Goal: Task Accomplishment & Management: Use online tool/utility

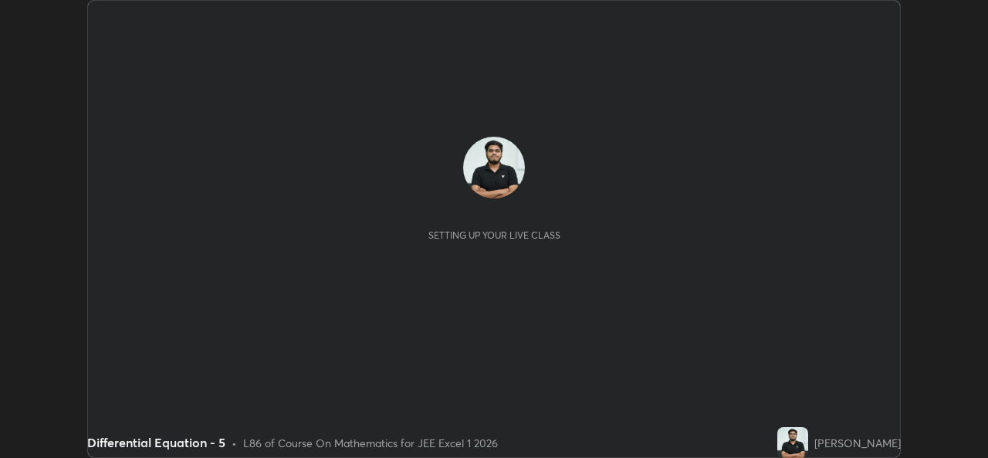
scroll to position [458, 987]
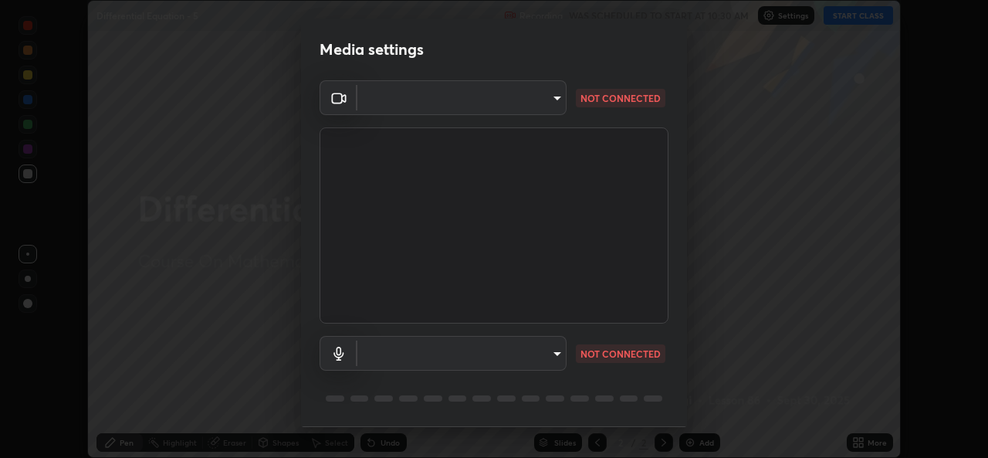
type input "02c526a7d083af2ea0f9b848da83c41b37d7728a07c2247aa6837277cf3aa32d"
type input "1f9b2b7b856d792cc5f4e166810154640c8dc3d584de9c331c588b9cd70d1665"
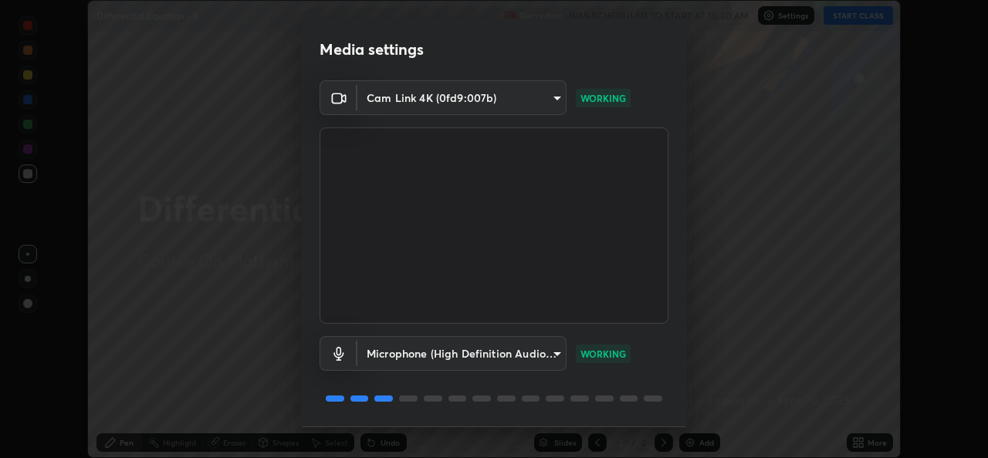
scroll to position [49, 0]
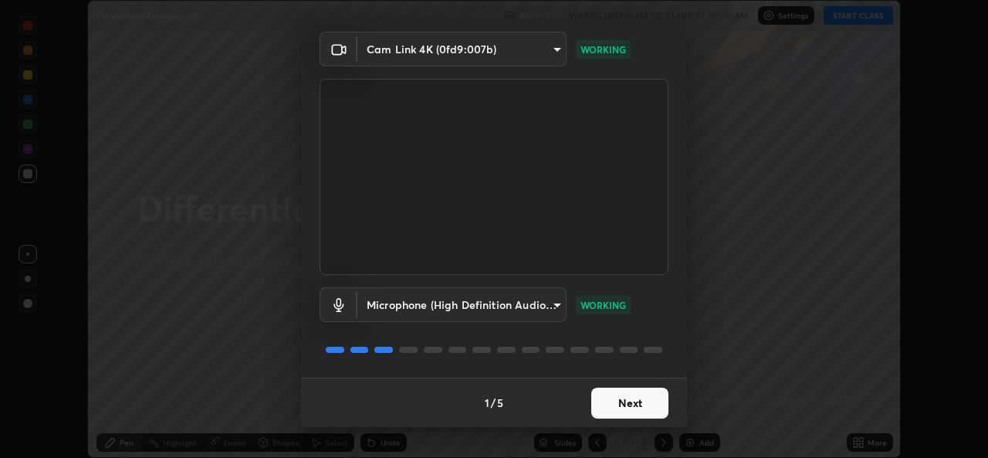
click at [622, 408] on button "Next" at bounding box center [629, 402] width 77 height 31
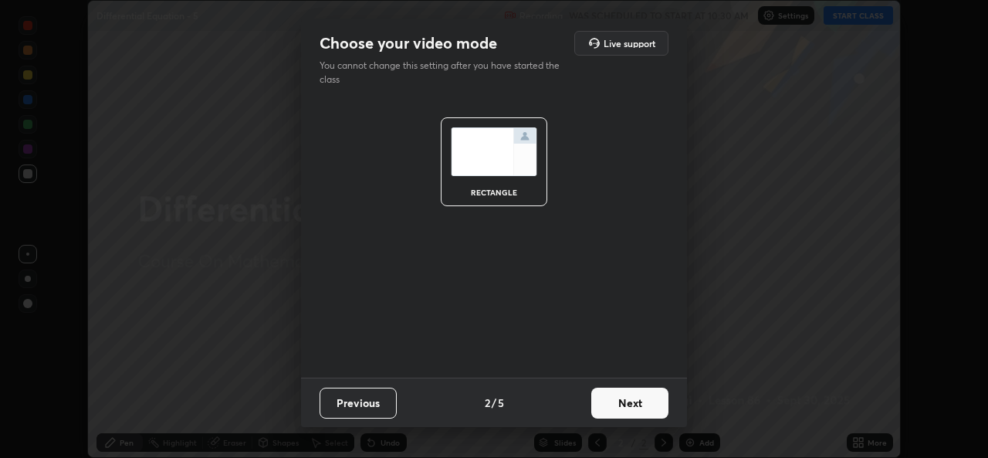
scroll to position [0, 0]
click at [623, 407] on button "Next" at bounding box center [629, 402] width 77 height 31
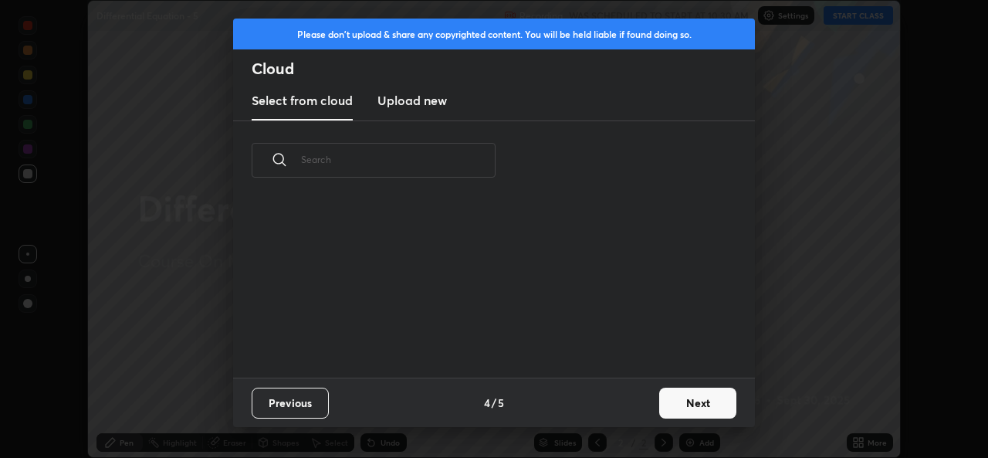
click at [627, 408] on div "Previous 4 / 5 Next" at bounding box center [494, 401] width 522 height 49
click at [679, 399] on button "Next" at bounding box center [697, 402] width 77 height 31
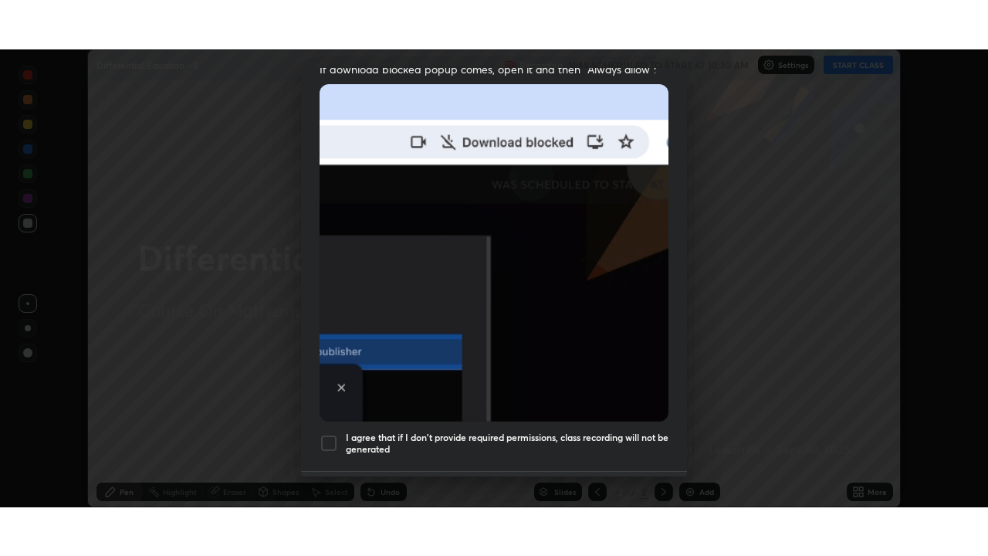
scroll to position [364, 0]
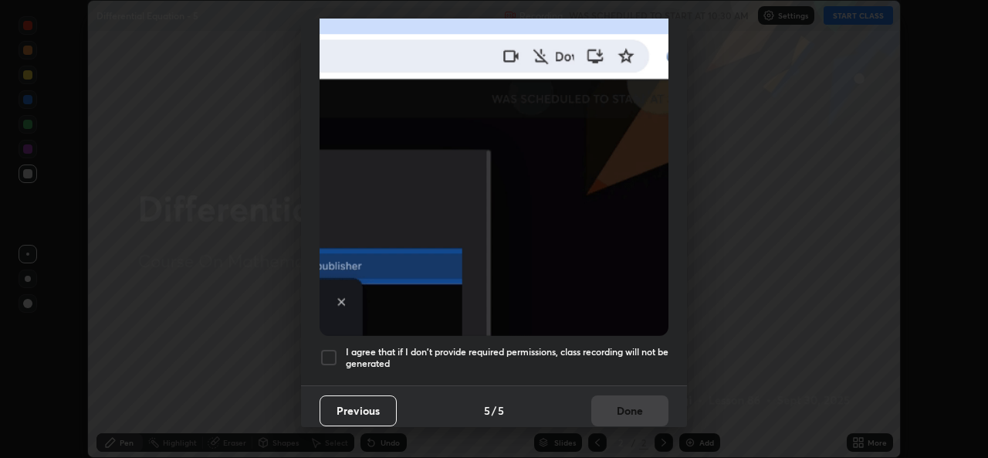
click at [331, 348] on div at bounding box center [329, 357] width 19 height 19
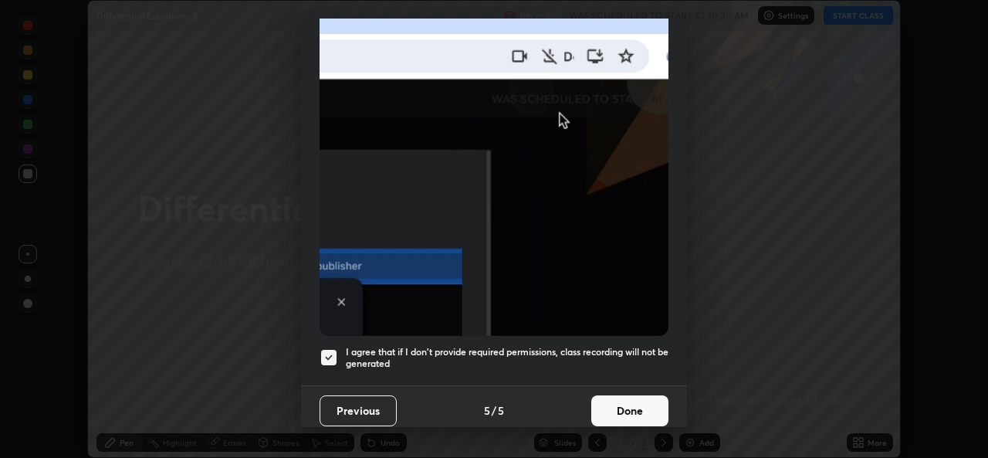
click at [621, 413] on button "Done" at bounding box center [629, 410] width 77 height 31
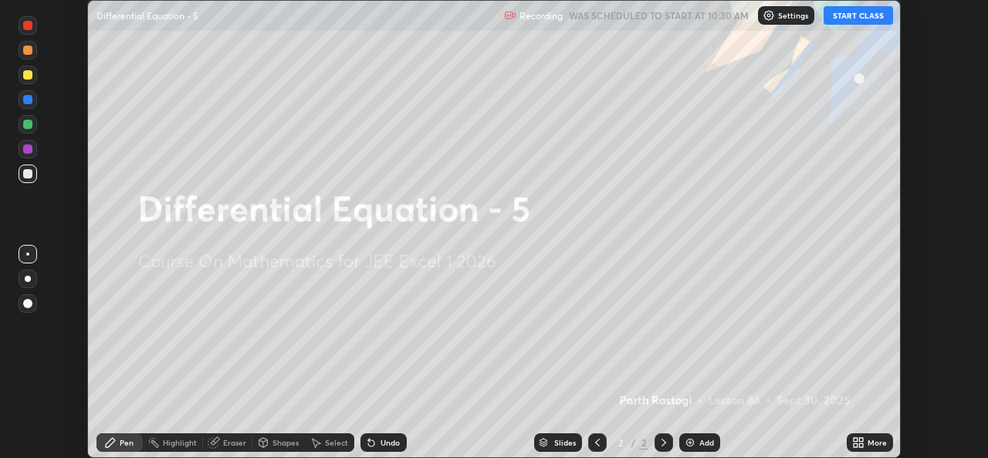
click at [849, 21] on button "START CLASS" at bounding box center [857, 15] width 69 height 19
click at [703, 451] on div "Add" at bounding box center [699, 442] width 41 height 19
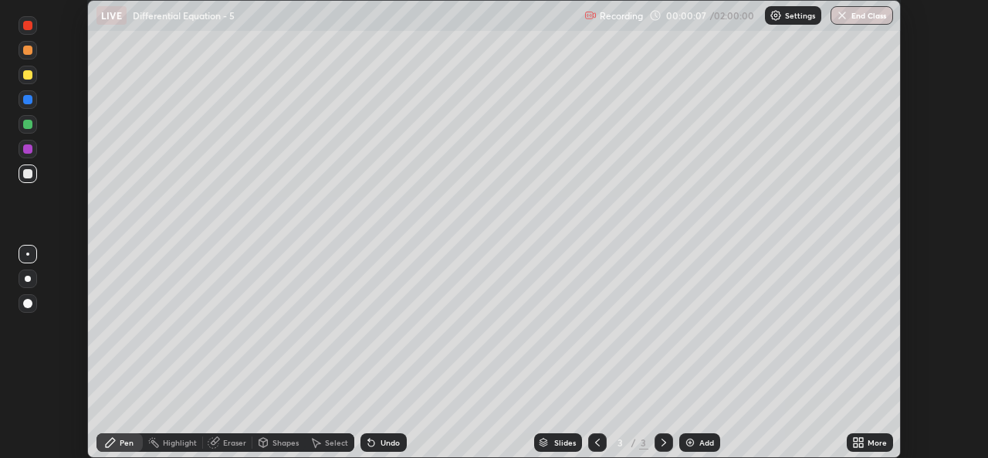
click at [871, 441] on div "More" at bounding box center [876, 442] width 19 height 8
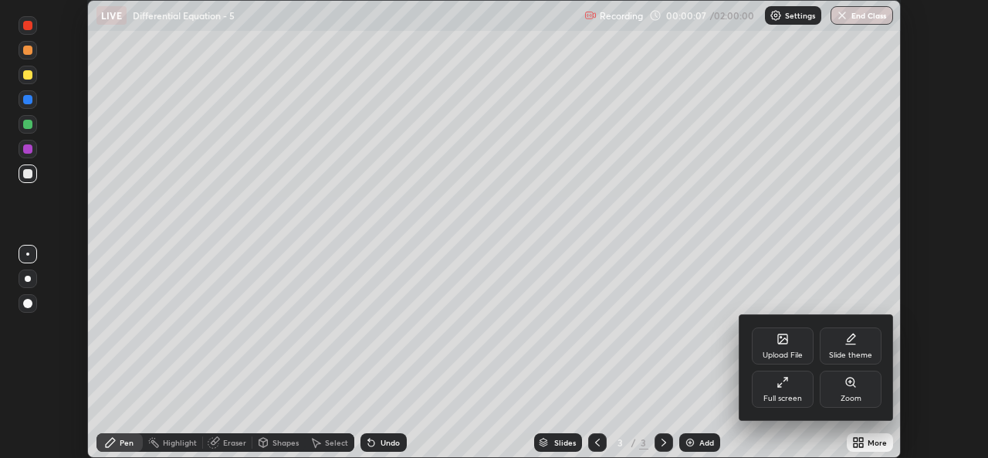
click at [769, 394] on div "Full screen" at bounding box center [782, 398] width 39 height 8
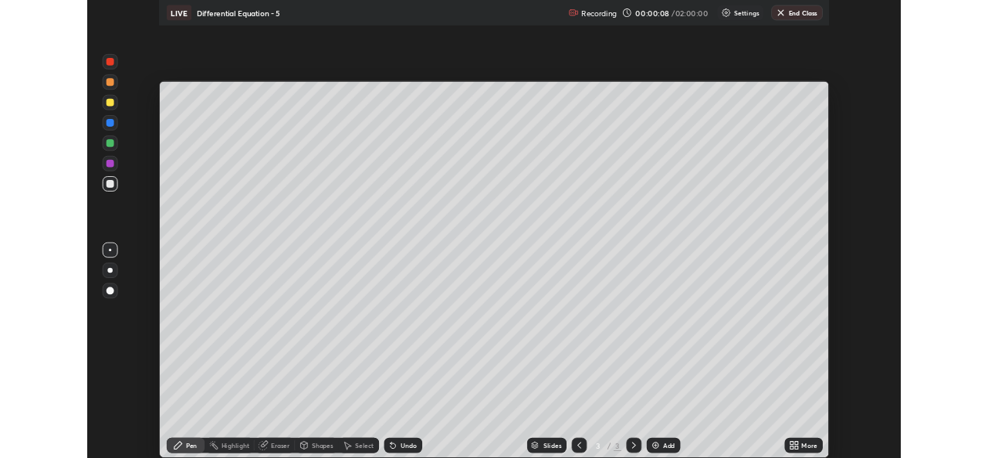
scroll to position [556, 988]
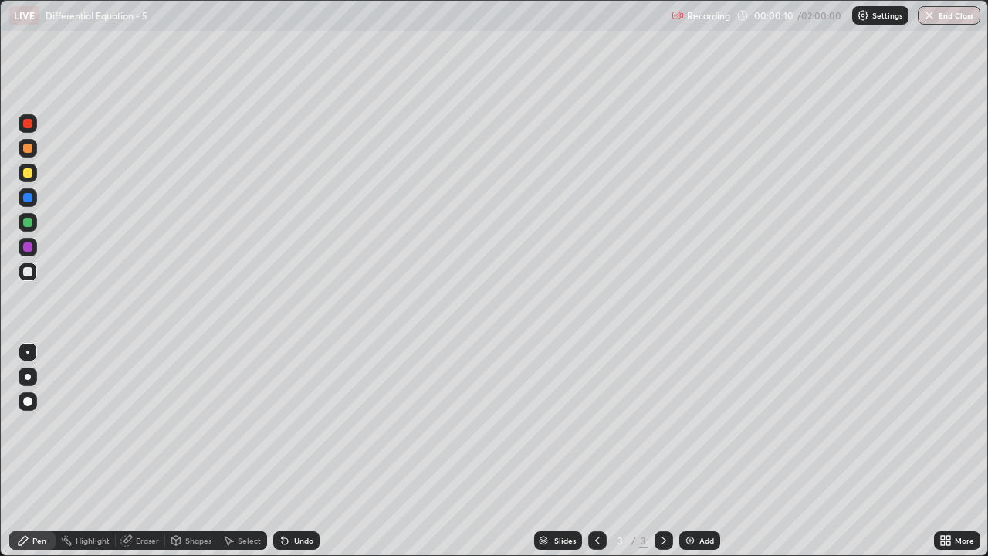
click at [28, 377] on div at bounding box center [28, 377] width 6 height 6
click at [29, 222] on div at bounding box center [27, 222] width 9 height 9
click at [25, 277] on div at bounding box center [28, 271] width 19 height 19
click at [296, 457] on div "Undo" at bounding box center [296, 540] width 46 height 19
click at [299, 457] on div "Undo" at bounding box center [303, 540] width 19 height 8
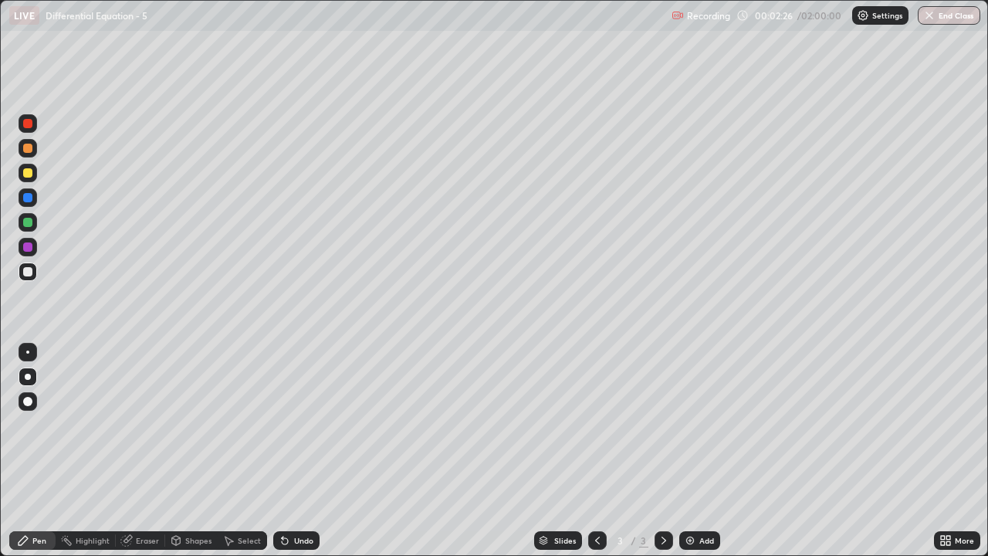
click at [29, 228] on div at bounding box center [28, 222] width 19 height 19
click at [296, 457] on div "Undo" at bounding box center [296, 540] width 46 height 19
click at [29, 275] on div at bounding box center [27, 271] width 9 height 9
click at [234, 457] on div "Select" at bounding box center [242, 540] width 49 height 19
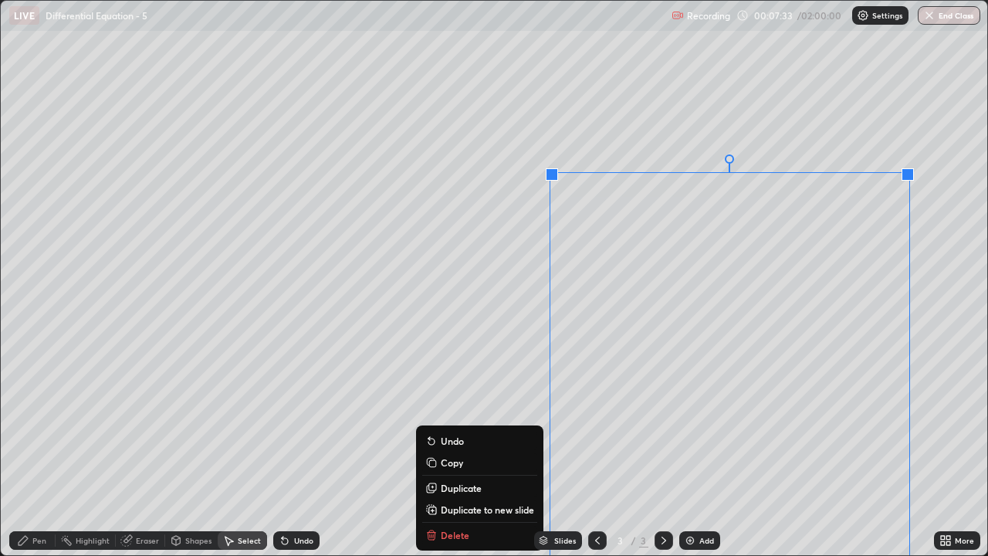
click at [146, 457] on div "Eraser" at bounding box center [140, 540] width 49 height 19
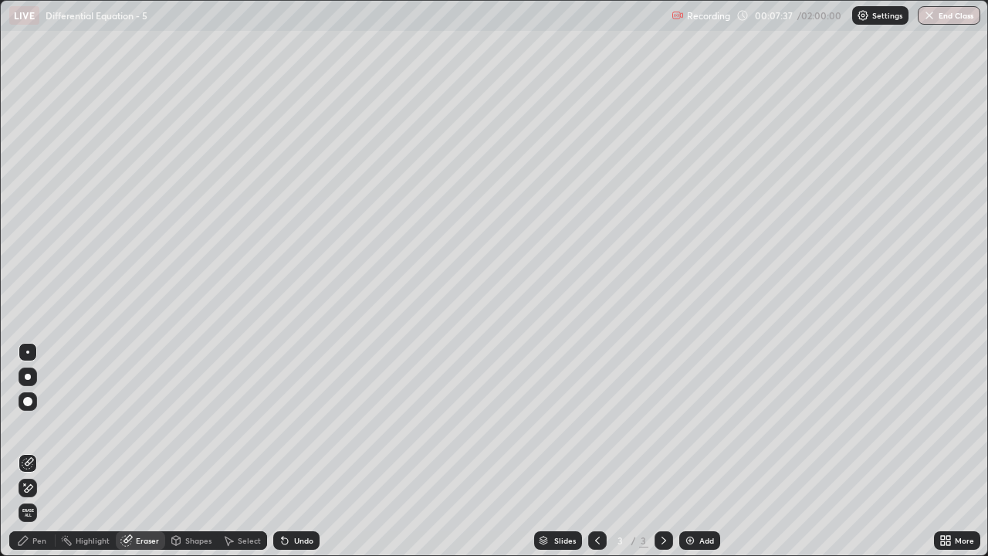
click at [37, 457] on div "Pen" at bounding box center [32, 540] width 46 height 19
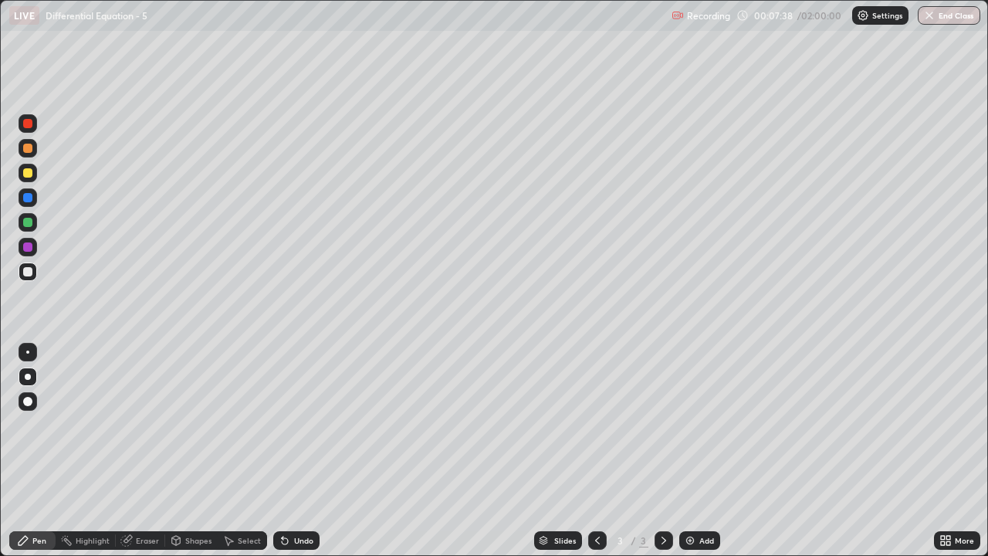
click at [35, 224] on div at bounding box center [28, 222] width 19 height 19
click at [956, 457] on div "More" at bounding box center [964, 540] width 19 height 8
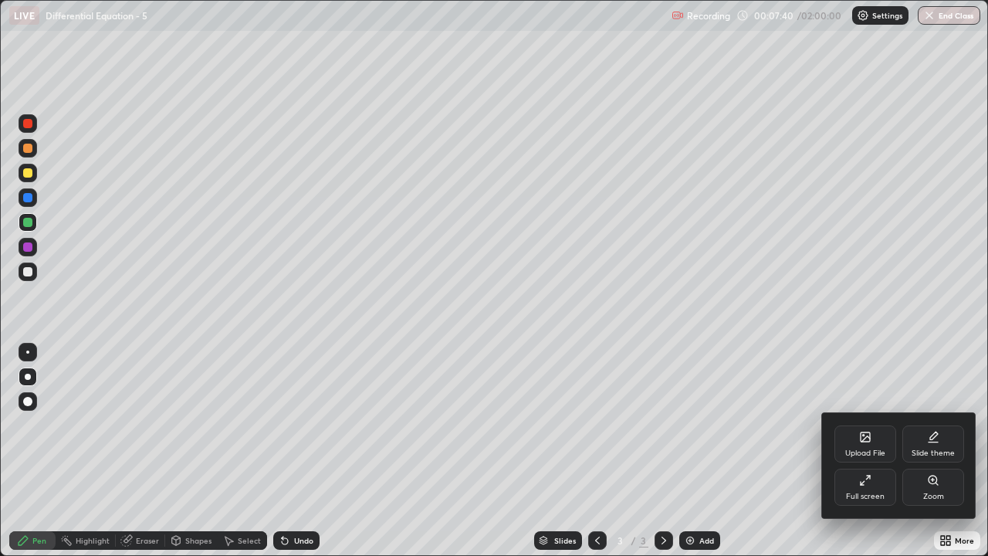
click at [874, 457] on div "Full screen" at bounding box center [865, 496] width 39 height 8
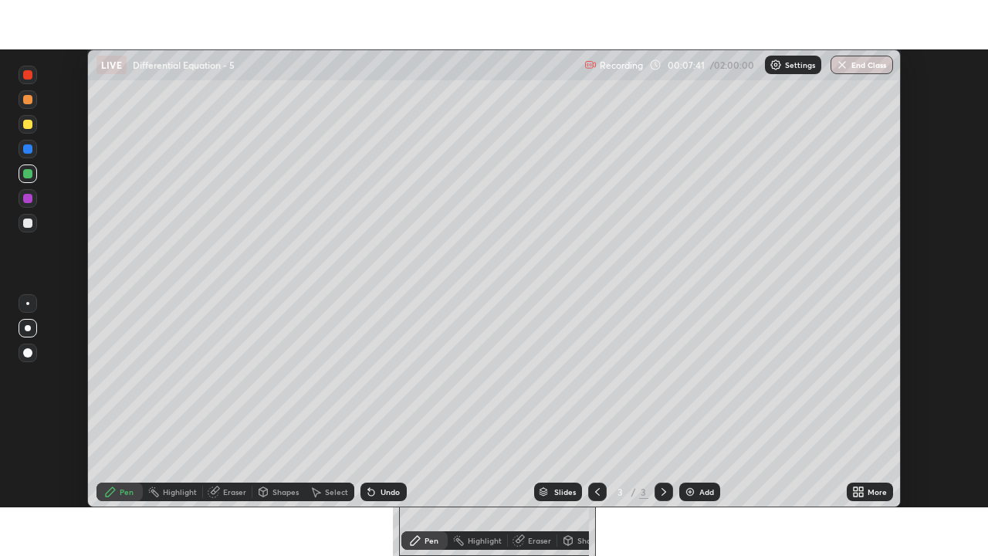
scroll to position [76721, 76191]
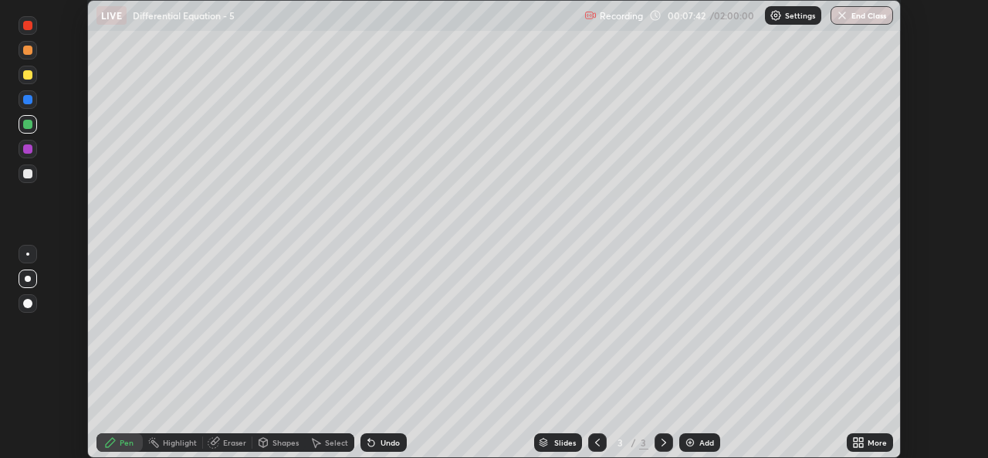
click at [861, 445] on icon at bounding box center [861, 445] width 4 height 4
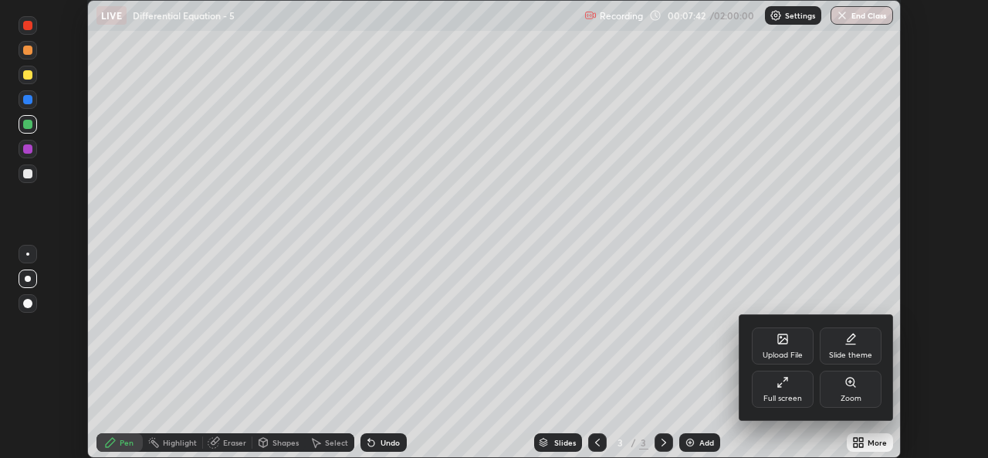
click at [786, 397] on div "Full screen" at bounding box center [782, 398] width 39 height 8
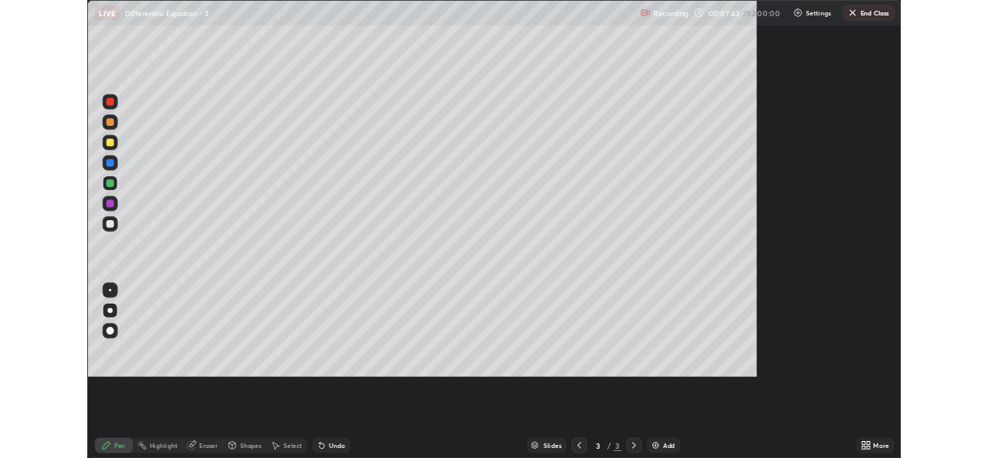
scroll to position [556, 988]
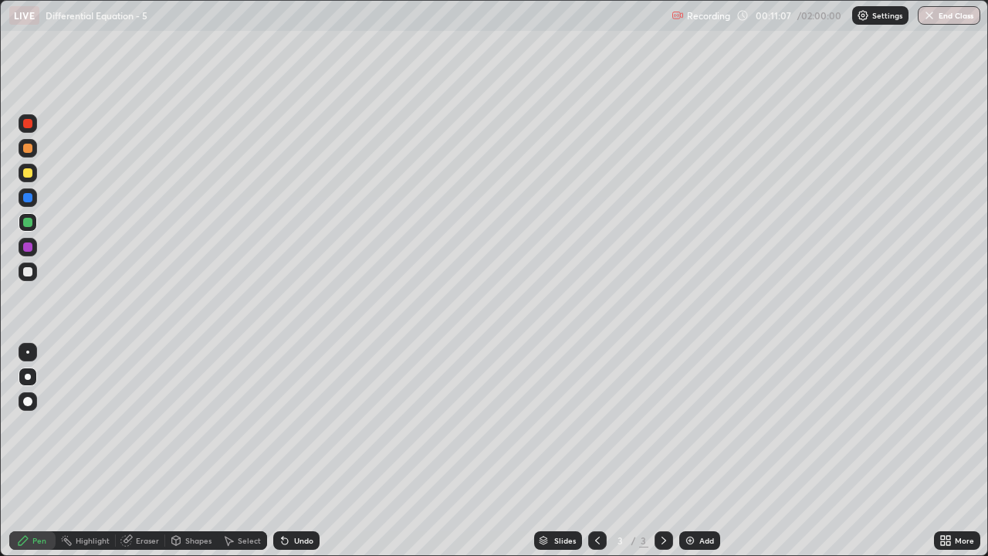
click at [29, 180] on div at bounding box center [28, 173] width 19 height 19
click at [243, 457] on div "Select" at bounding box center [249, 540] width 23 height 8
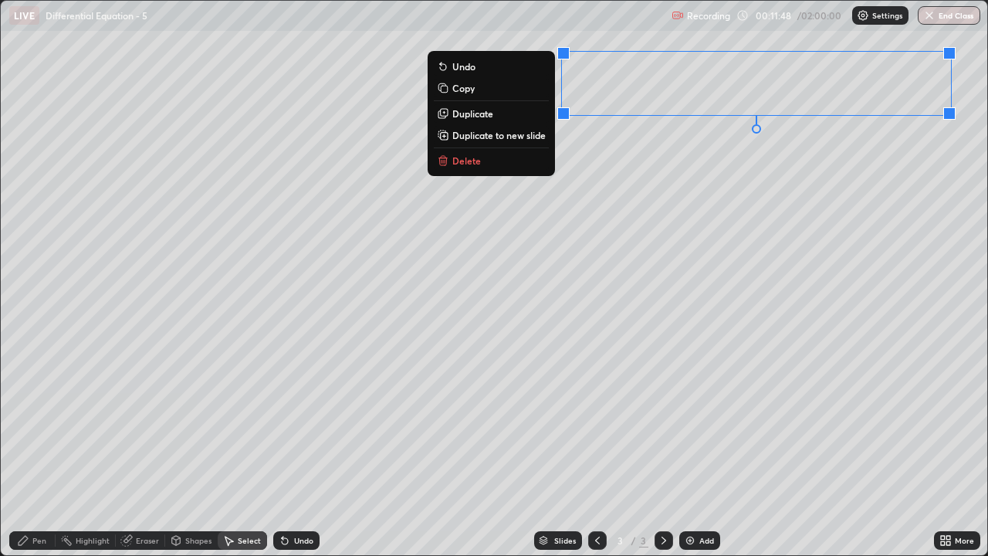
click at [519, 138] on p "Duplicate to new slide" at bounding box center [498, 135] width 93 height 12
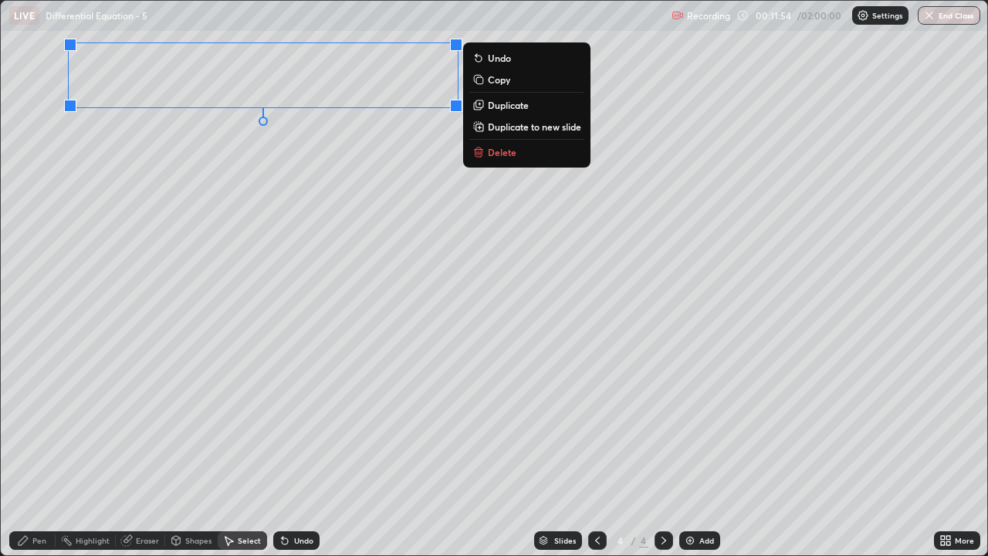
click at [883, 453] on div "0 ° Undo Copy Duplicate Duplicate to new slide Delete" at bounding box center [494, 278] width 986 height 554
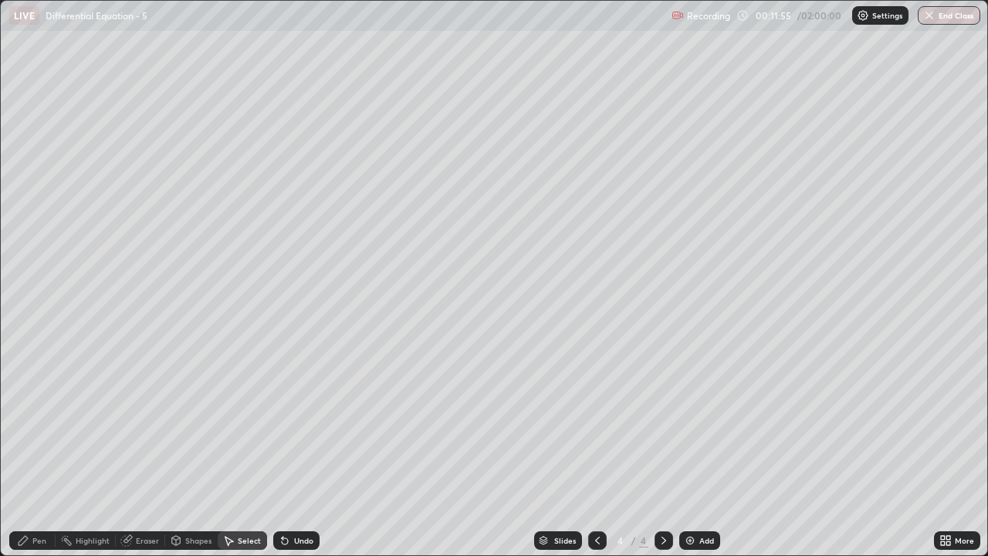
click at [948, 457] on icon at bounding box center [948, 543] width 4 height 4
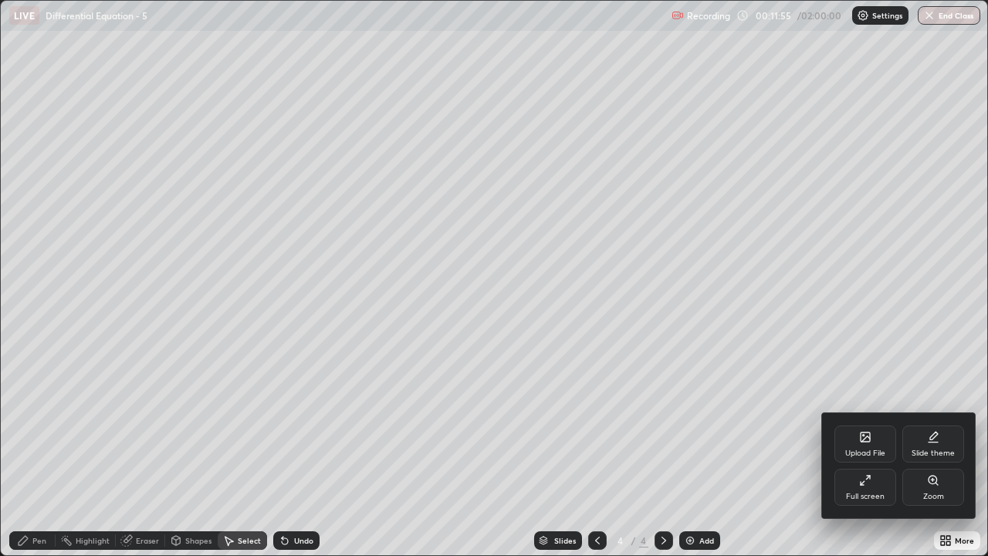
click at [875, 457] on div "Full screen" at bounding box center [865, 496] width 39 height 8
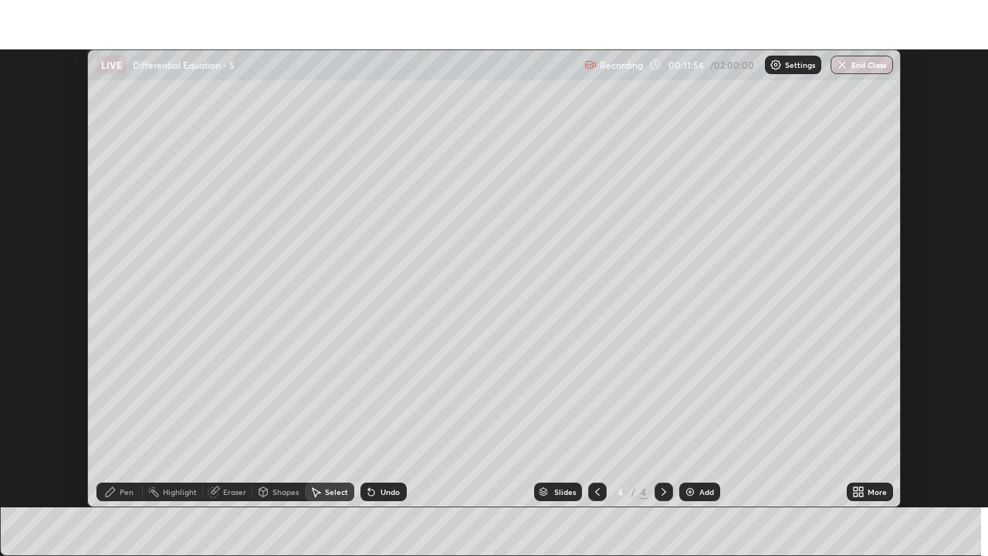
scroll to position [76721, 76191]
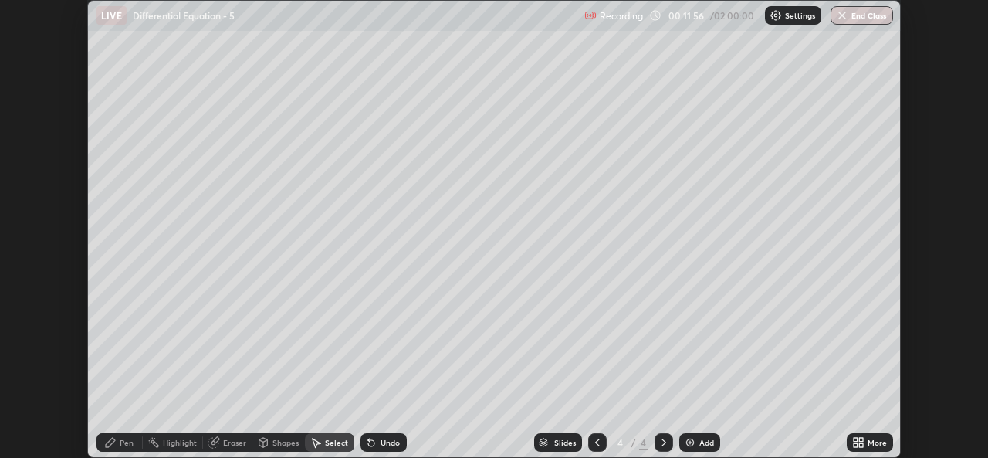
click at [870, 445] on div "More" at bounding box center [876, 442] width 19 height 8
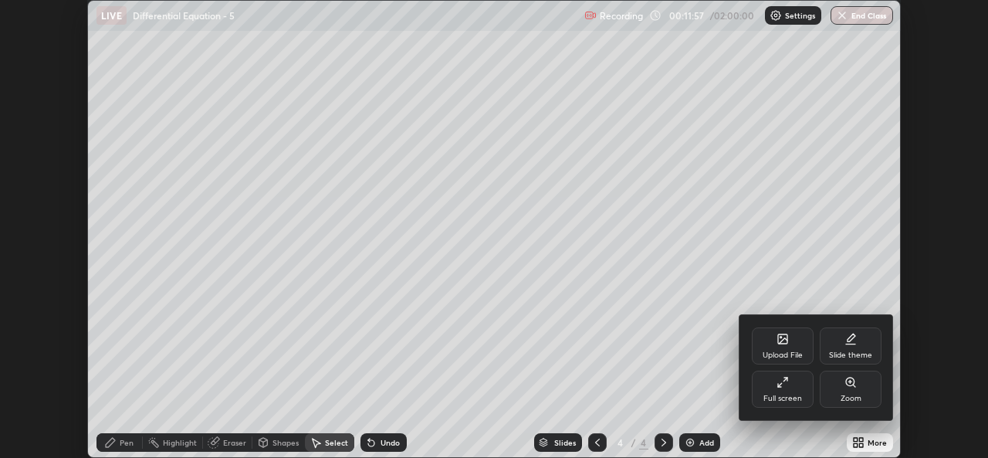
click at [793, 401] on div "Full screen" at bounding box center [782, 398] width 39 height 8
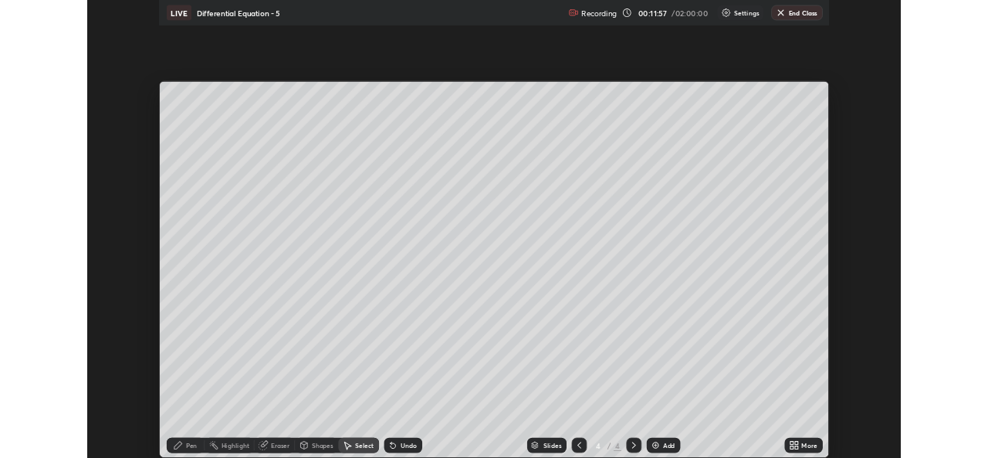
scroll to position [556, 988]
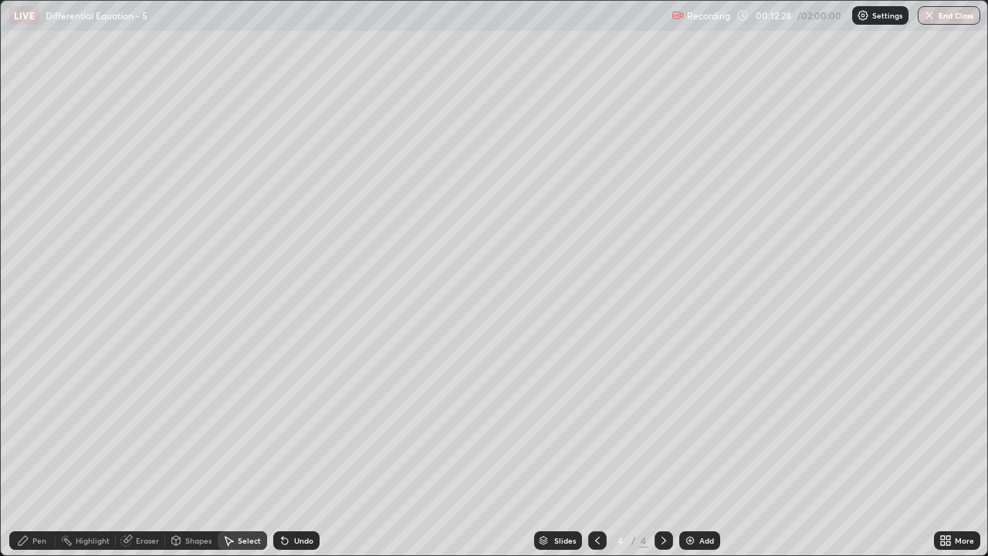
click at [40, 457] on div "Pen" at bounding box center [32, 540] width 46 height 19
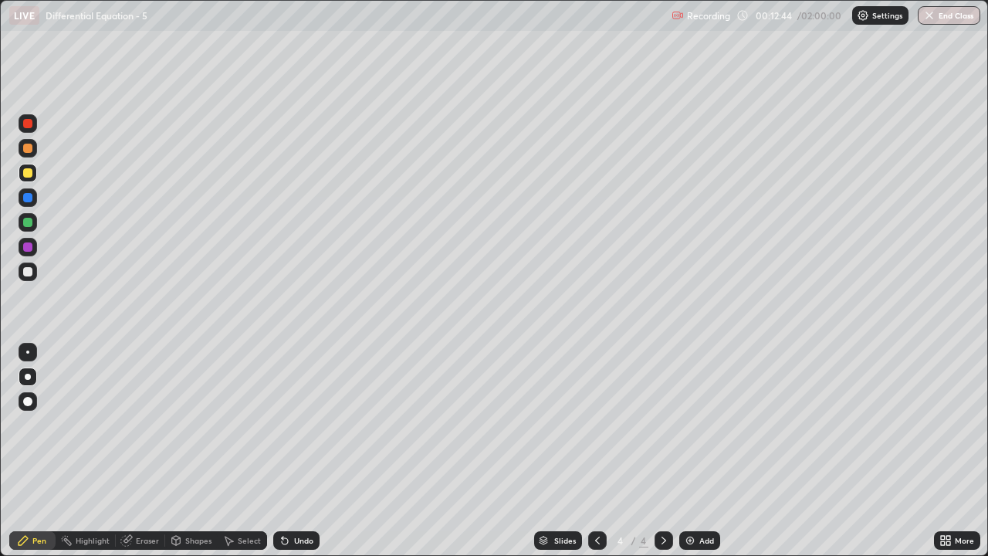
click at [596, 457] on icon at bounding box center [597, 540] width 12 height 12
click at [664, 457] on icon at bounding box center [664, 540] width 12 height 12
click at [596, 457] on icon at bounding box center [597, 540] width 12 height 12
click at [662, 457] on icon at bounding box center [664, 540] width 12 height 12
click at [23, 272] on div at bounding box center [27, 271] width 9 height 9
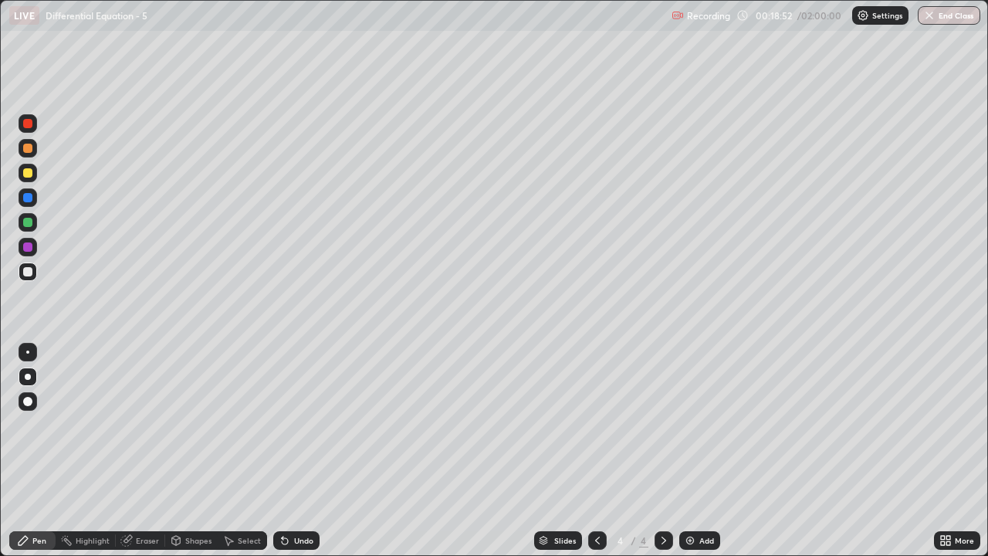
click at [303, 457] on div "Undo" at bounding box center [303, 540] width 19 height 8
click at [596, 457] on icon at bounding box center [597, 540] width 12 height 12
click at [240, 457] on div "Select" at bounding box center [249, 540] width 23 height 8
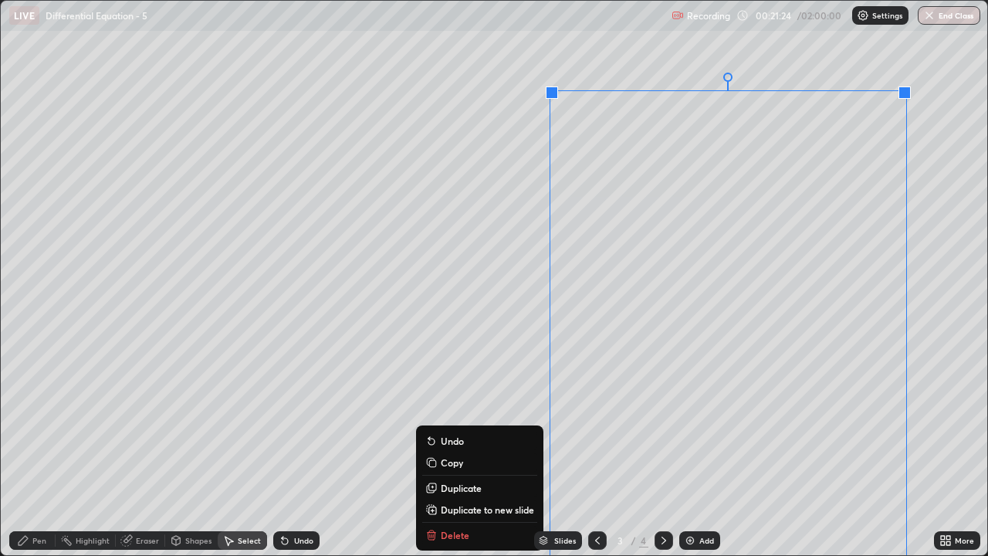
click at [527, 457] on p "Duplicate to new slide" at bounding box center [487, 509] width 93 height 12
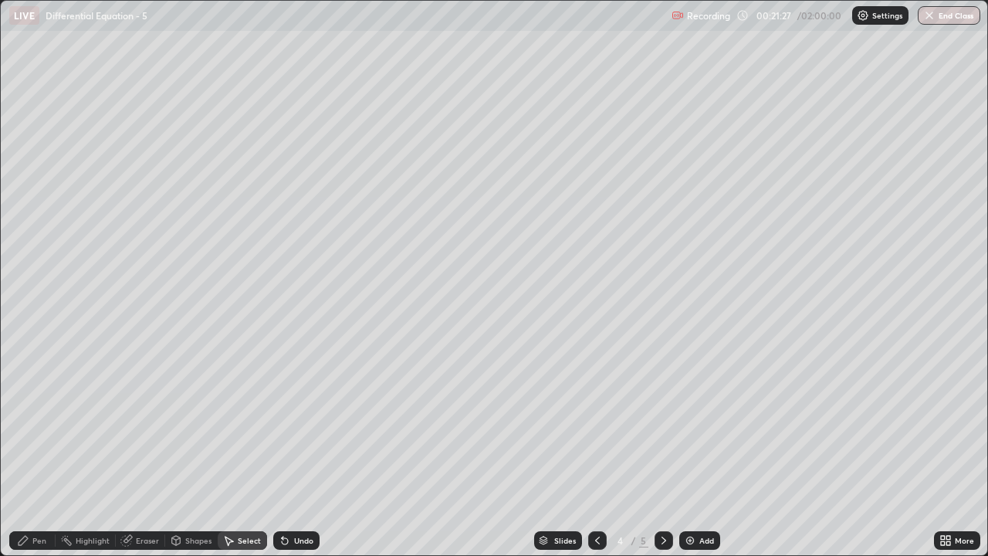
click at [140, 457] on div "Eraser" at bounding box center [147, 540] width 23 height 8
click at [29, 457] on icon at bounding box center [28, 488] width 12 height 13
click at [240, 457] on div "Select" at bounding box center [242, 540] width 49 height 19
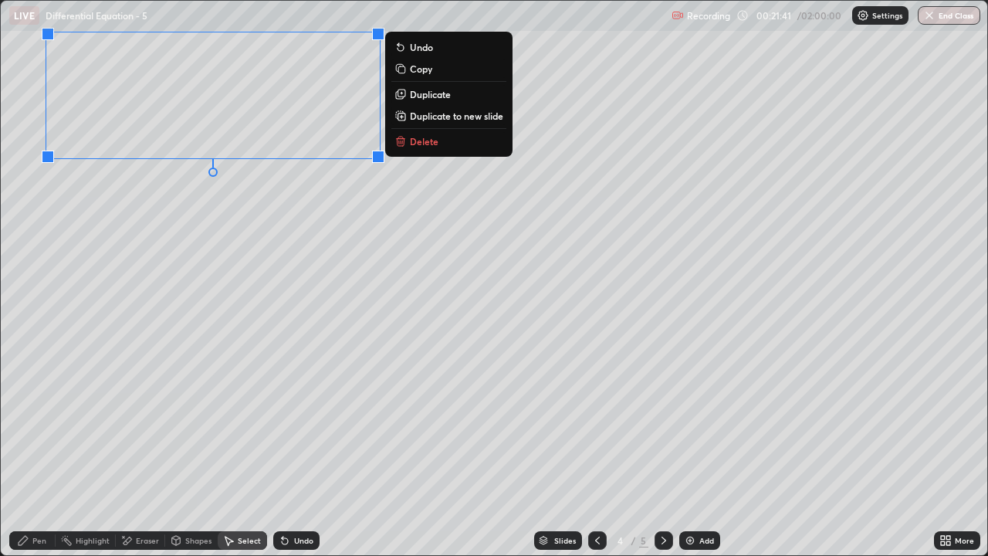
click at [599, 457] on div at bounding box center [597, 540] width 19 height 19
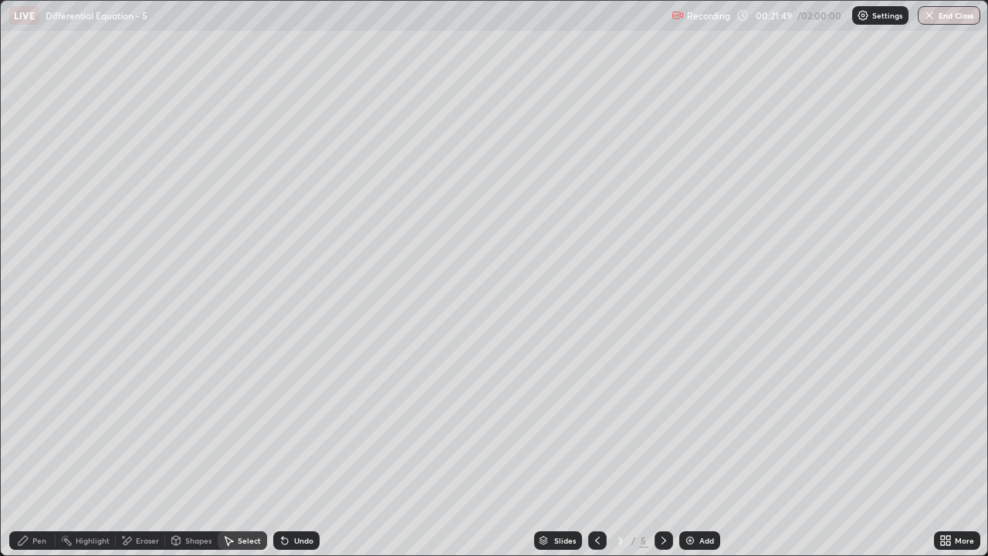
click at [30, 457] on div "Pen" at bounding box center [32, 540] width 46 height 19
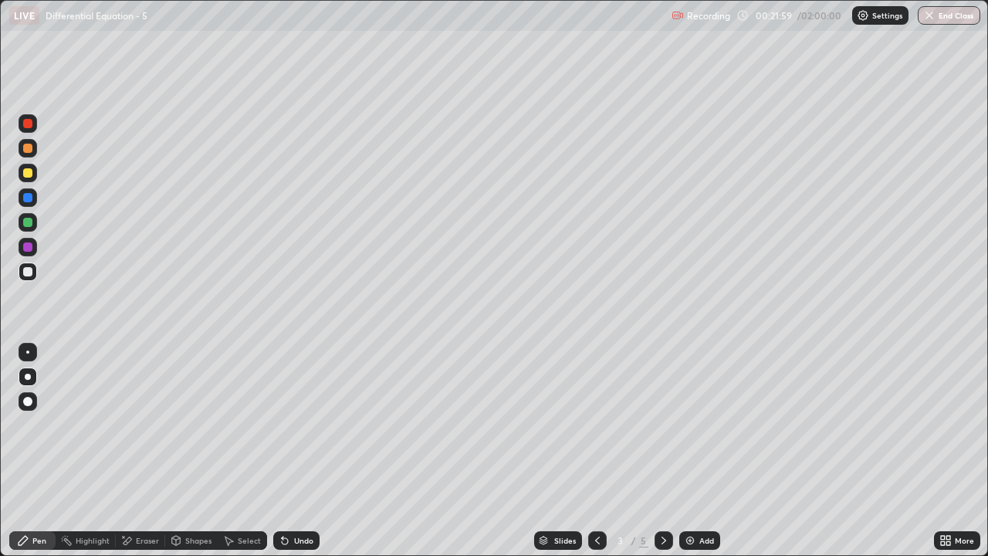
click at [662, 457] on icon at bounding box center [664, 540] width 12 height 12
click at [596, 457] on icon at bounding box center [597, 540] width 12 height 12
click at [662, 457] on div at bounding box center [663, 540] width 19 height 31
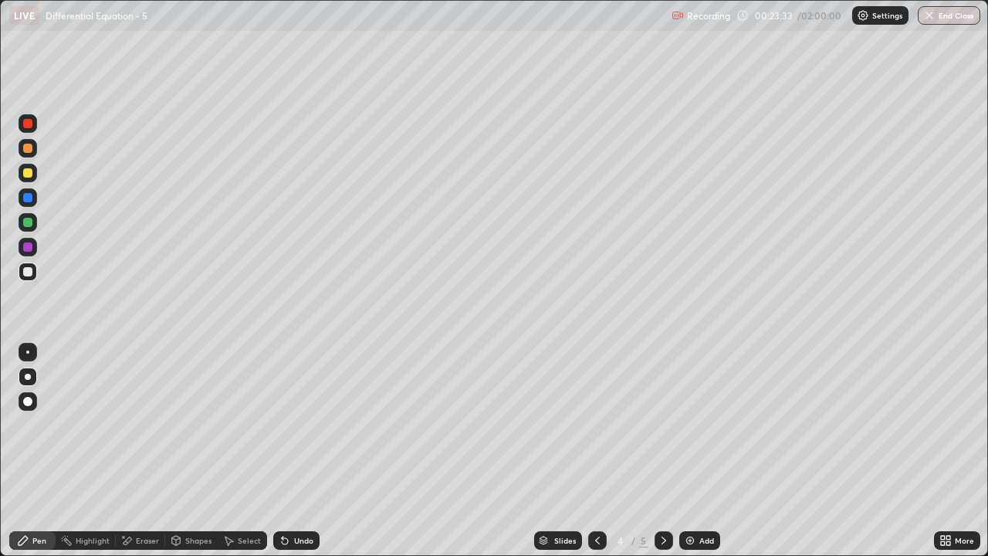
click at [25, 277] on div at bounding box center [28, 271] width 19 height 19
click at [16, 457] on div "Pen" at bounding box center [32, 540] width 46 height 19
click at [956, 457] on div "More" at bounding box center [964, 540] width 19 height 8
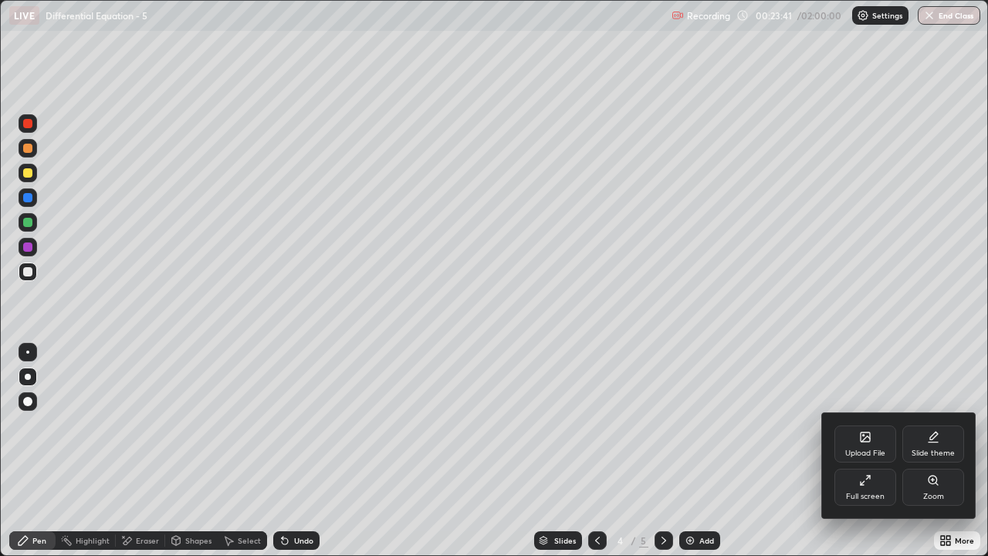
click at [864, 457] on div "Full screen" at bounding box center [865, 496] width 39 height 8
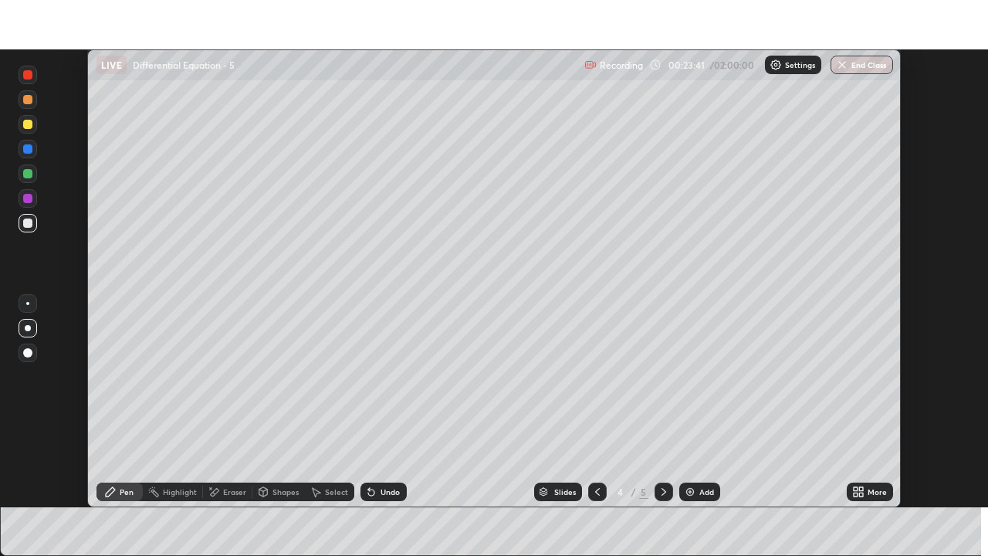
scroll to position [76721, 76191]
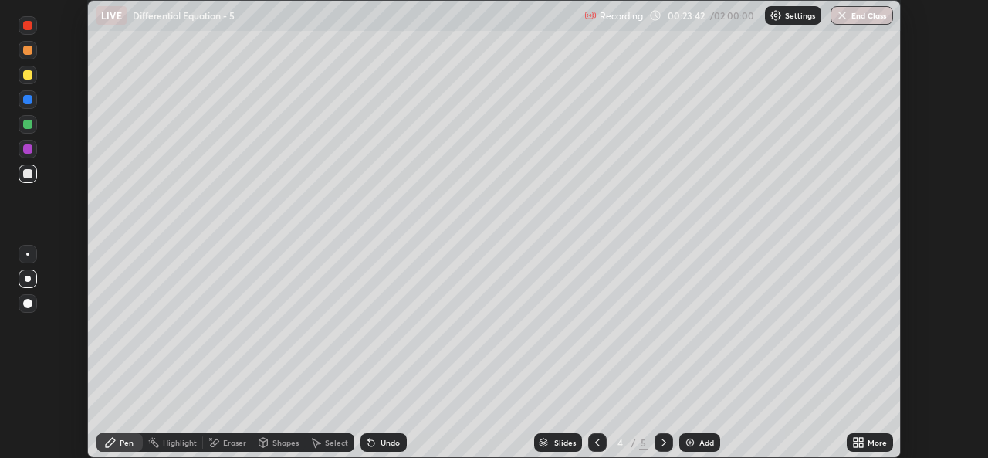
click at [867, 440] on div "More" at bounding box center [876, 442] width 19 height 8
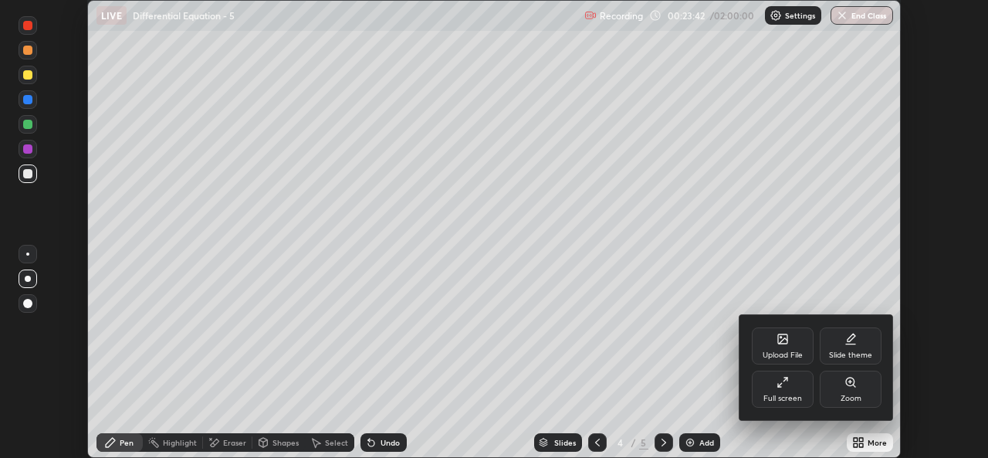
click at [788, 391] on div "Full screen" at bounding box center [783, 388] width 62 height 37
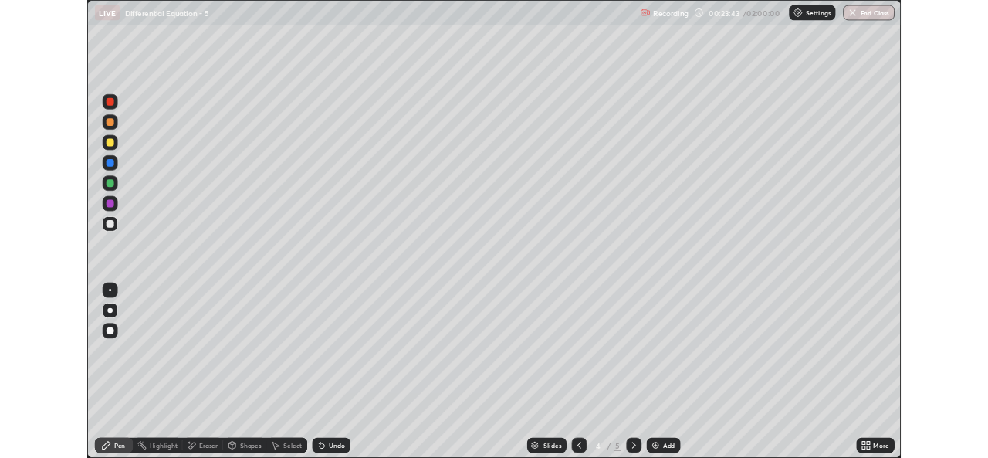
scroll to position [556, 988]
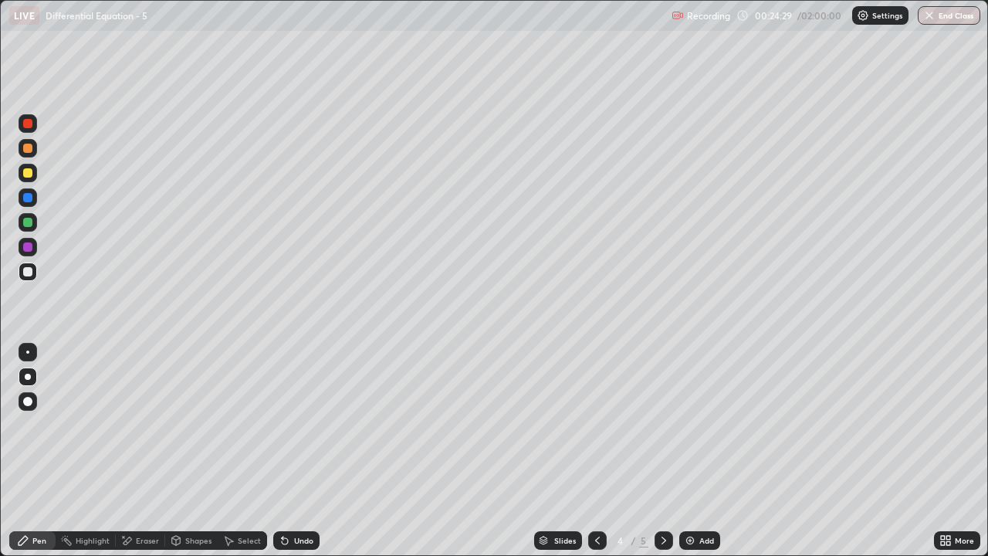
click at [304, 457] on div "Undo" at bounding box center [303, 540] width 19 height 8
click at [596, 457] on div at bounding box center [597, 540] width 19 height 19
click at [248, 457] on div "Select" at bounding box center [249, 540] width 23 height 8
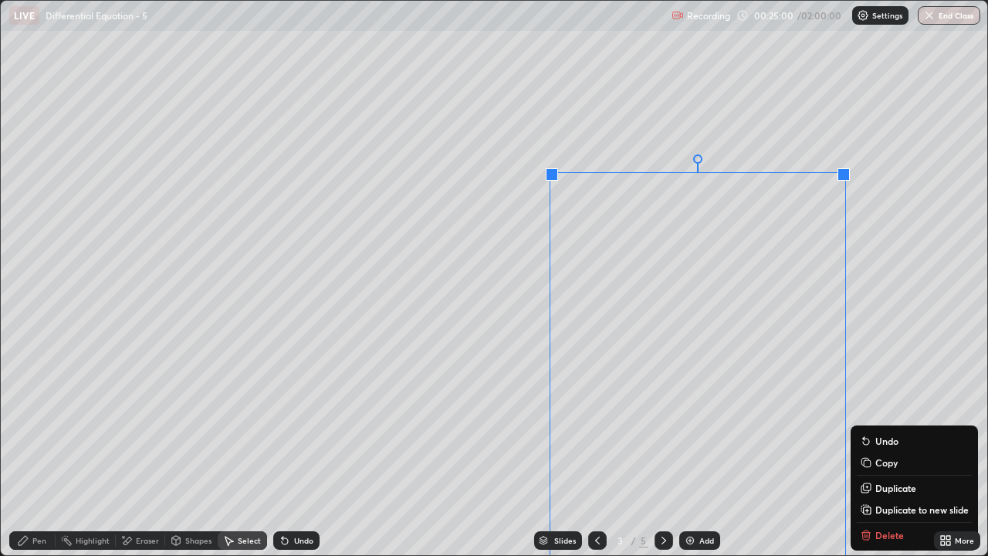
click at [873, 457] on button "Copy" at bounding box center [914, 462] width 115 height 19
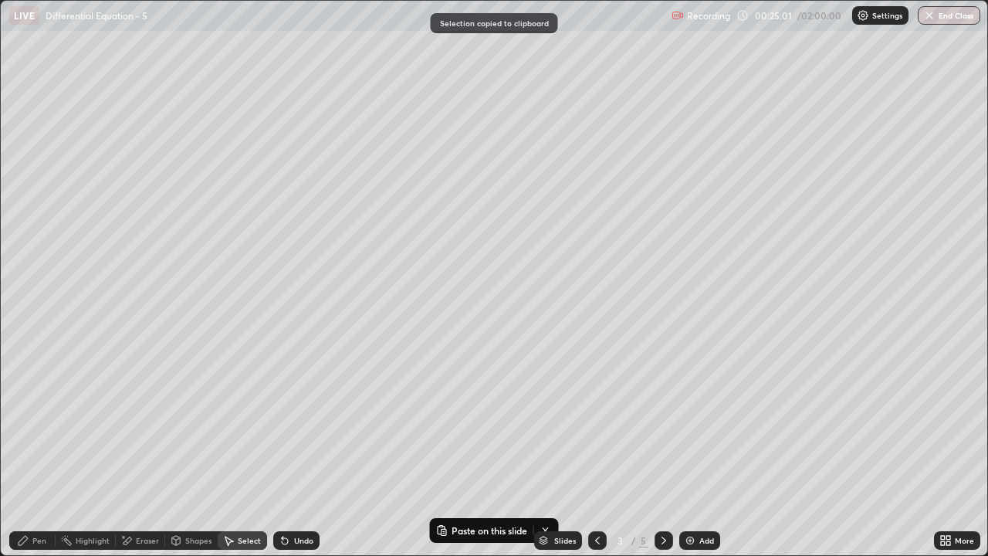
click at [661, 457] on icon at bounding box center [664, 540] width 12 height 12
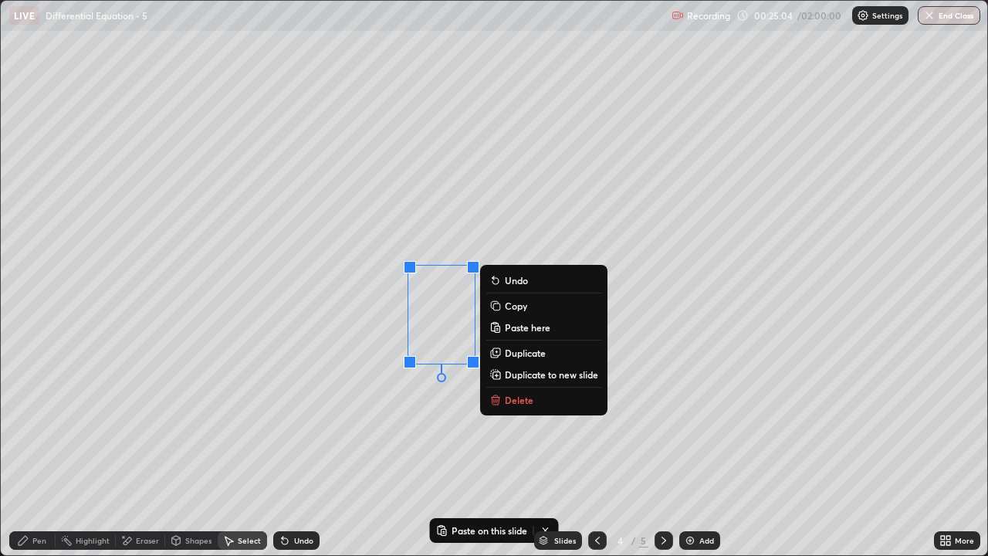
click at [542, 320] on button "Paste here" at bounding box center [543, 327] width 115 height 19
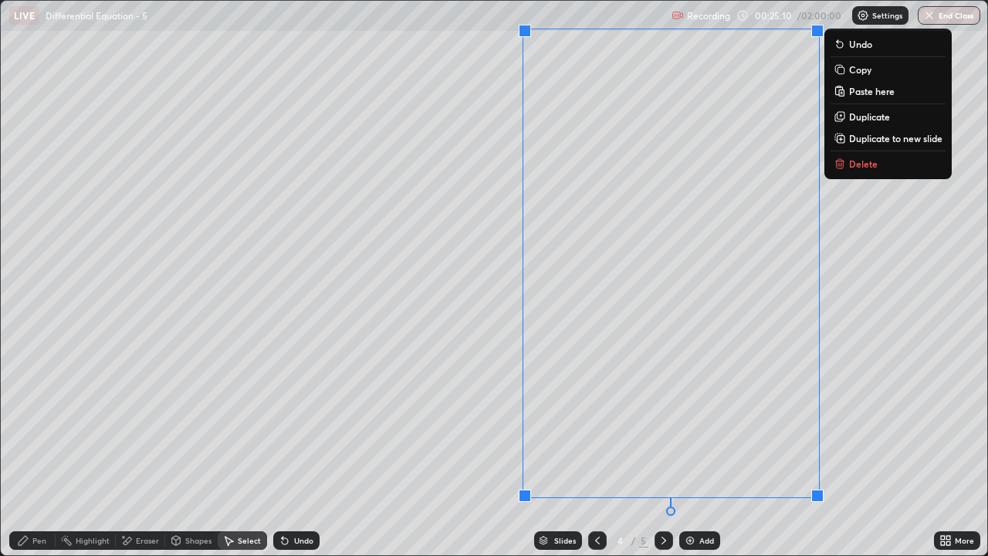
click at [143, 457] on div "Eraser" at bounding box center [147, 540] width 23 height 8
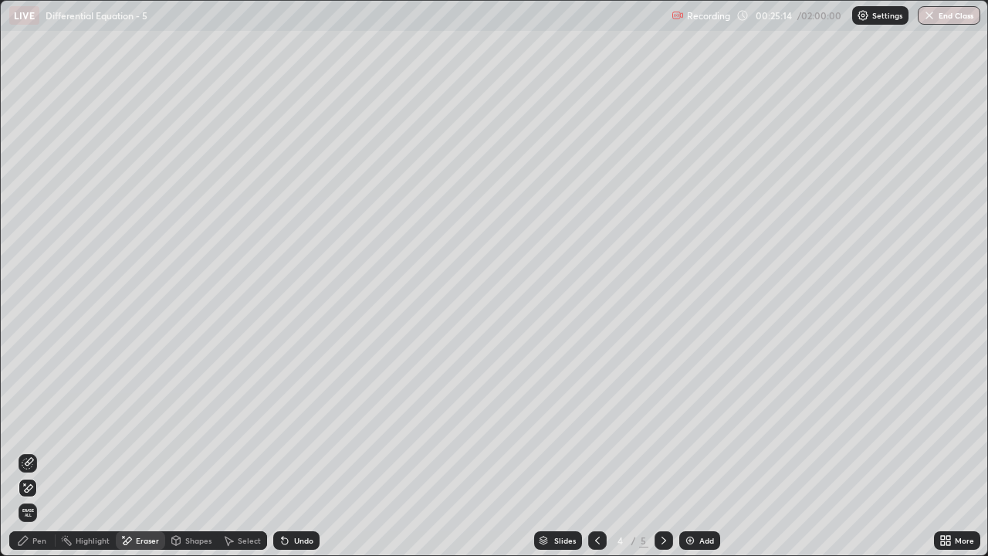
click at [42, 457] on div "Pen" at bounding box center [32, 540] width 46 height 19
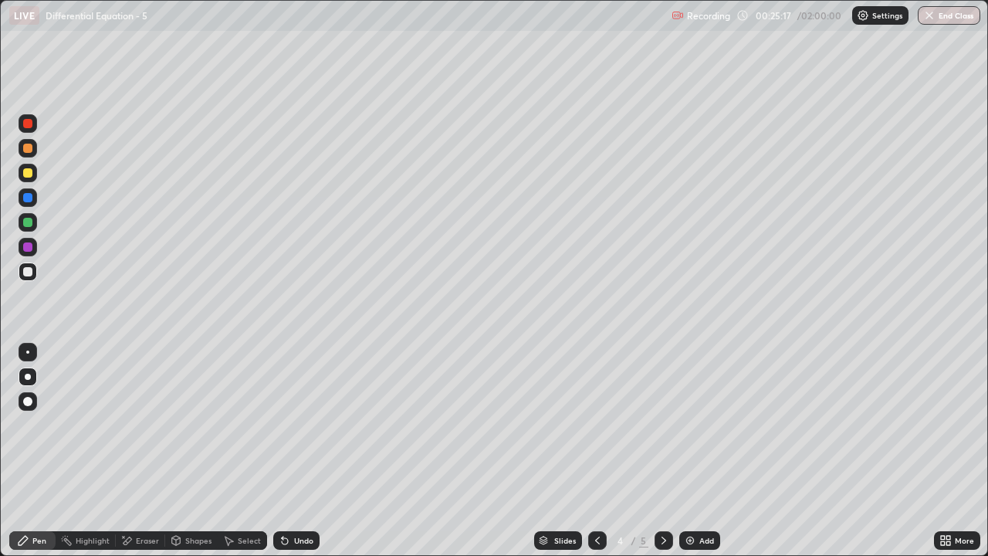
click at [942, 457] on icon at bounding box center [943, 543] width 4 height 4
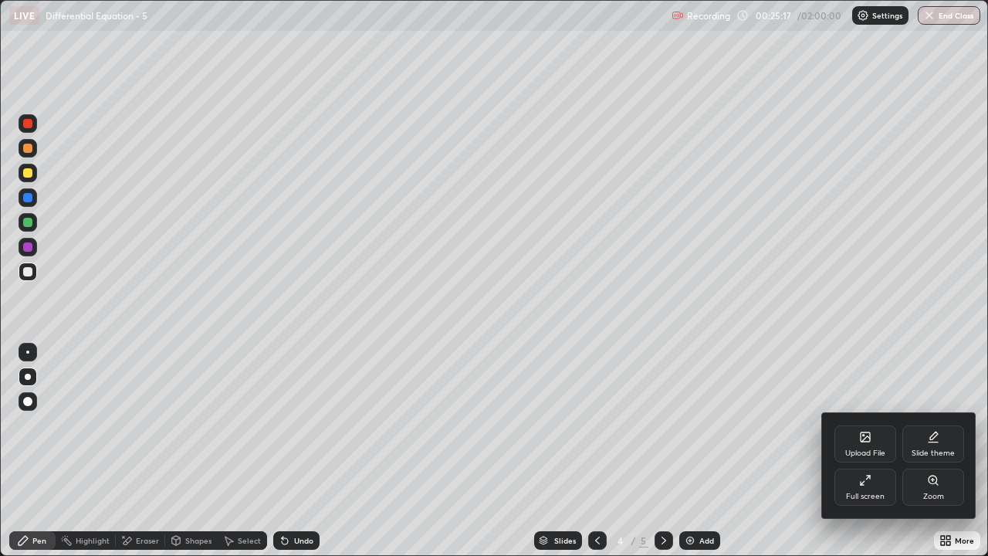
click at [878, 457] on div "Full screen" at bounding box center [865, 496] width 39 height 8
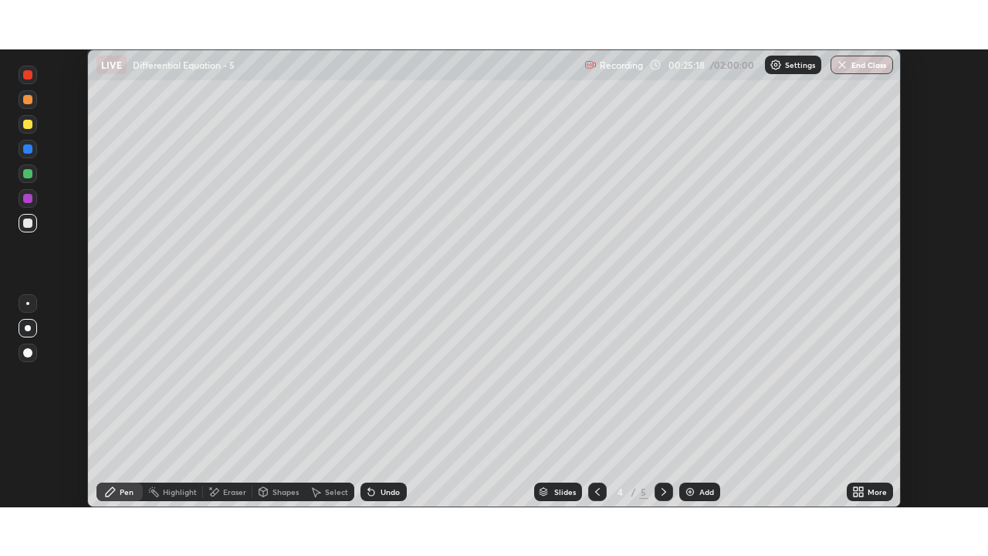
scroll to position [76721, 76191]
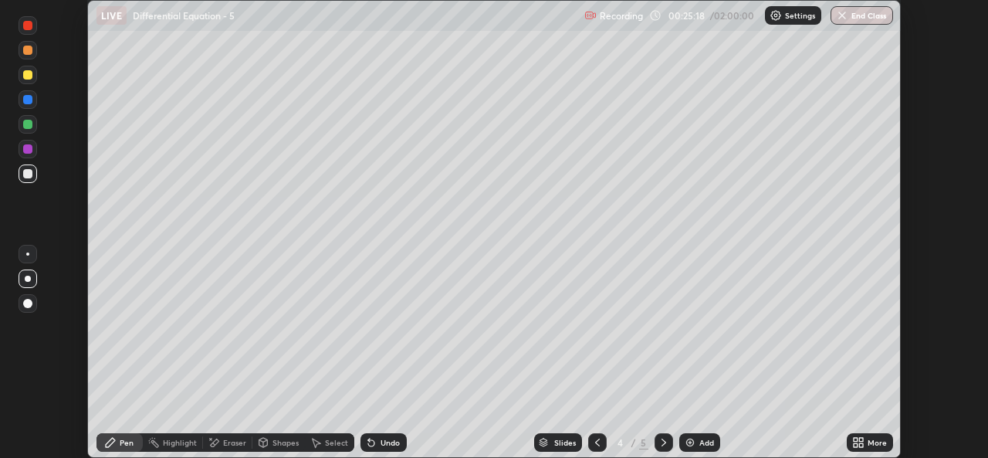
click at [870, 442] on div "More" at bounding box center [876, 442] width 19 height 8
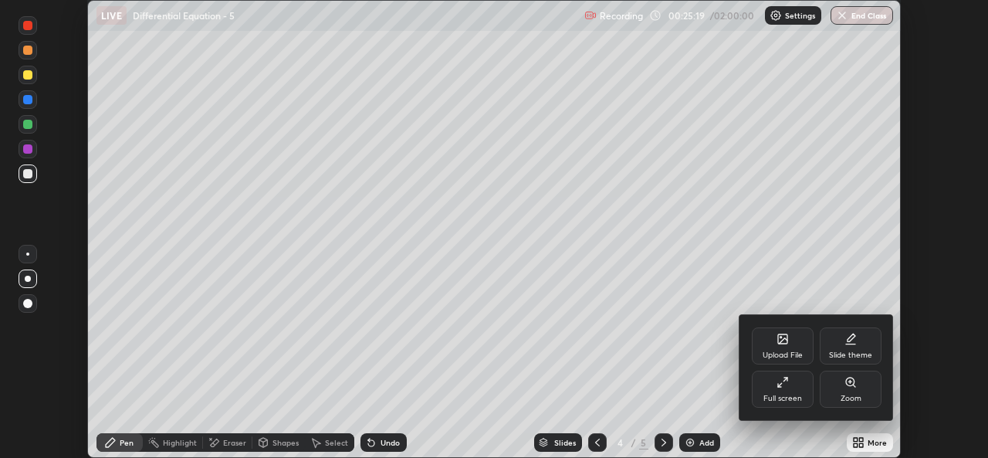
click at [795, 391] on div "Full screen" at bounding box center [783, 388] width 62 height 37
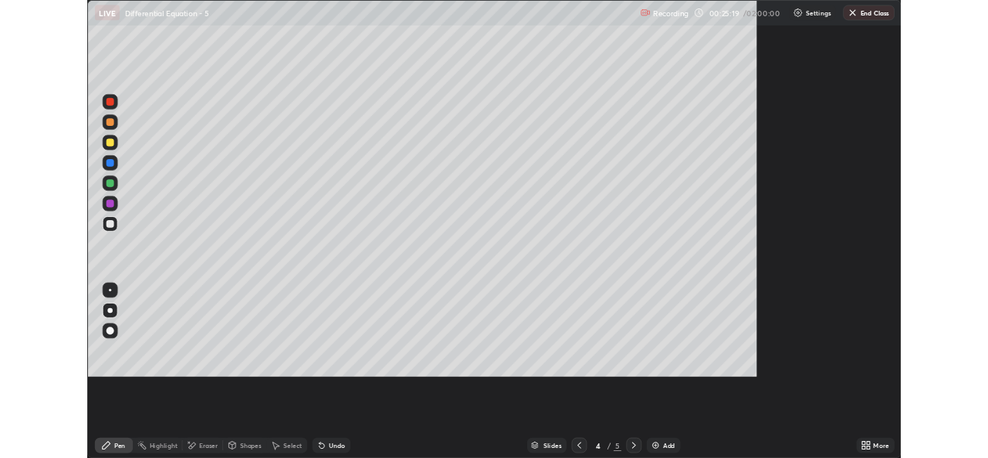
scroll to position [556, 988]
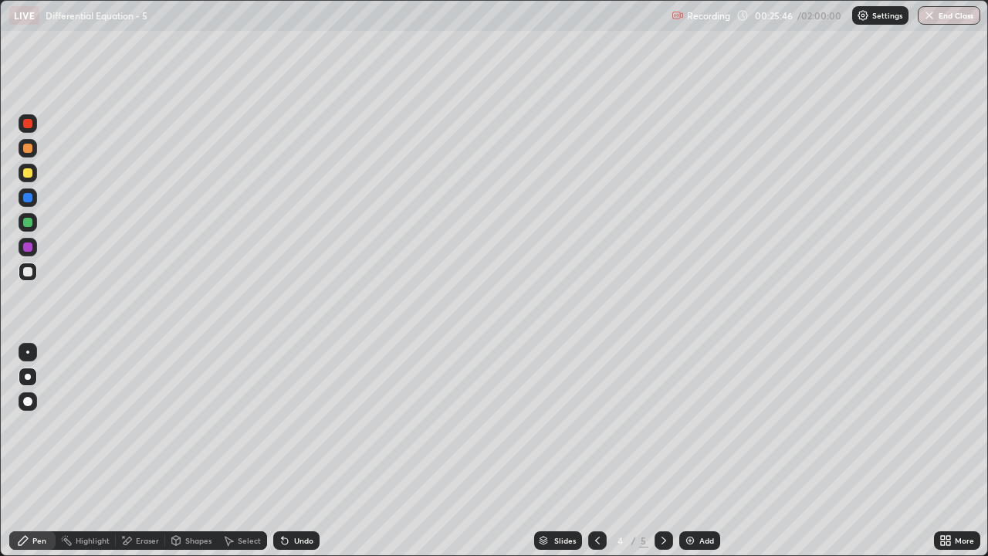
click at [297, 457] on div "Undo" at bounding box center [303, 540] width 19 height 8
click at [599, 457] on icon at bounding box center [597, 540] width 12 height 12
click at [241, 457] on div "Select" at bounding box center [242, 540] width 49 height 19
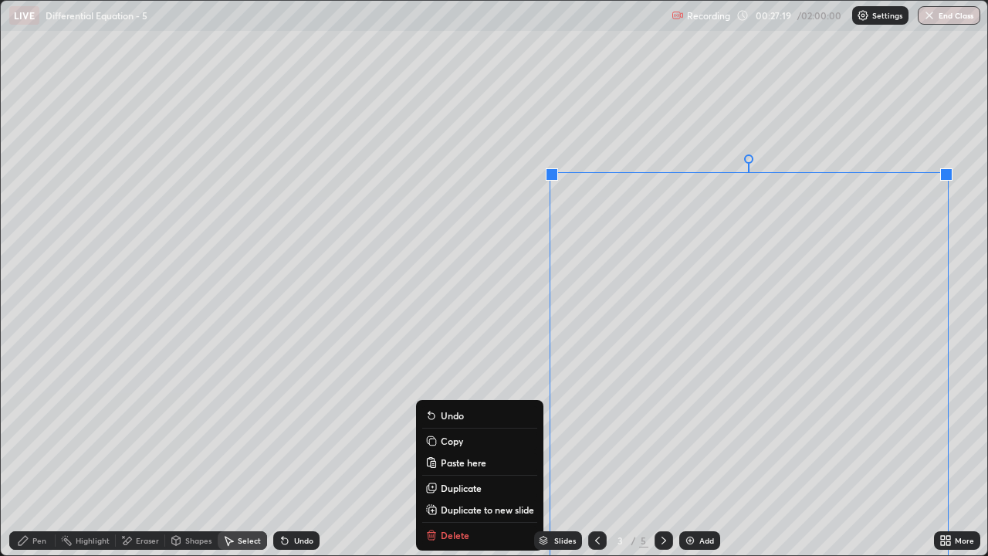
click at [476, 439] on button "Copy" at bounding box center [479, 440] width 115 height 19
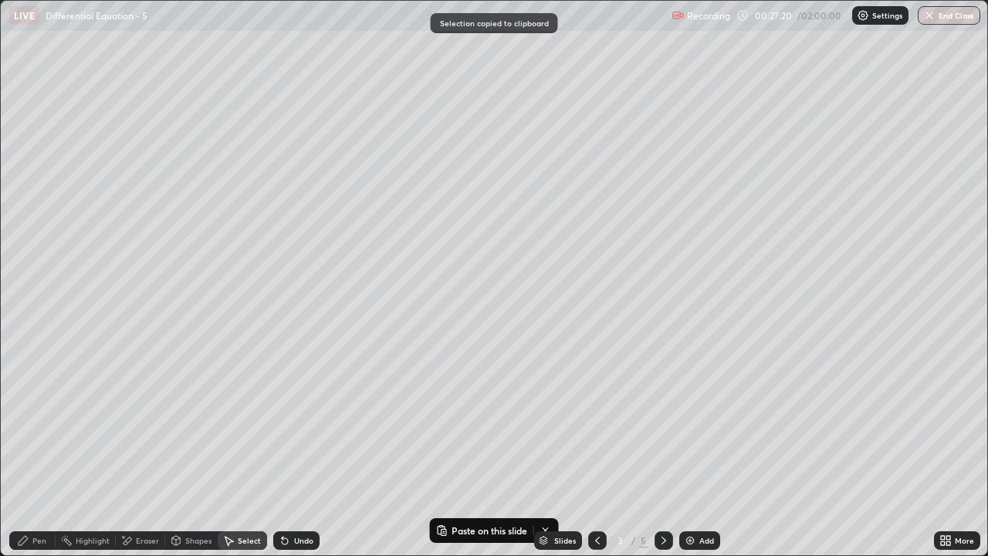
click at [663, 457] on icon at bounding box center [664, 540] width 12 height 12
click at [668, 457] on div at bounding box center [663, 540] width 19 height 19
click at [710, 457] on div "Add" at bounding box center [699, 540] width 41 height 19
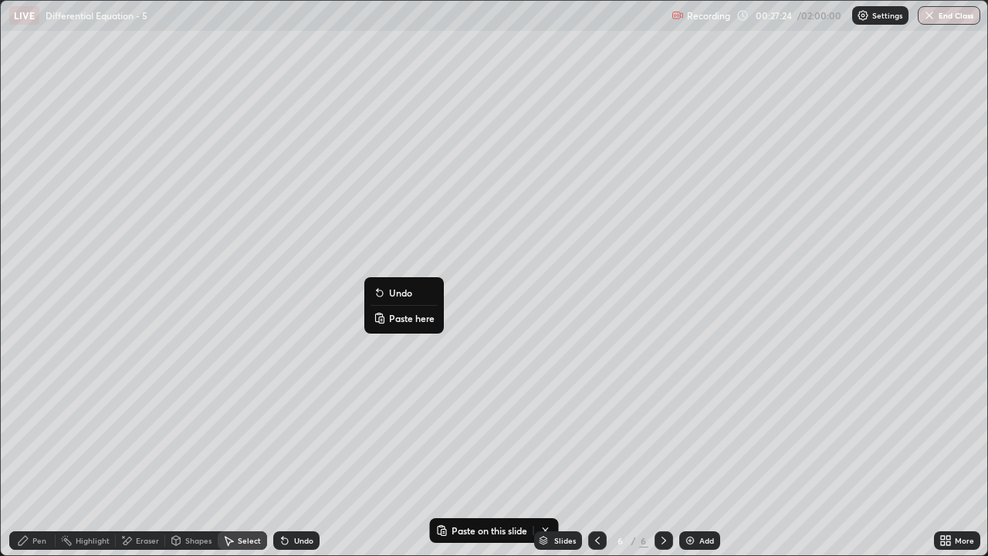
click at [413, 321] on p "Paste here" at bounding box center [412, 318] width 46 height 12
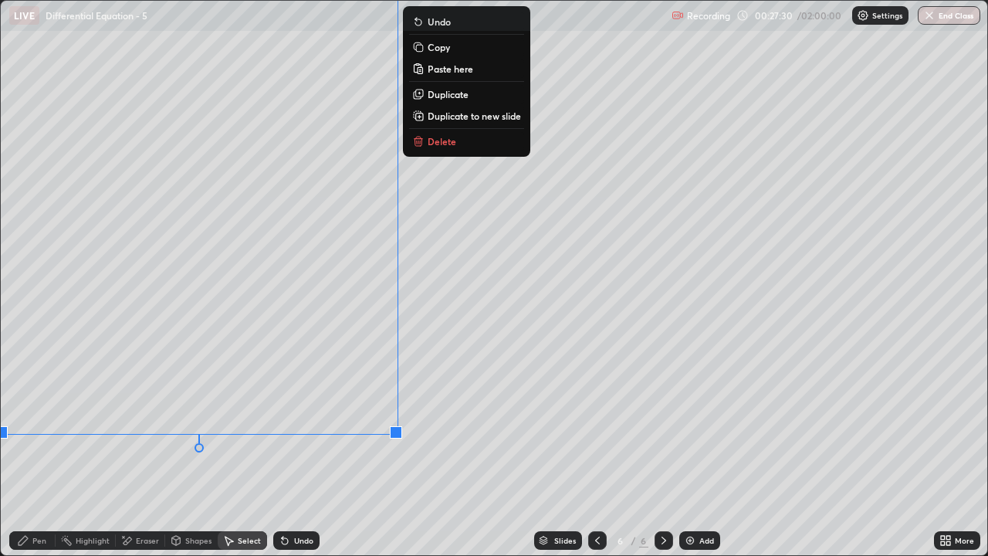
click at [144, 457] on div "Eraser" at bounding box center [140, 540] width 49 height 19
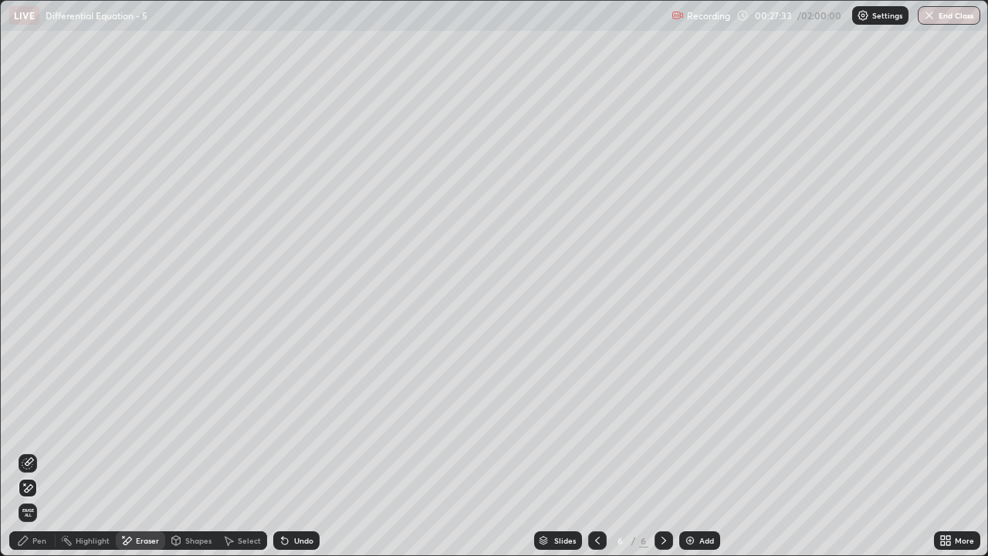
click at [601, 457] on div at bounding box center [597, 540] width 19 height 31
click at [598, 457] on icon at bounding box center [597, 540] width 12 height 12
click at [596, 457] on icon at bounding box center [597, 540] width 12 height 12
click at [668, 457] on div at bounding box center [663, 540] width 19 height 19
click at [595, 457] on icon at bounding box center [597, 540] width 12 height 12
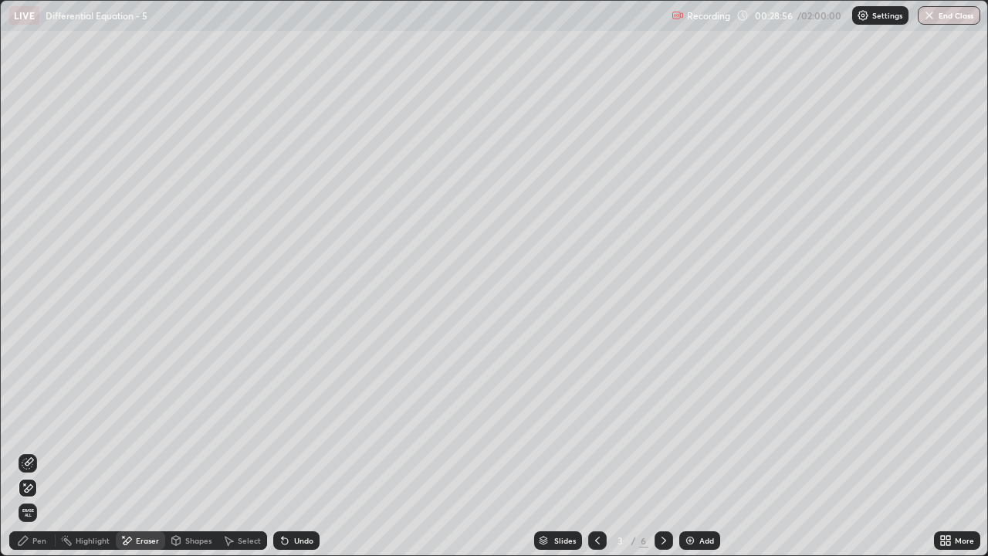
click at [663, 457] on icon at bounding box center [664, 540] width 12 height 12
click at [663, 457] on icon at bounding box center [663, 540] width 5 height 8
click at [597, 457] on icon at bounding box center [597, 540] width 5 height 8
click at [598, 457] on icon at bounding box center [597, 540] width 12 height 12
click at [663, 457] on icon at bounding box center [663, 540] width 5 height 8
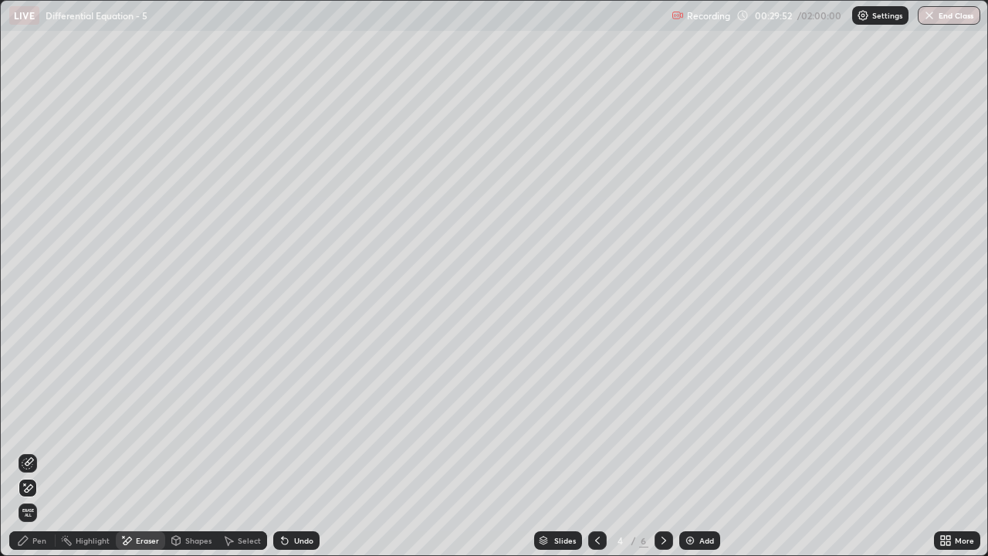
click at [668, 457] on div at bounding box center [663, 540] width 19 height 19
click at [667, 457] on div at bounding box center [663, 540] width 19 height 31
click at [144, 457] on div "Eraser" at bounding box center [147, 540] width 23 height 8
click at [40, 457] on div "Pen" at bounding box center [32, 540] width 46 height 19
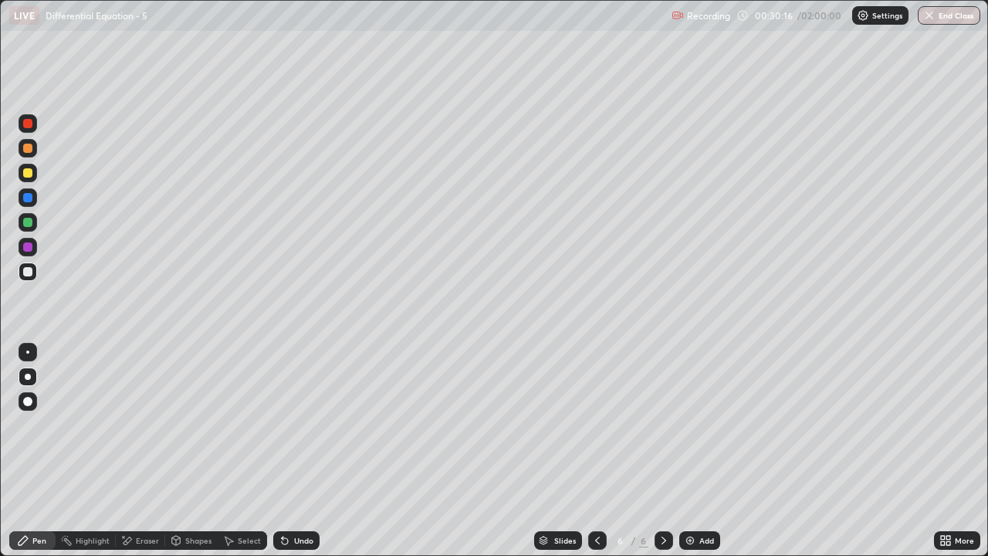
click at [304, 457] on div "Undo" at bounding box center [303, 540] width 19 height 8
click at [301, 457] on div "Undo" at bounding box center [296, 540] width 46 height 19
click at [299, 457] on div "Undo" at bounding box center [296, 540] width 46 height 19
click at [301, 457] on div "Undo" at bounding box center [296, 540] width 46 height 19
click at [302, 457] on div "Undo" at bounding box center [296, 540] width 46 height 19
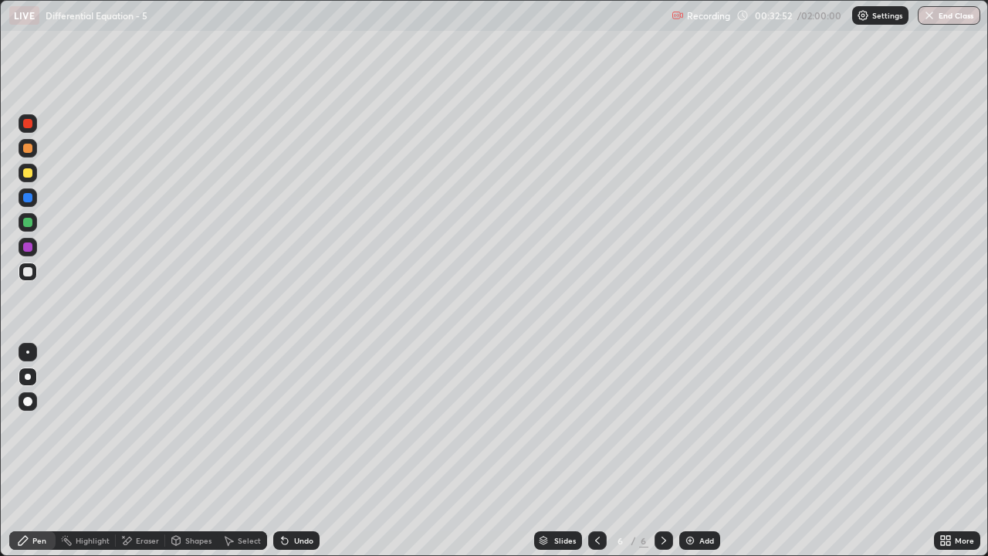
click at [596, 457] on icon at bounding box center [597, 540] width 12 height 12
click at [591, 457] on div at bounding box center [597, 540] width 19 height 19
click at [596, 457] on icon at bounding box center [597, 540] width 12 height 12
click at [238, 457] on div "Select" at bounding box center [242, 540] width 49 height 19
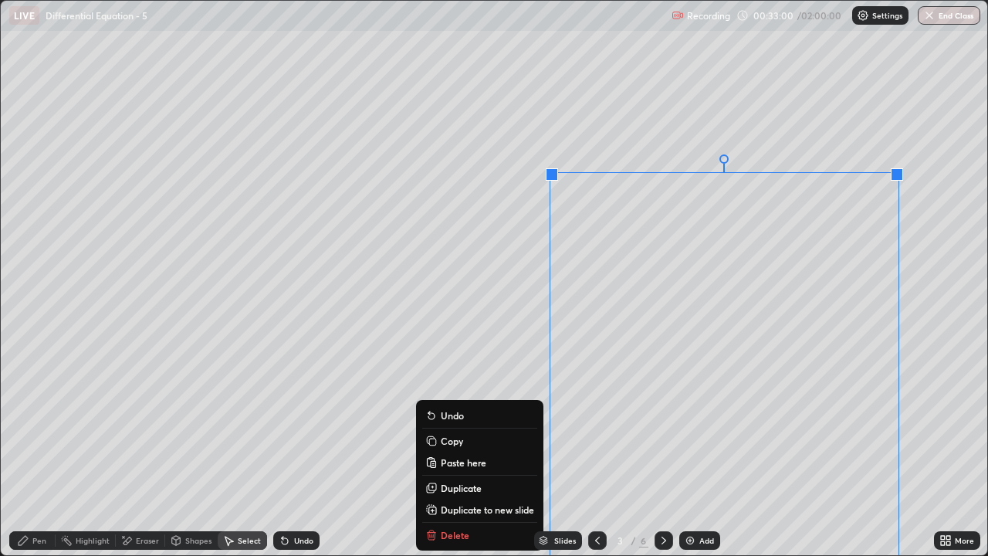
click at [484, 442] on button "Copy" at bounding box center [479, 440] width 115 height 19
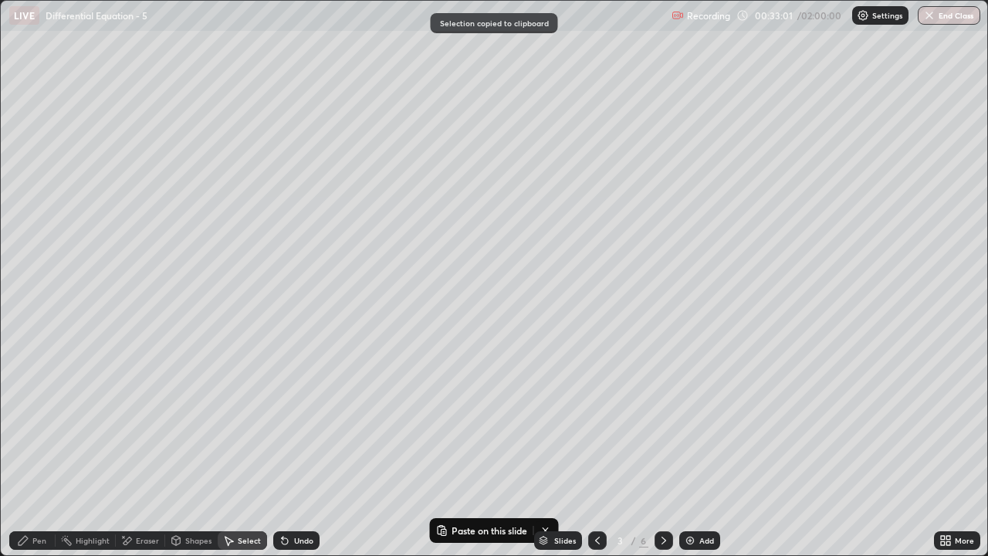
click at [662, 457] on icon at bounding box center [664, 540] width 12 height 12
click at [661, 457] on icon at bounding box center [664, 540] width 12 height 12
click at [665, 457] on div at bounding box center [663, 540] width 19 height 31
click at [669, 457] on div at bounding box center [663, 540] width 19 height 31
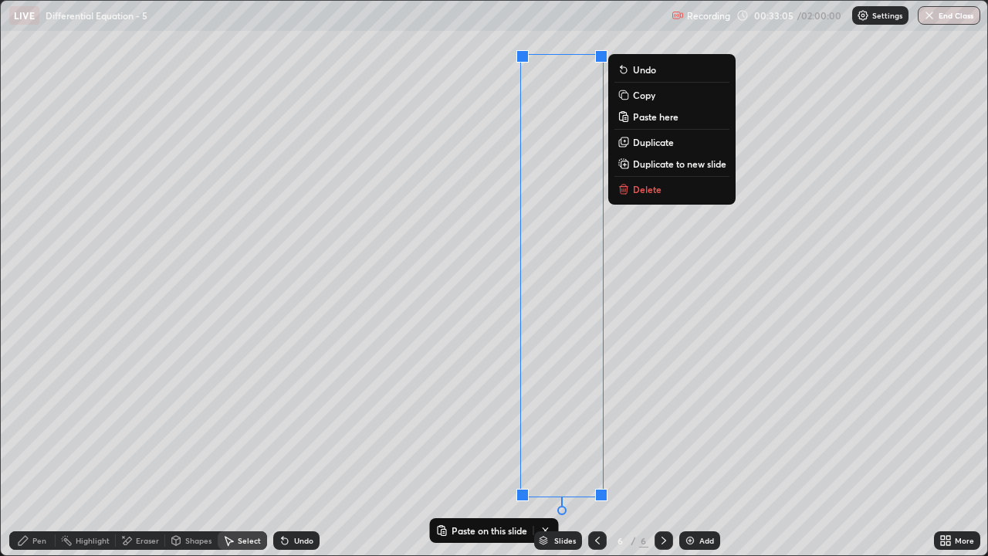
click at [663, 144] on p "Duplicate" at bounding box center [653, 142] width 41 height 12
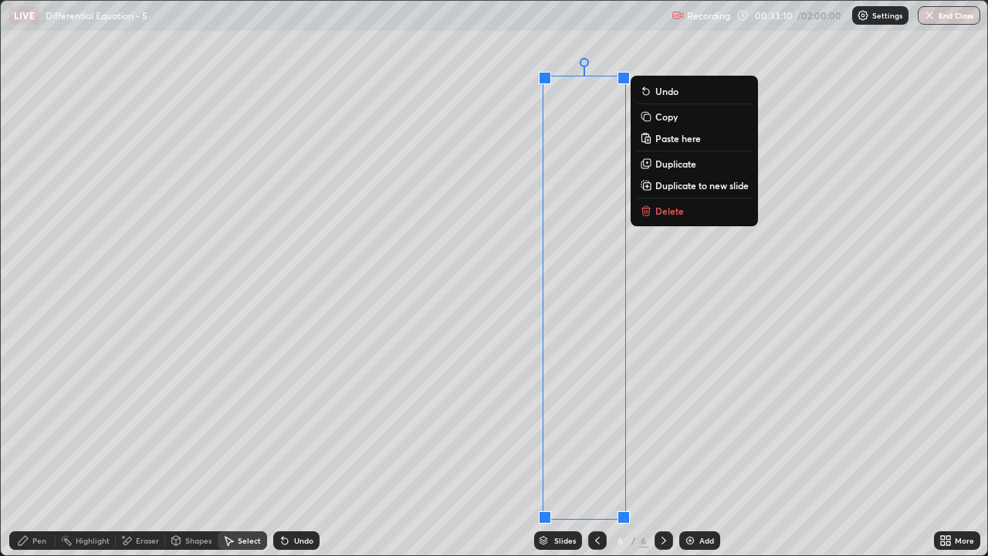
click at [306, 457] on div "Undo" at bounding box center [296, 540] width 46 height 19
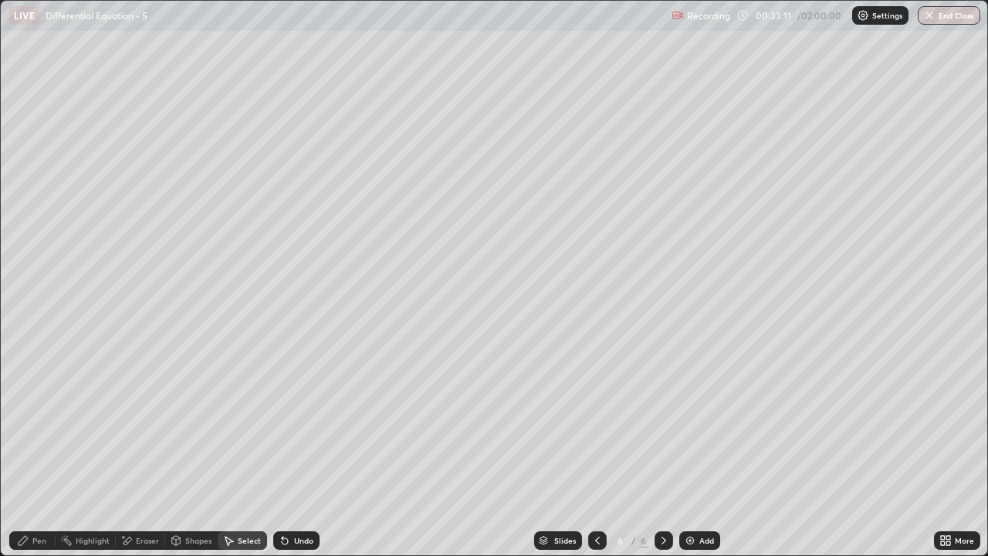
click at [594, 457] on div at bounding box center [597, 540] width 19 height 19
click at [598, 457] on div at bounding box center [597, 540] width 19 height 19
click at [596, 457] on icon at bounding box center [597, 540] width 12 height 12
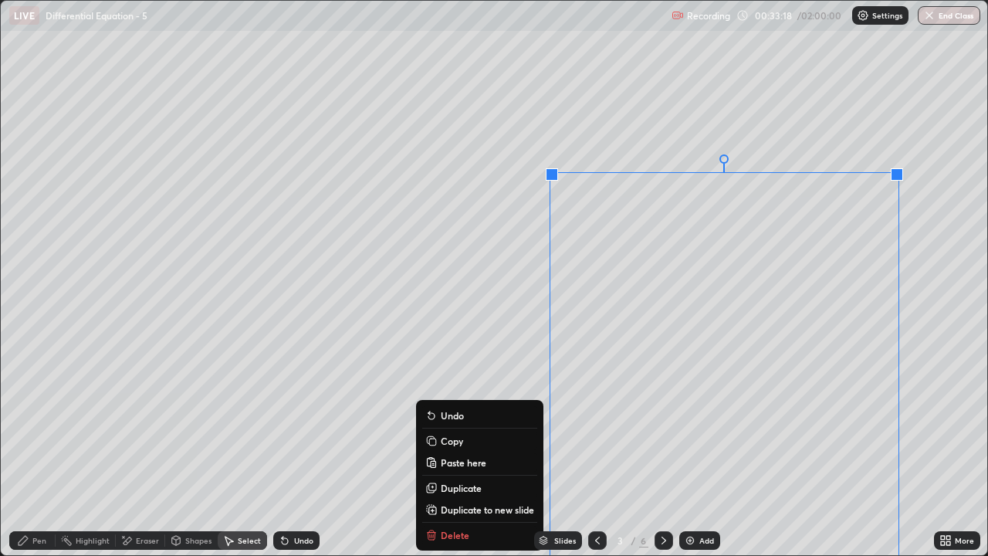
click at [487, 444] on button "Copy" at bounding box center [479, 440] width 115 height 19
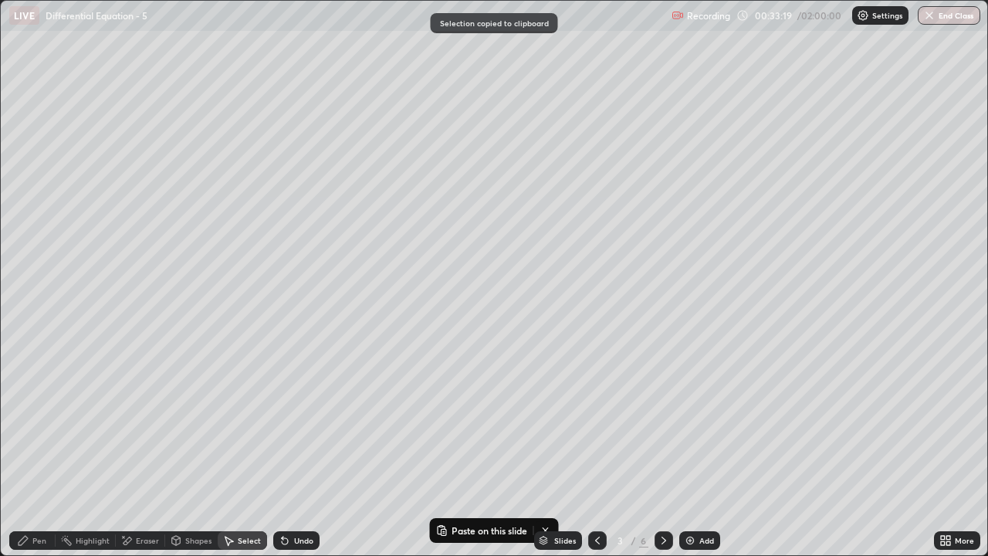
click at [659, 457] on icon at bounding box center [664, 540] width 12 height 12
click at [661, 457] on icon at bounding box center [664, 540] width 12 height 12
click at [662, 457] on icon at bounding box center [664, 540] width 12 height 12
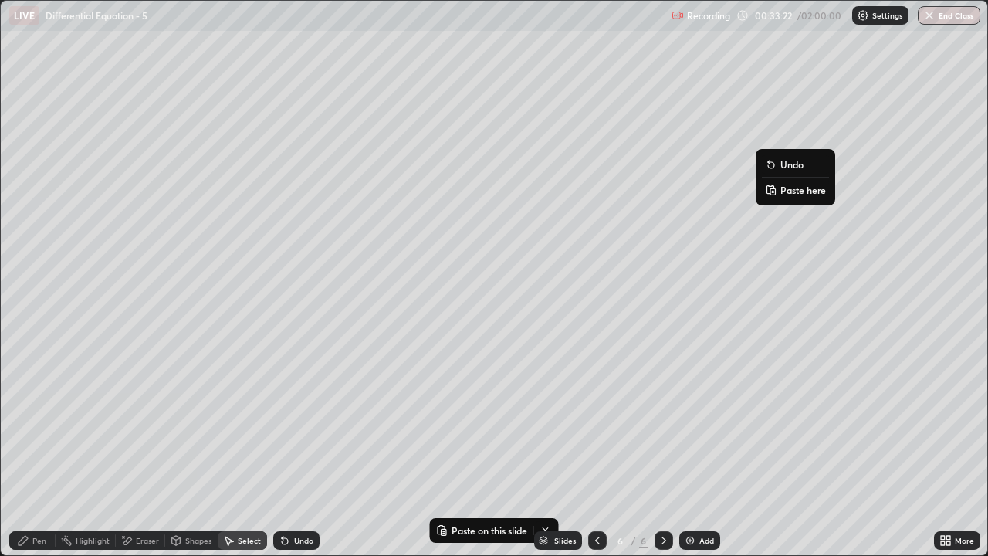
click at [793, 191] on p "Paste here" at bounding box center [803, 190] width 46 height 12
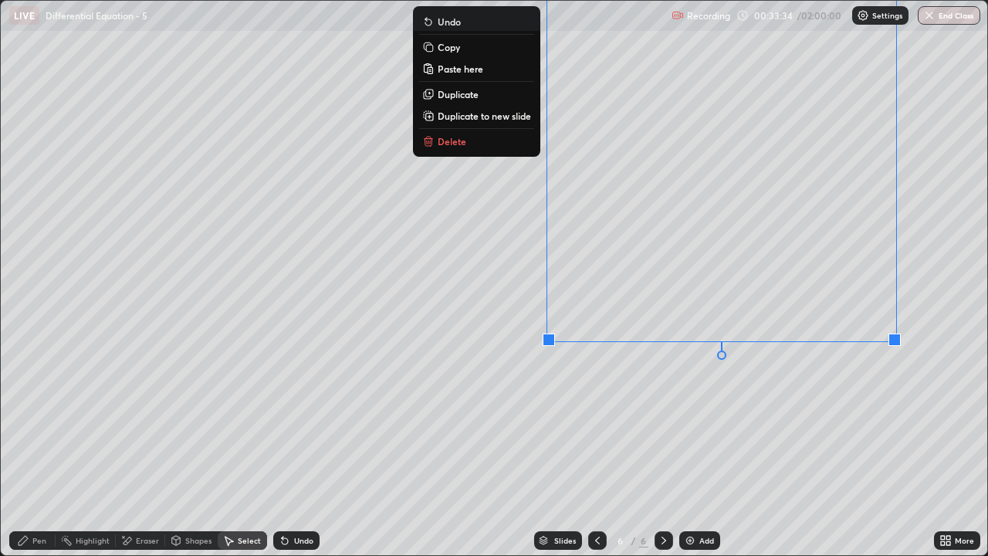
click at [144, 457] on div "Eraser" at bounding box center [147, 540] width 23 height 8
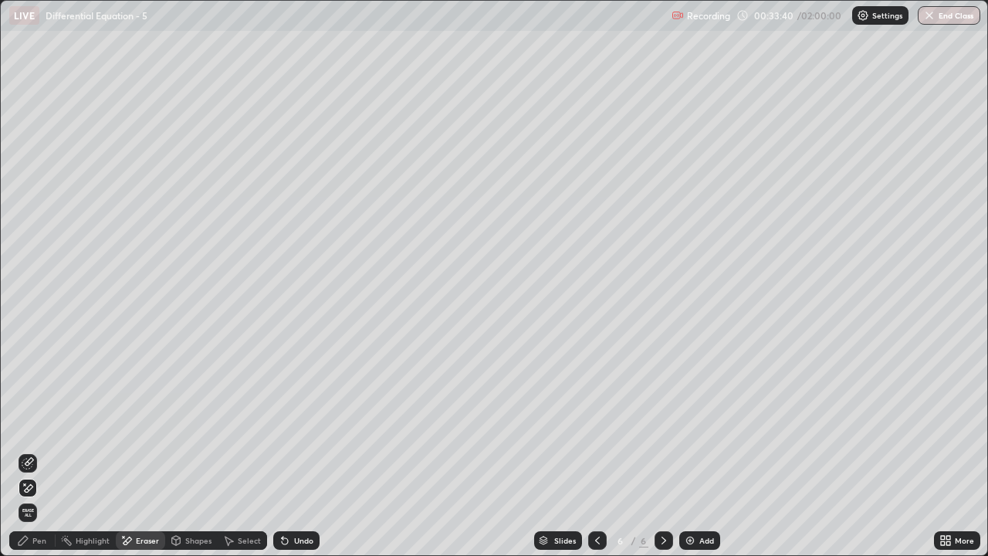
click at [38, 457] on div "Pen" at bounding box center [32, 540] width 46 height 19
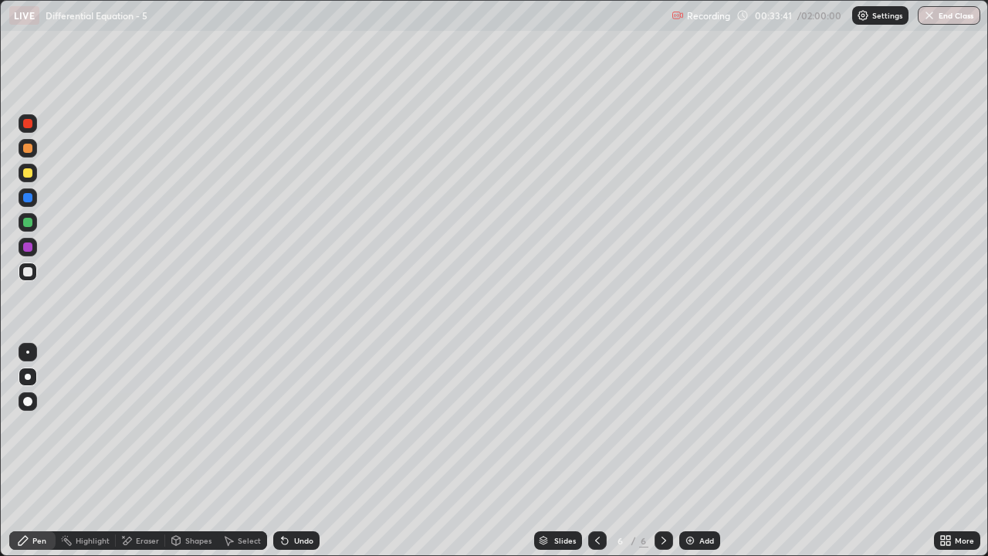
click at [28, 272] on div at bounding box center [27, 271] width 9 height 9
click at [947, 457] on icon at bounding box center [948, 543] width 4 height 4
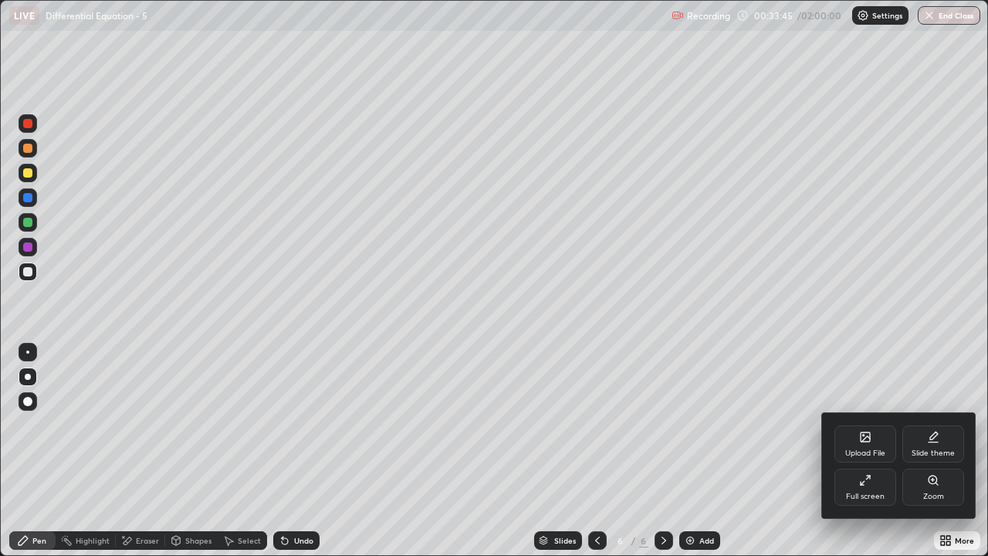
click at [877, 457] on div "Full screen" at bounding box center [865, 486] width 62 height 37
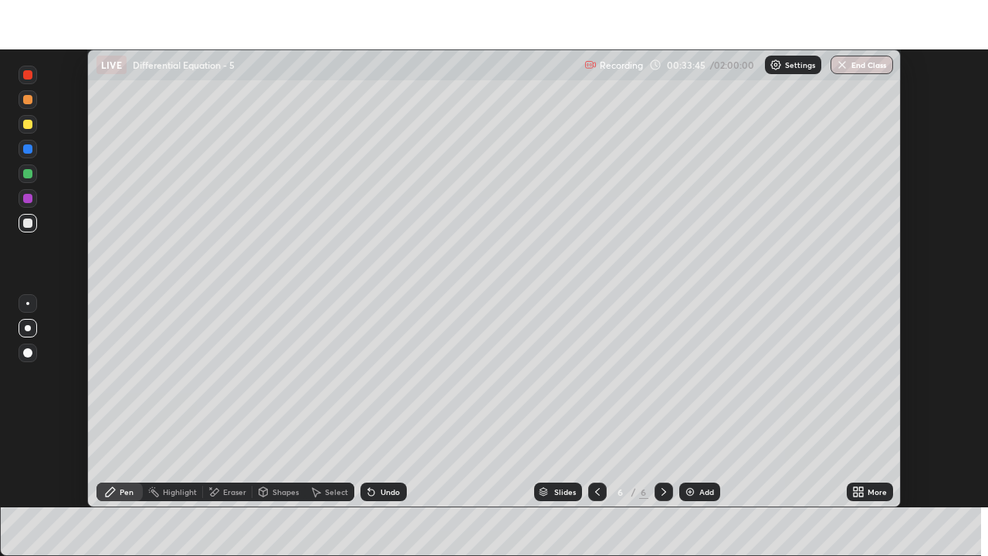
scroll to position [76721, 76191]
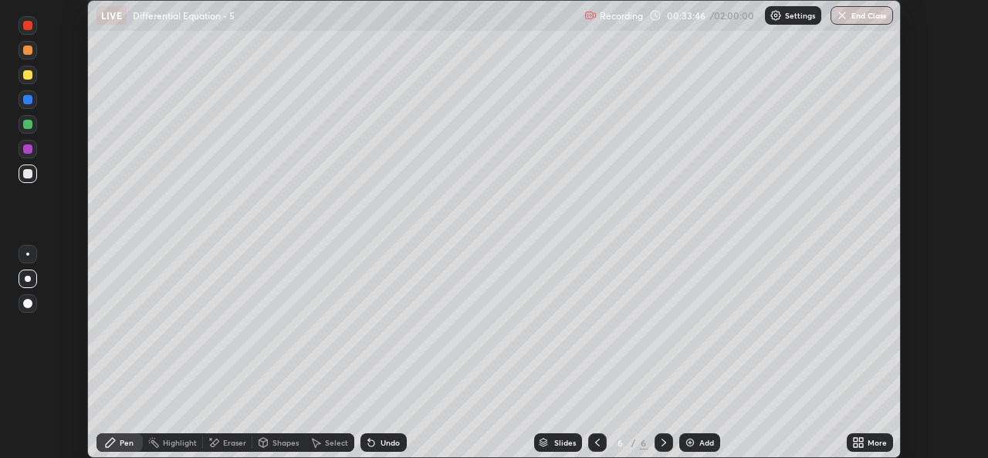
click at [875, 448] on div "More" at bounding box center [870, 442] width 46 height 19
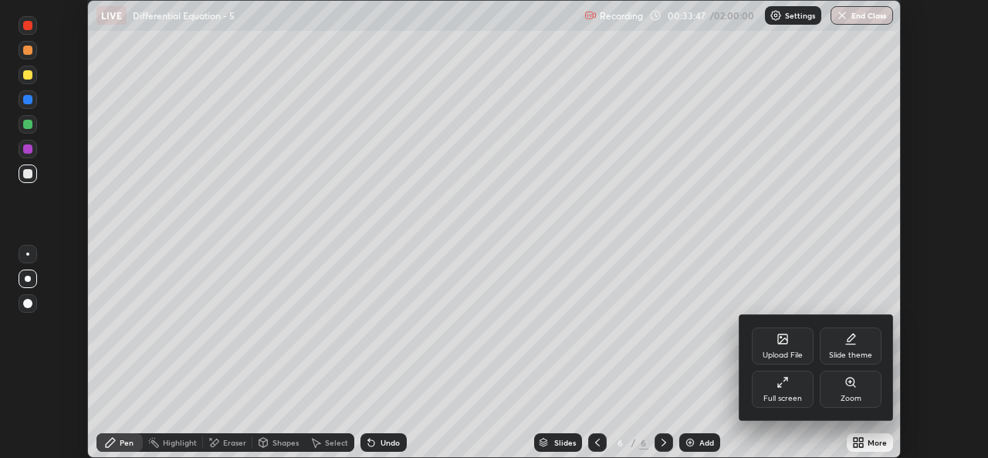
click at [790, 399] on div "Full screen" at bounding box center [782, 398] width 39 height 8
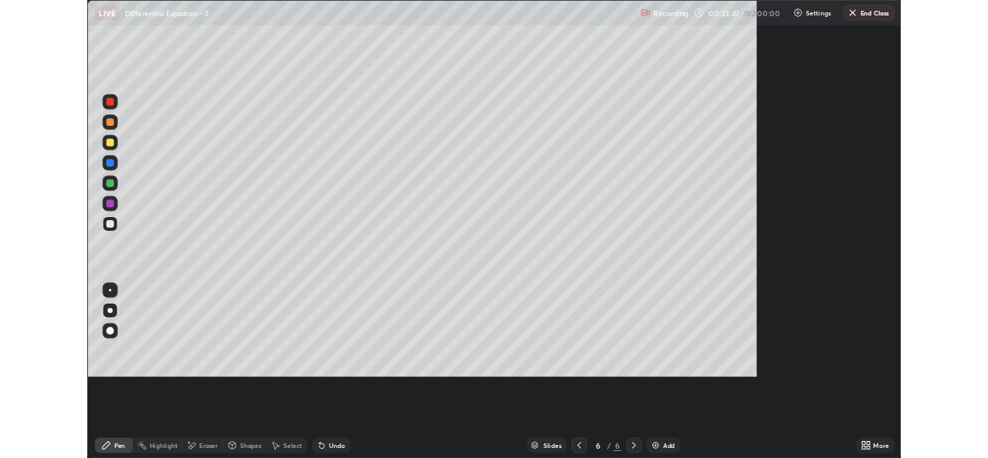
scroll to position [556, 988]
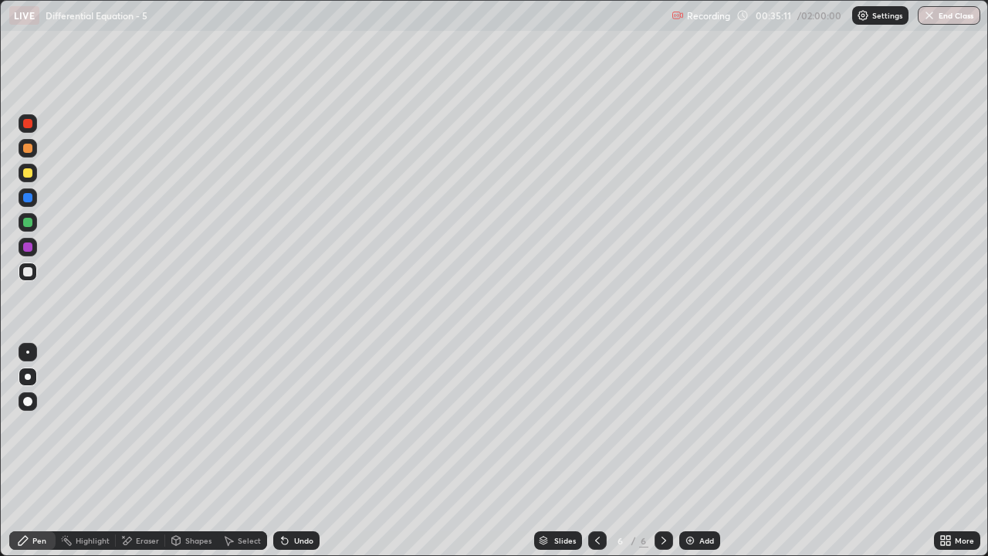
click at [298, 457] on div "Undo" at bounding box center [303, 540] width 19 height 8
click at [296, 457] on div "Undo" at bounding box center [296, 540] width 46 height 19
click at [712, 457] on div "Add" at bounding box center [699, 540] width 41 height 19
click at [596, 457] on icon at bounding box center [597, 540] width 12 height 12
click at [661, 457] on div at bounding box center [663, 540] width 19 height 31
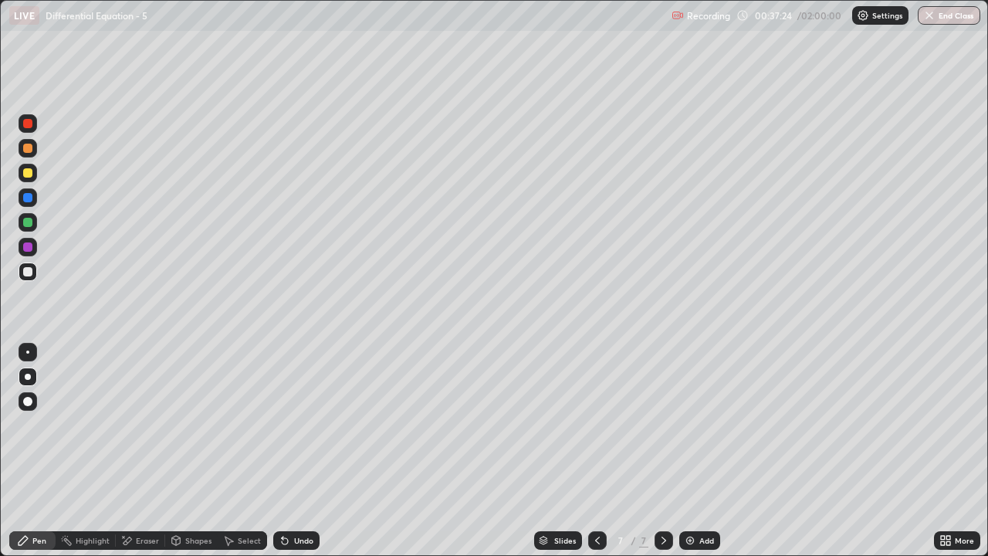
click at [303, 457] on div "Undo" at bounding box center [303, 540] width 19 height 8
click at [596, 457] on icon at bounding box center [597, 540] width 12 height 12
click at [666, 457] on div at bounding box center [663, 540] width 19 height 19
click at [597, 457] on icon at bounding box center [597, 540] width 12 height 12
click at [239, 457] on div "Select" at bounding box center [249, 540] width 23 height 8
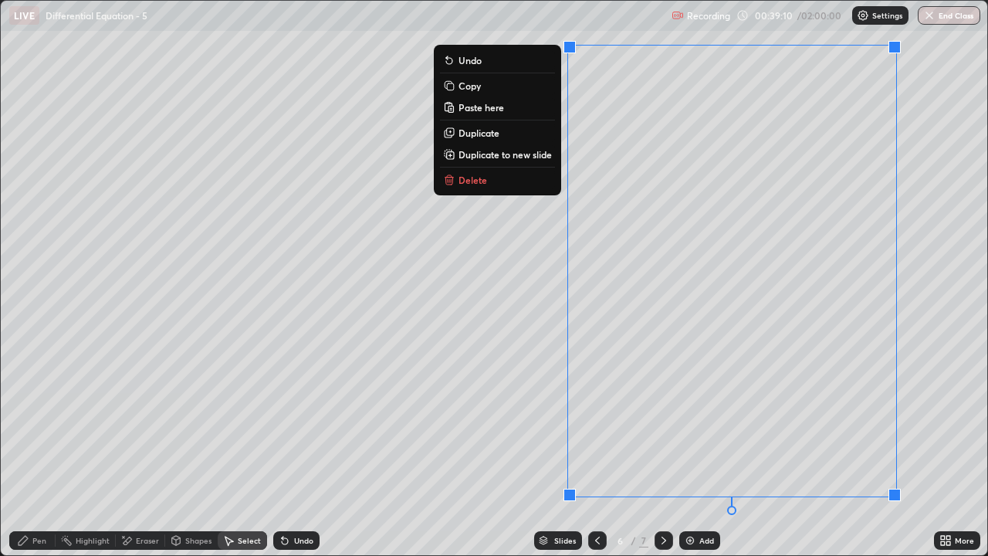
click at [489, 86] on button "Copy" at bounding box center [497, 85] width 115 height 19
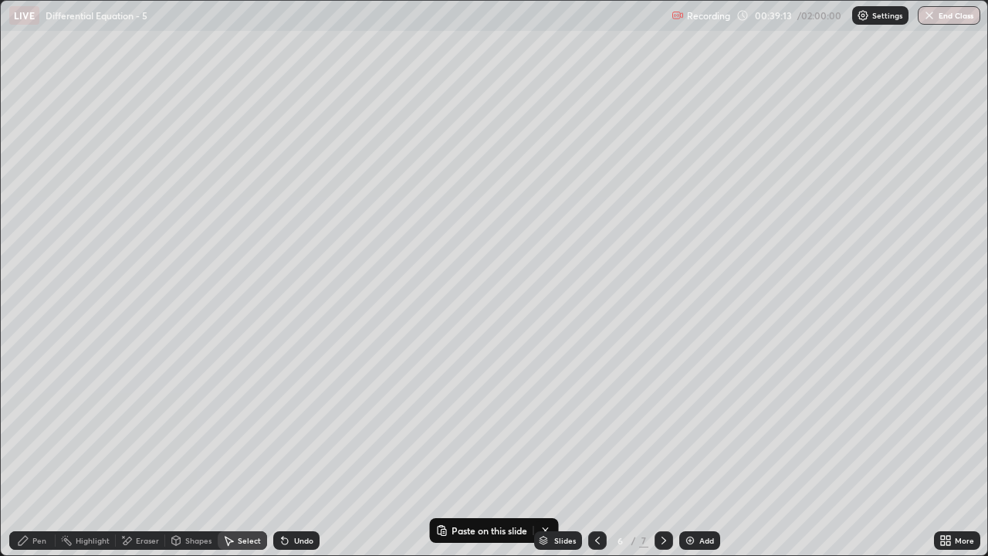
click at [596, 457] on icon at bounding box center [597, 540] width 12 height 12
click at [594, 457] on icon at bounding box center [597, 540] width 12 height 12
click at [661, 457] on div at bounding box center [663, 540] width 19 height 19
click at [661, 457] on div at bounding box center [663, 540] width 19 height 31
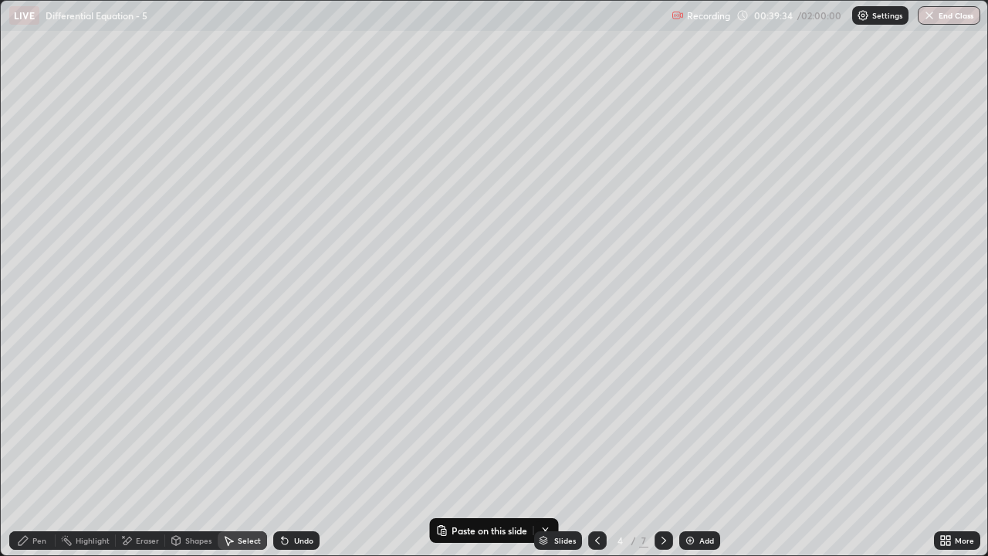
click at [664, 457] on div at bounding box center [663, 540] width 19 height 31
click at [666, 457] on div at bounding box center [663, 540] width 19 height 31
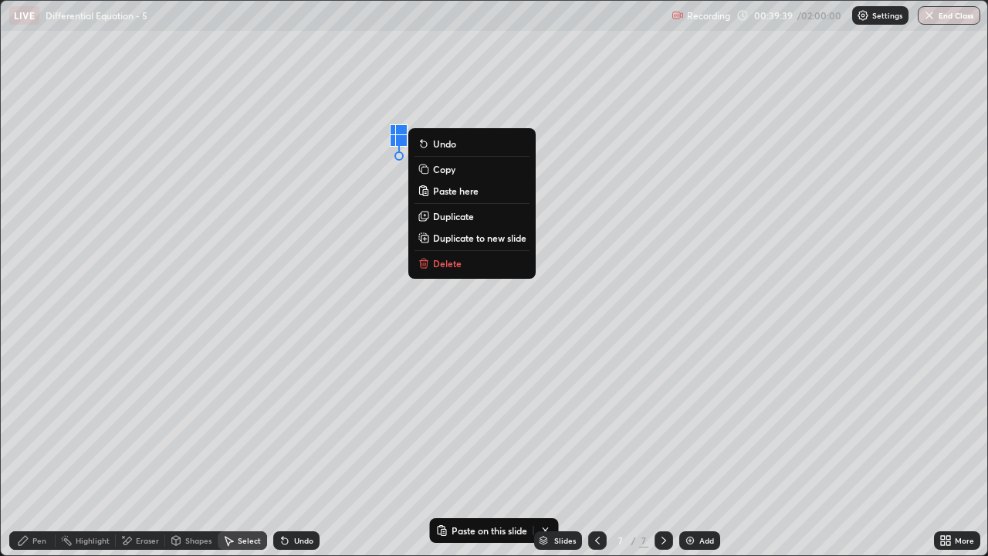
click at [469, 190] on p "Paste here" at bounding box center [456, 190] width 46 height 12
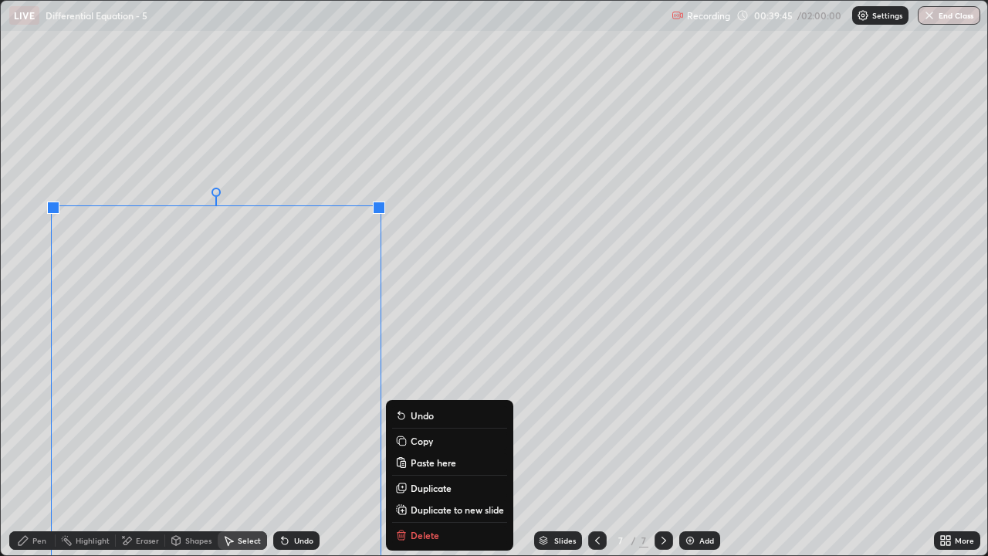
click at [143, 457] on div "Eraser" at bounding box center [140, 540] width 49 height 19
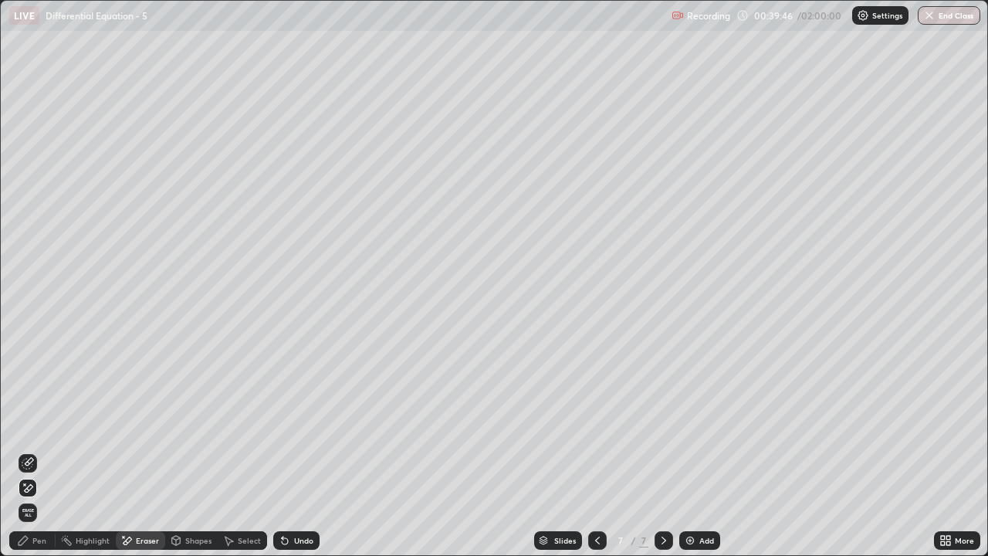
click at [37, 457] on div "Pen" at bounding box center [32, 540] width 46 height 19
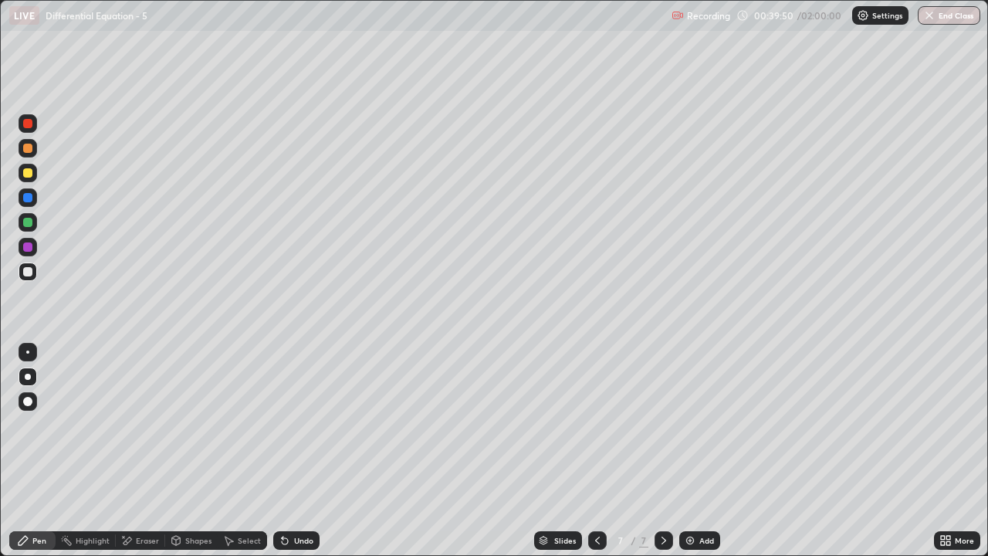
click at [948, 457] on icon at bounding box center [948, 543] width 4 height 4
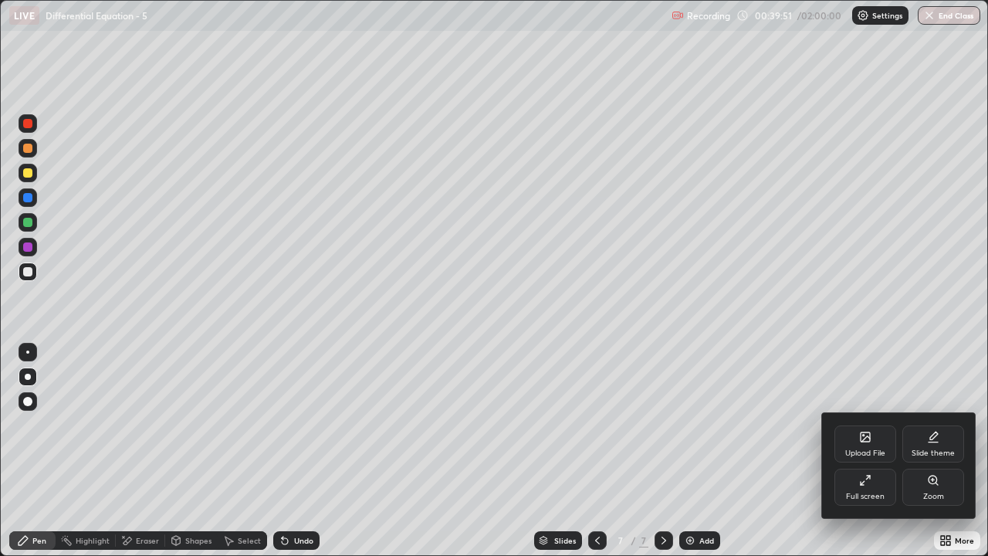
click at [858, 457] on div "Full screen" at bounding box center [865, 496] width 39 height 8
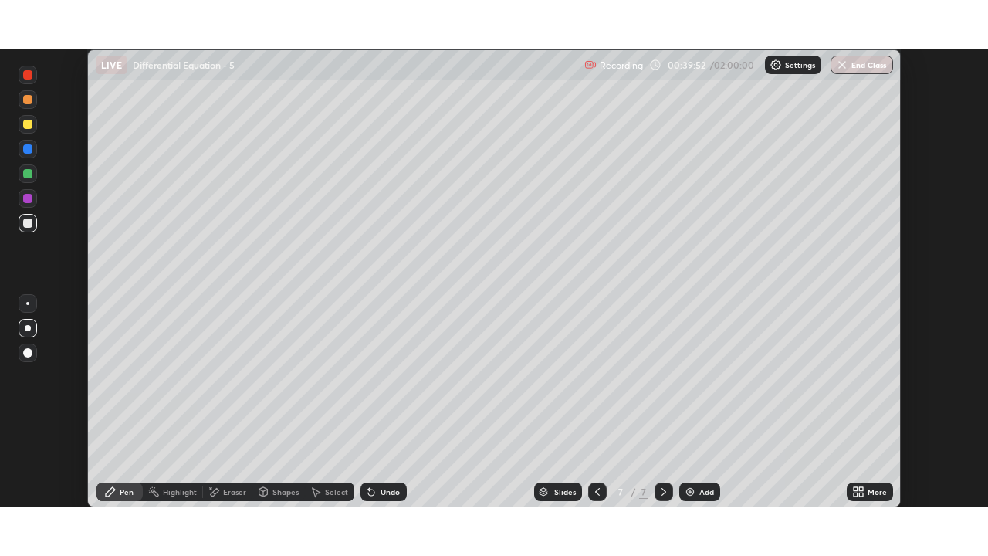
scroll to position [76721, 76191]
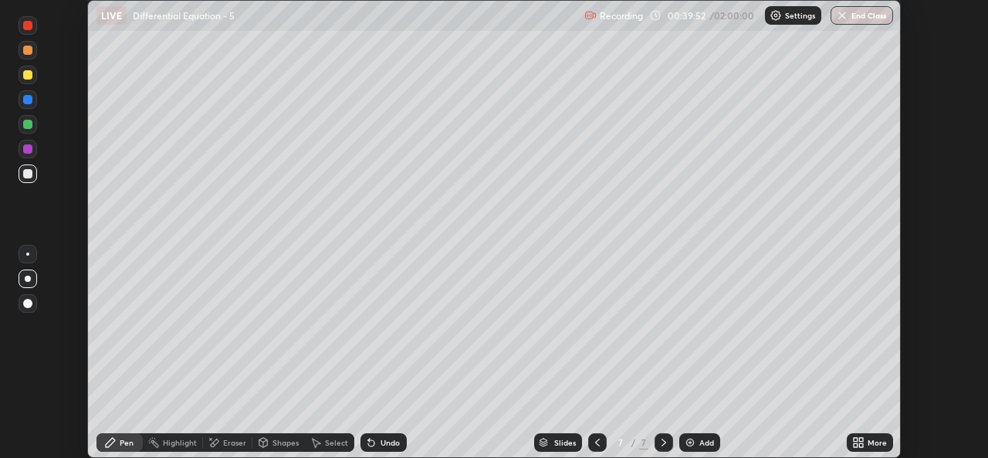
click at [873, 448] on div "More" at bounding box center [870, 442] width 46 height 19
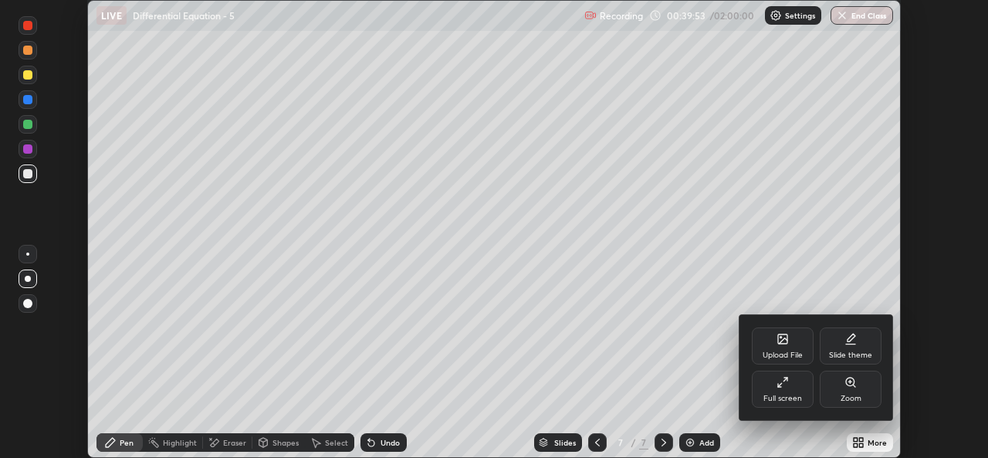
click at [786, 398] on div "Full screen" at bounding box center [782, 398] width 39 height 8
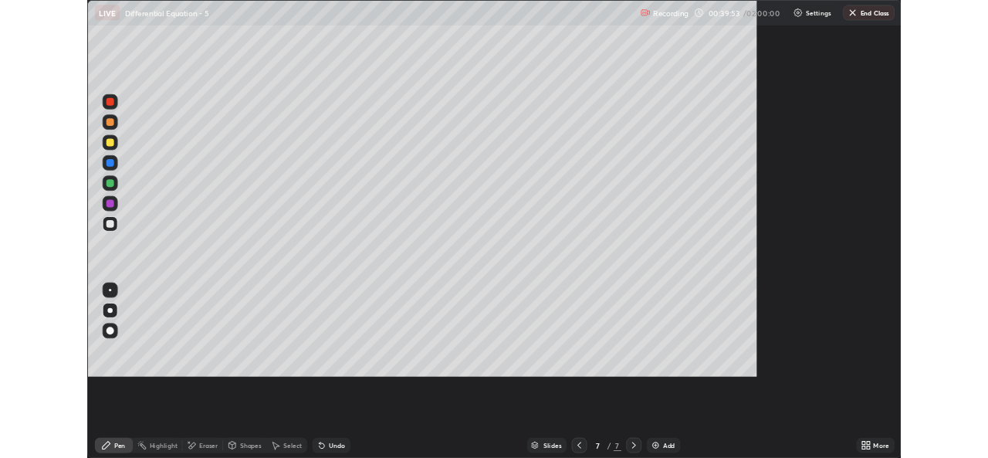
scroll to position [556, 988]
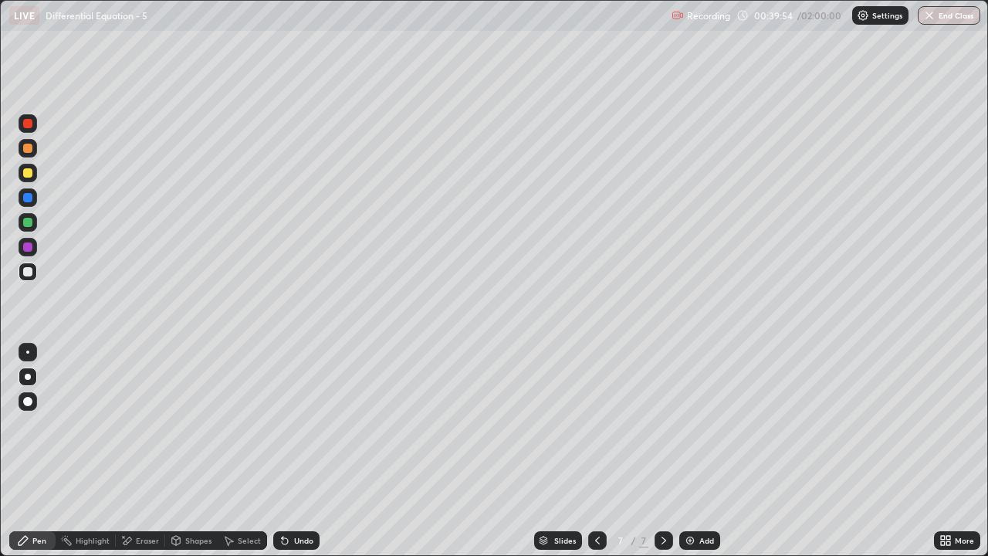
click at [602, 457] on div at bounding box center [597, 540] width 19 height 19
click at [662, 457] on icon at bounding box center [664, 540] width 12 height 12
click at [593, 457] on div at bounding box center [597, 540] width 19 height 19
click at [595, 457] on icon at bounding box center [597, 540] width 12 height 12
click at [598, 457] on icon at bounding box center [597, 540] width 12 height 12
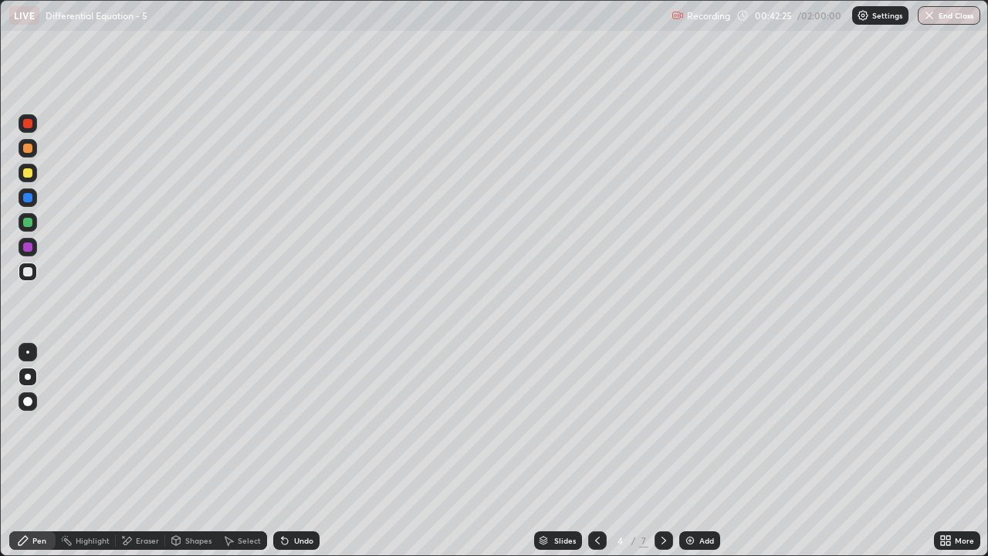
click at [598, 457] on icon at bounding box center [597, 540] width 12 height 12
click at [238, 457] on div "Select" at bounding box center [249, 540] width 23 height 8
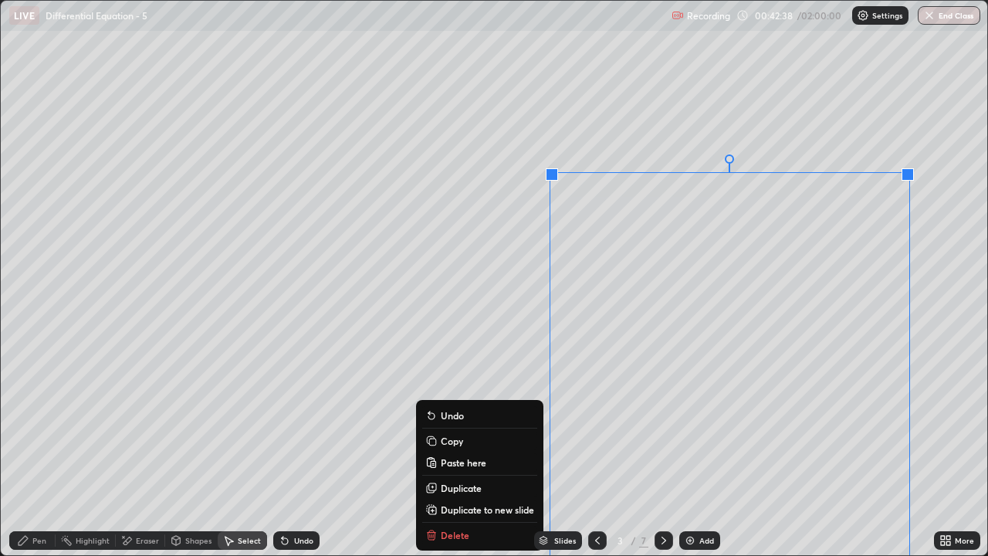
click at [484, 435] on button "Copy" at bounding box center [479, 440] width 115 height 19
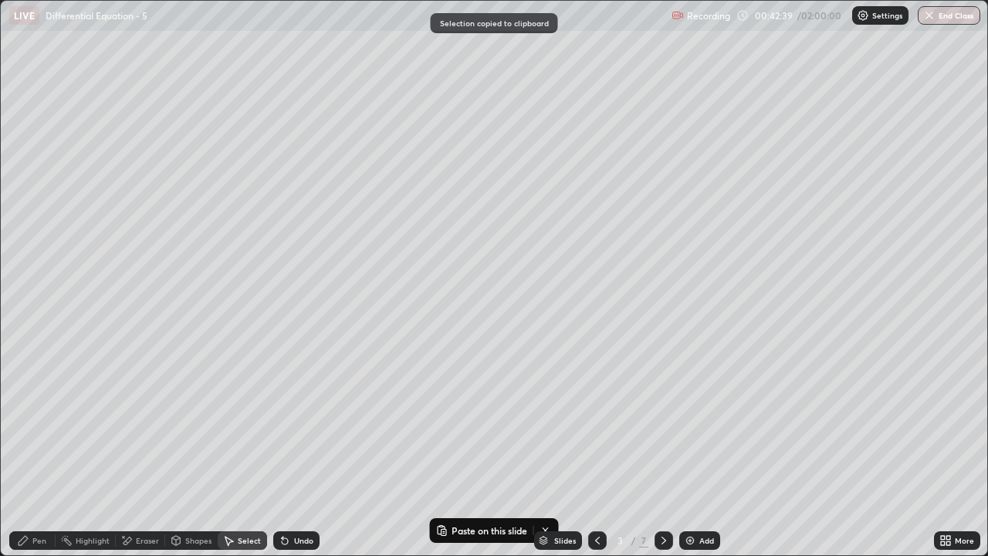
click at [665, 457] on div at bounding box center [663, 540] width 19 height 19
click at [662, 457] on icon at bounding box center [664, 540] width 12 height 12
click at [665, 457] on div at bounding box center [663, 540] width 19 height 19
click at [669, 457] on div at bounding box center [663, 540] width 19 height 19
click at [670, 457] on div at bounding box center [663, 540] width 19 height 31
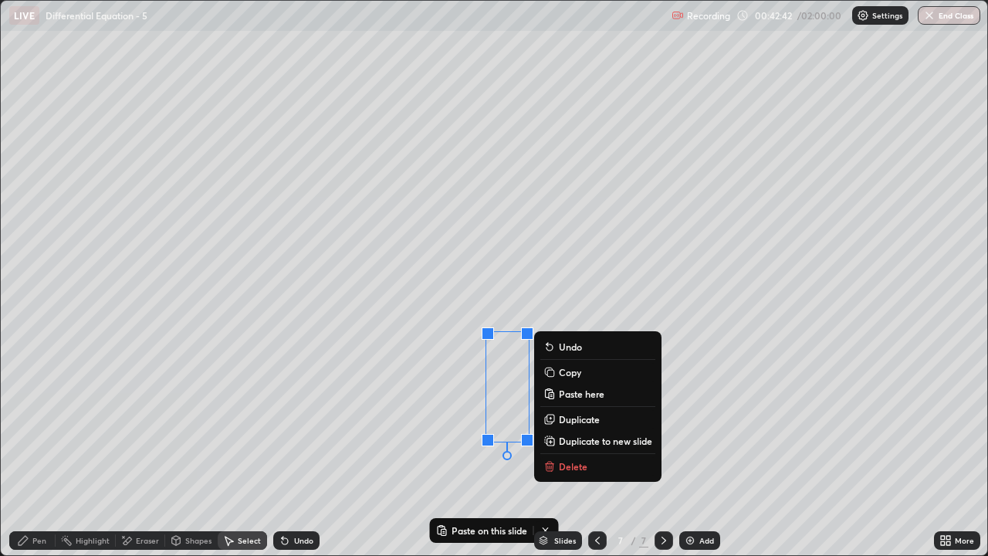
click at [598, 398] on p "Paste here" at bounding box center [582, 393] width 46 height 12
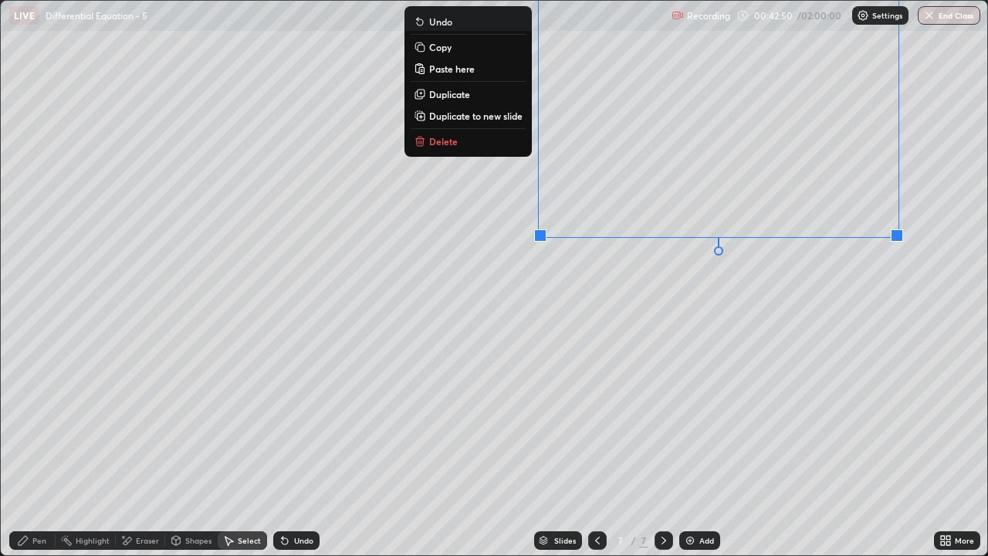
click at [145, 457] on div "Eraser" at bounding box center [140, 540] width 49 height 19
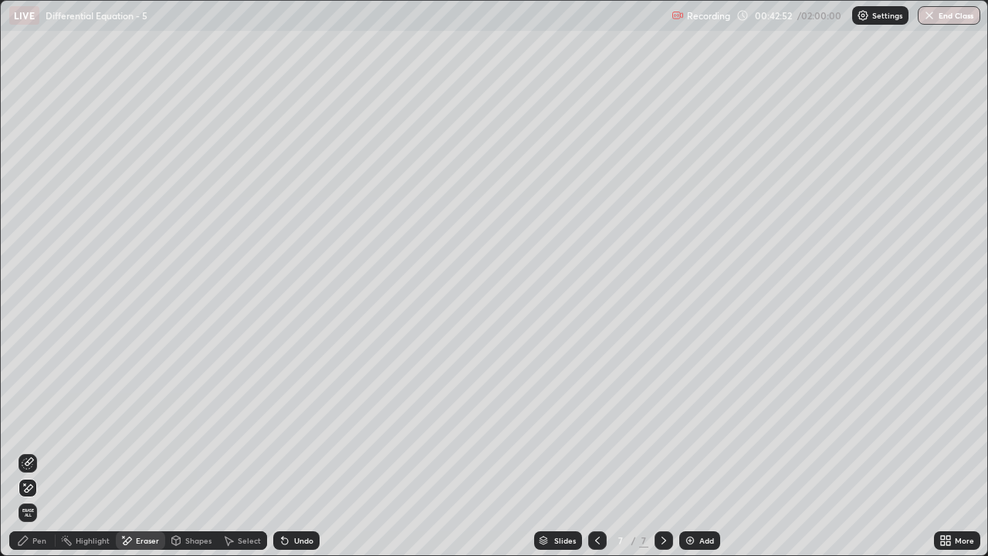
click at [39, 457] on div "Pen" at bounding box center [32, 540] width 46 height 19
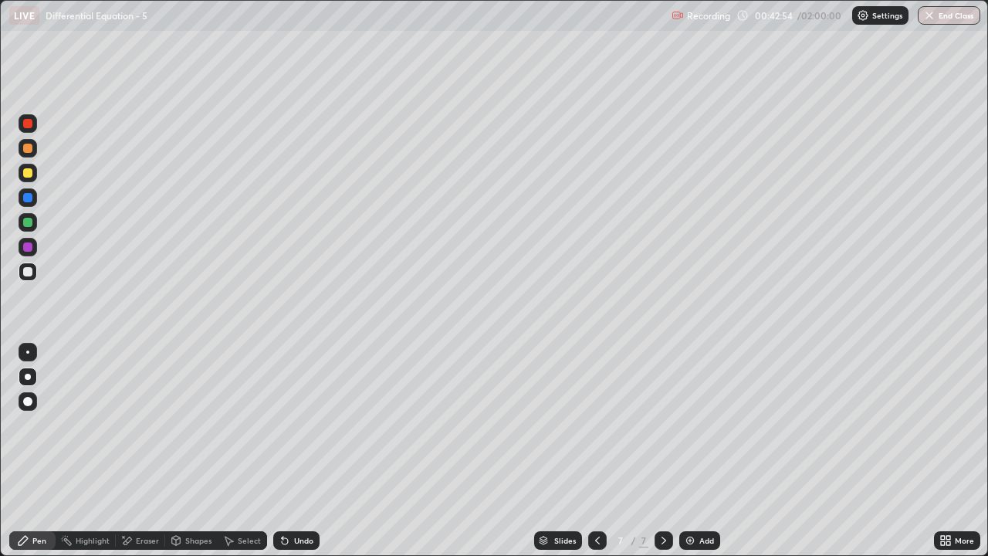
click at [948, 457] on icon at bounding box center [948, 543] width 4 height 4
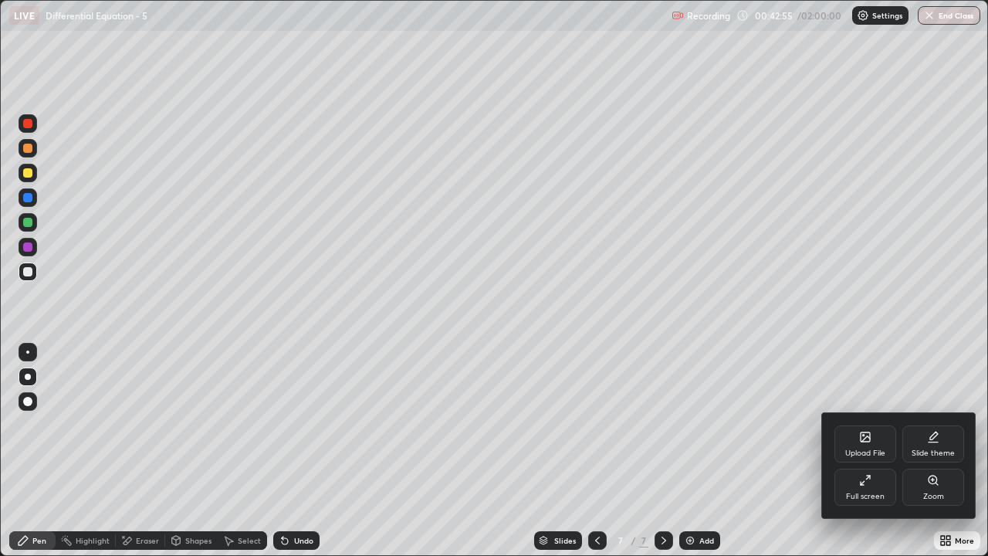
click at [874, 457] on div "Full screen" at bounding box center [865, 496] width 39 height 8
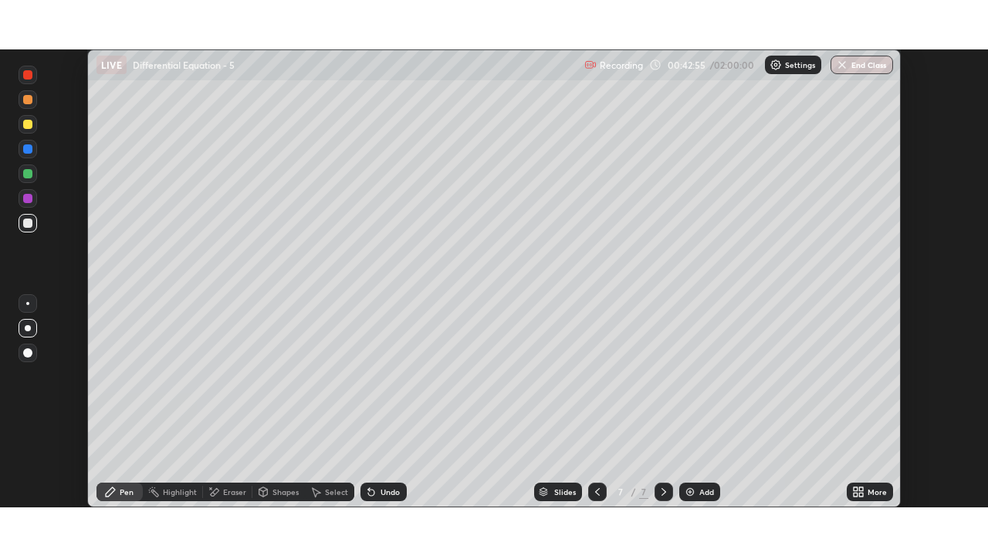
scroll to position [76721, 76191]
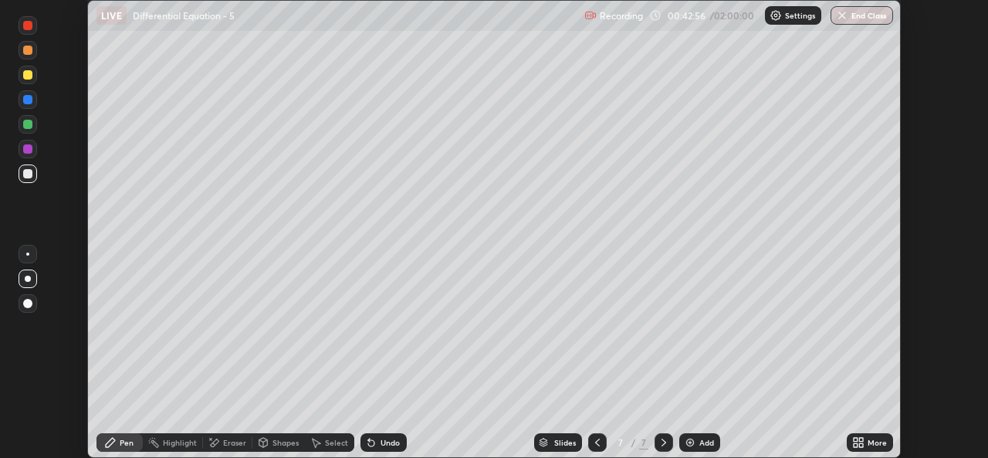
click at [864, 442] on icon at bounding box center [858, 442] width 12 height 12
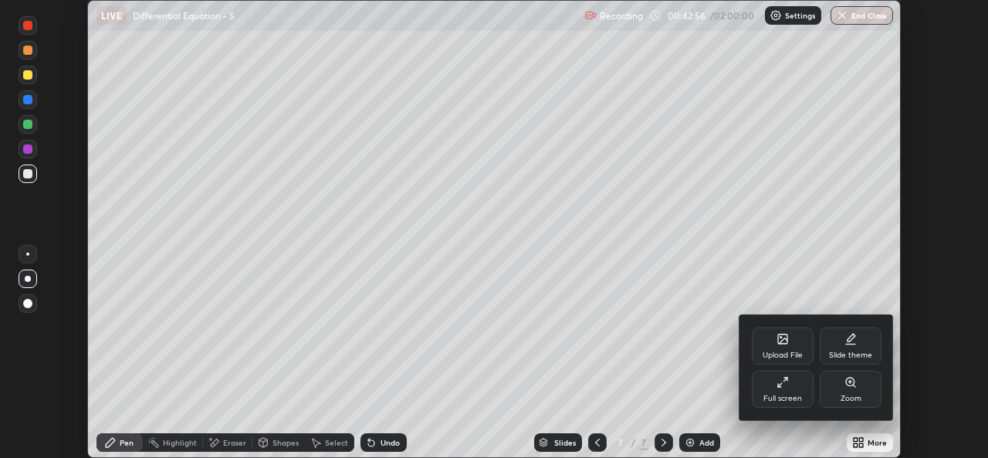
click at [781, 388] on div "Full screen" at bounding box center [783, 388] width 62 height 37
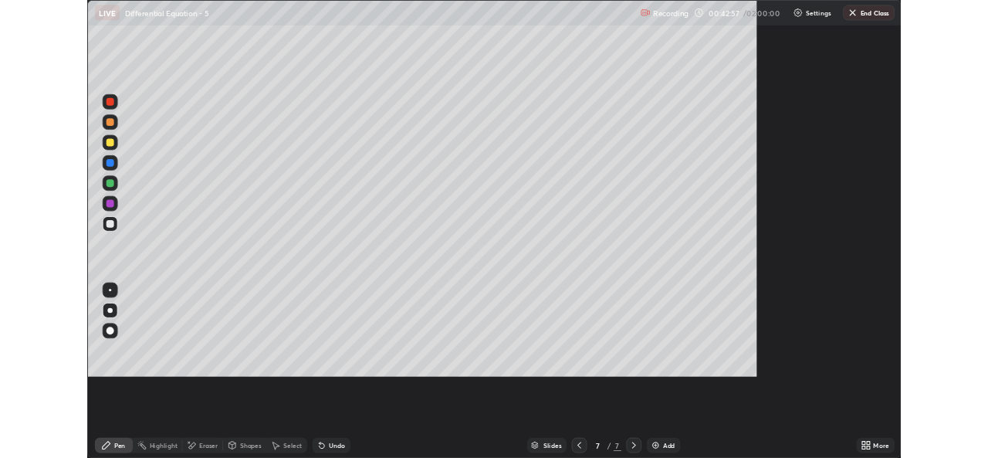
scroll to position [556, 988]
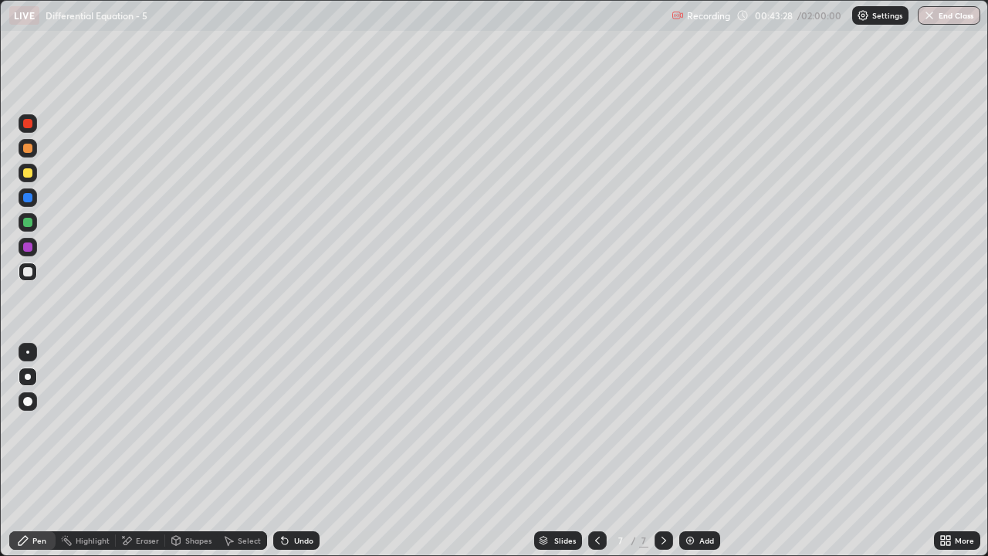
click at [29, 276] on div at bounding box center [27, 271] width 9 height 9
click at [596, 457] on icon at bounding box center [597, 540] width 12 height 12
click at [669, 457] on div at bounding box center [663, 540] width 19 height 19
click at [595, 457] on icon at bounding box center [597, 540] width 12 height 12
click at [594, 457] on div at bounding box center [597, 540] width 19 height 19
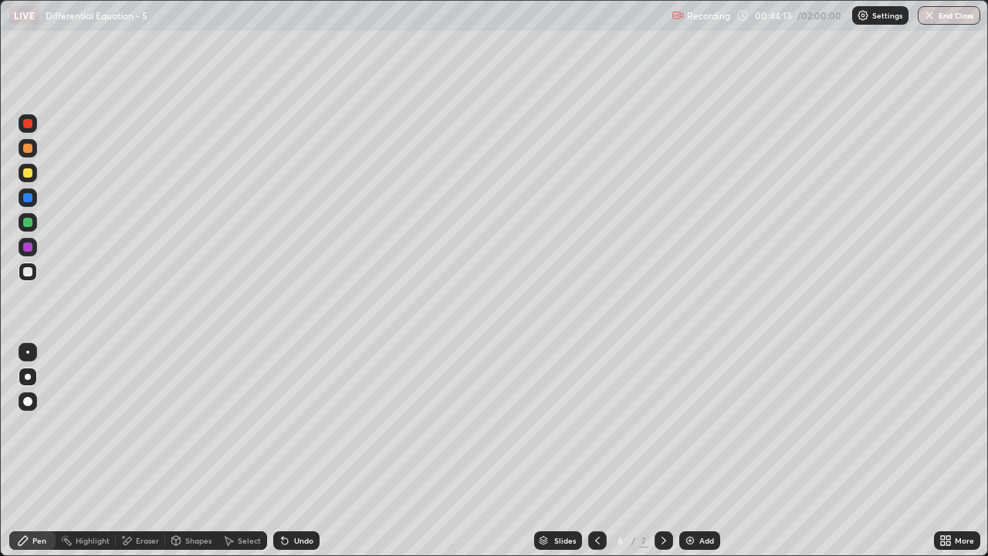
click at [593, 457] on div at bounding box center [597, 540] width 19 height 31
click at [596, 457] on icon at bounding box center [597, 540] width 12 height 12
click at [662, 457] on icon at bounding box center [664, 540] width 12 height 12
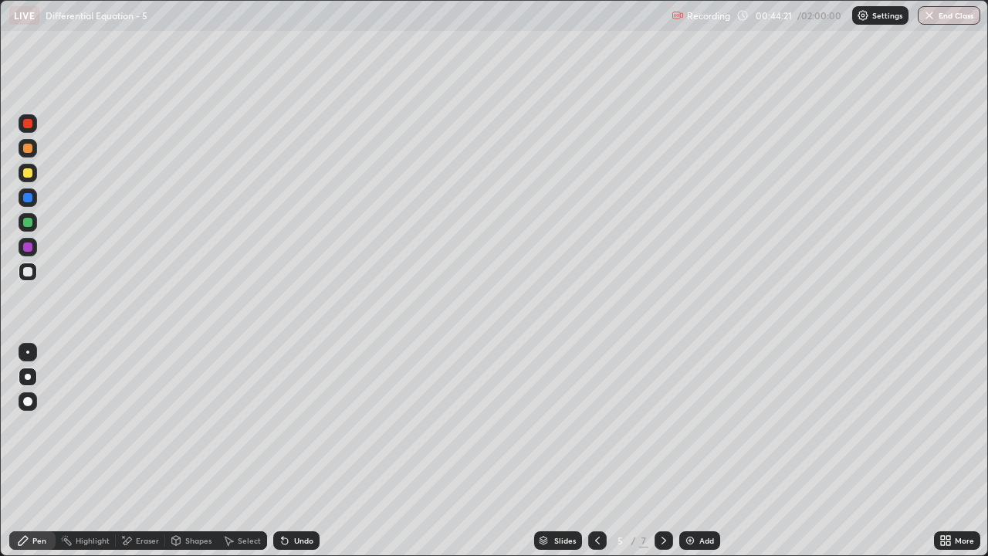
click at [665, 457] on icon at bounding box center [664, 540] width 12 height 12
click at [716, 457] on div "Slides 7 / 7 Add" at bounding box center [627, 540] width 614 height 31
click at [703, 457] on div "Add" at bounding box center [706, 540] width 15 height 8
click at [28, 223] on div at bounding box center [27, 222] width 9 height 9
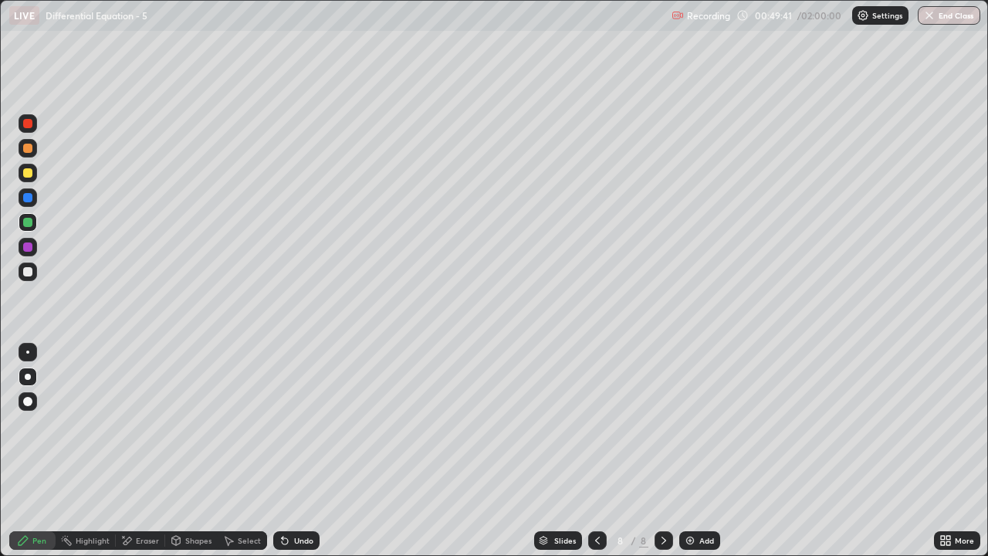
click at [25, 279] on div at bounding box center [28, 271] width 19 height 19
click at [183, 457] on div "Shapes" at bounding box center [191, 540] width 52 height 19
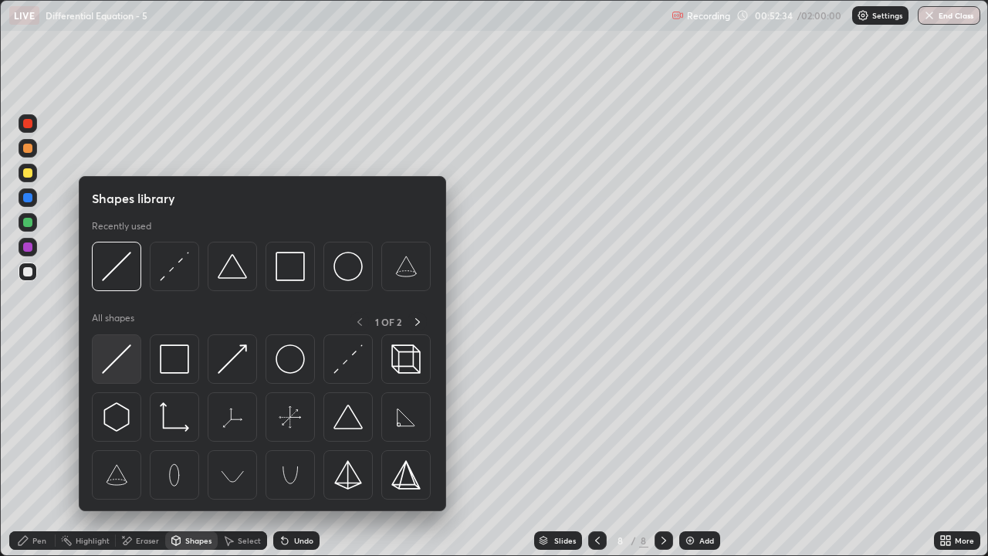
click at [103, 360] on img at bounding box center [116, 358] width 29 height 29
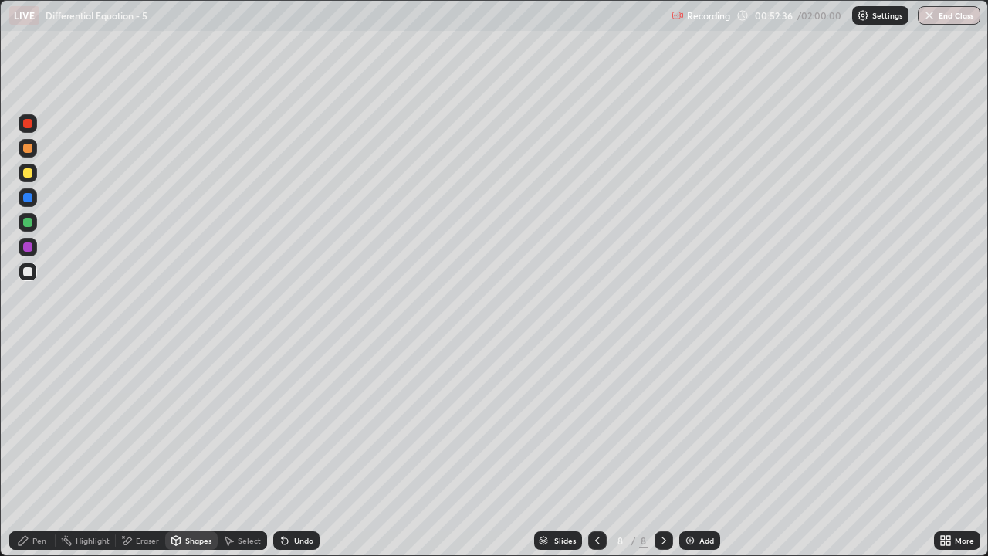
click at [26, 222] on div at bounding box center [27, 222] width 9 height 9
click at [39, 457] on div "Pen" at bounding box center [39, 540] width 14 height 8
click at [191, 457] on div "Shapes" at bounding box center [191, 540] width 52 height 19
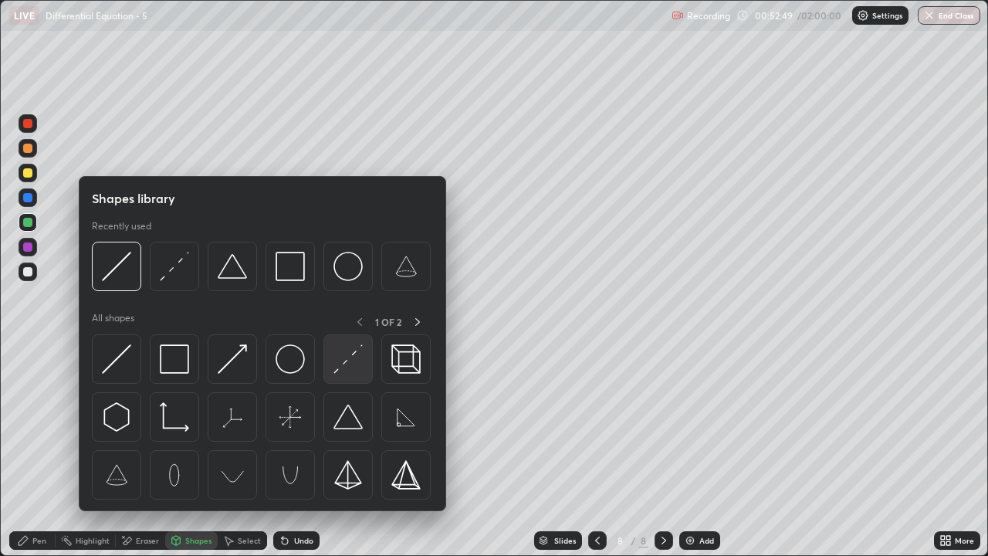
click at [352, 362] on img at bounding box center [347, 358] width 29 height 29
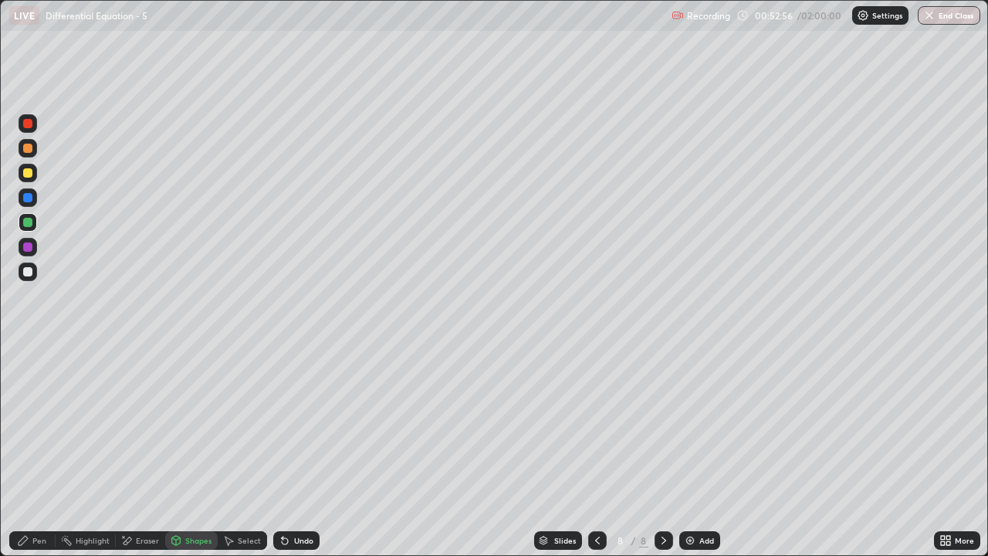
click at [190, 457] on div "Shapes" at bounding box center [191, 540] width 52 height 19
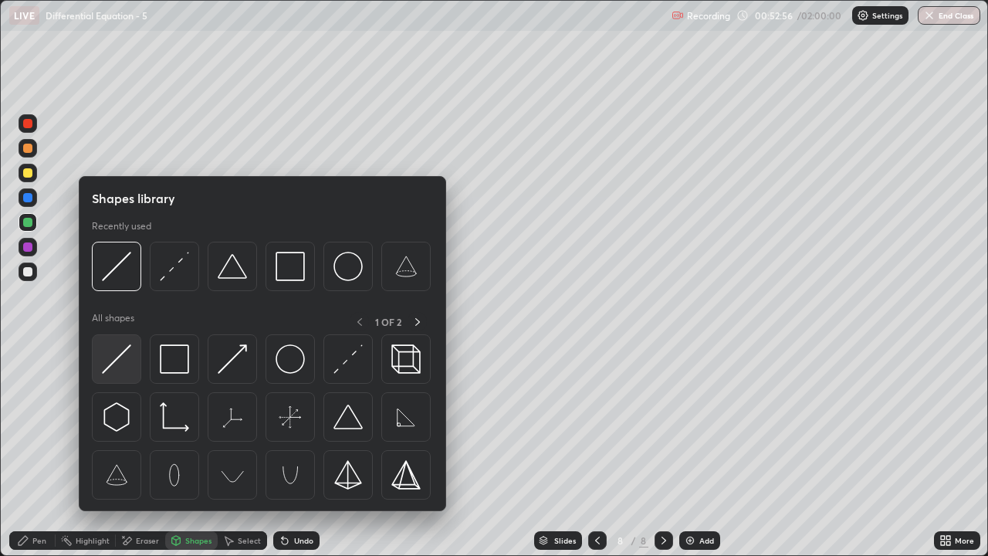
click at [118, 367] on img at bounding box center [116, 358] width 29 height 29
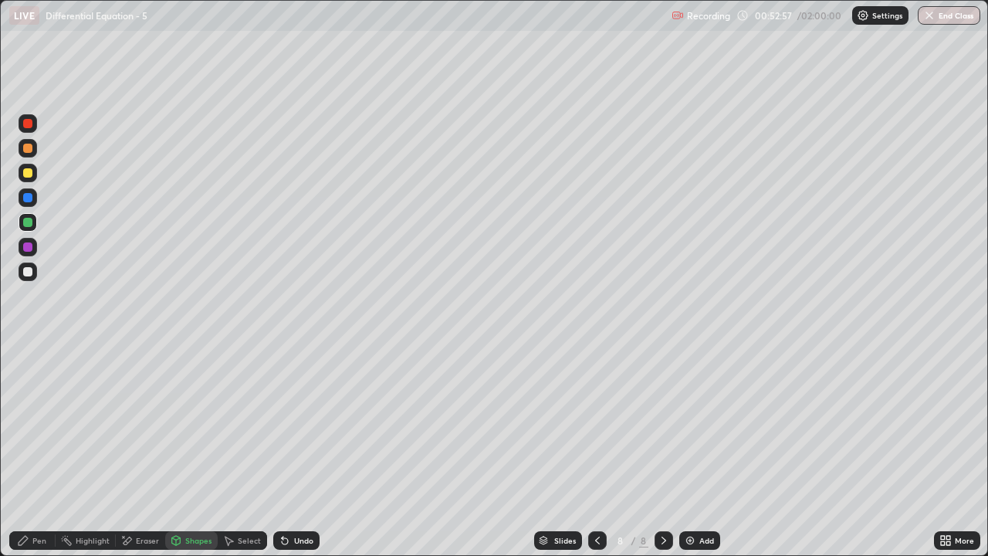
click at [26, 173] on div at bounding box center [27, 172] width 9 height 9
click at [39, 457] on div "Pen" at bounding box center [39, 540] width 14 height 8
click at [308, 457] on div "Undo" at bounding box center [303, 540] width 19 height 8
click at [309, 457] on div "Undo" at bounding box center [303, 540] width 19 height 8
click at [31, 277] on div at bounding box center [28, 271] width 19 height 19
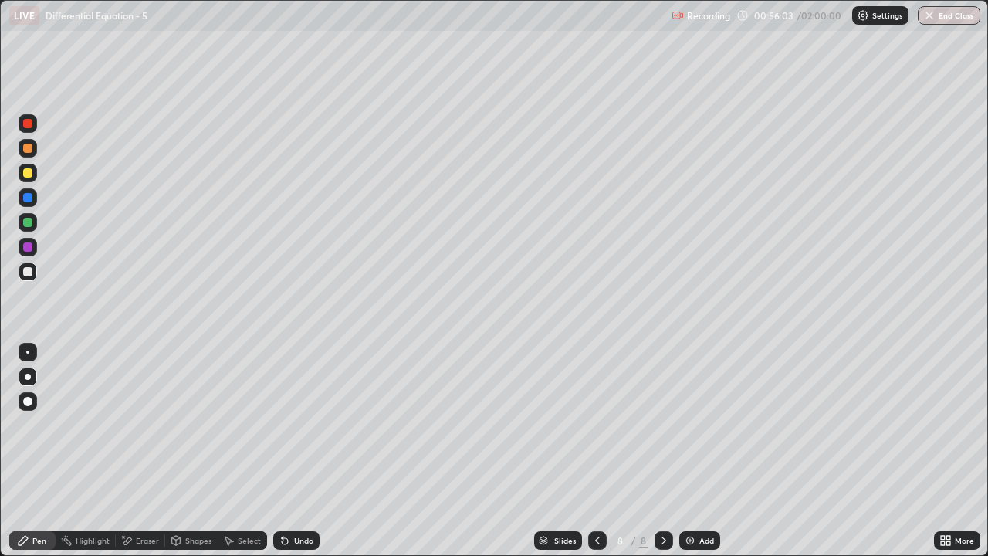
click at [25, 225] on div at bounding box center [27, 222] width 9 height 9
click at [242, 457] on div "Select" at bounding box center [242, 540] width 49 height 19
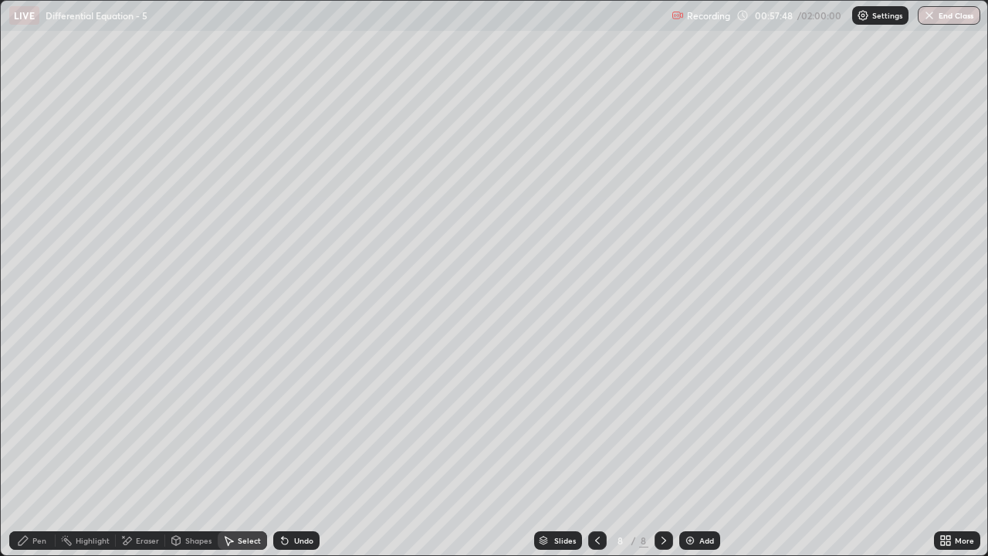
click at [42, 457] on div "Pen" at bounding box center [32, 540] width 46 height 19
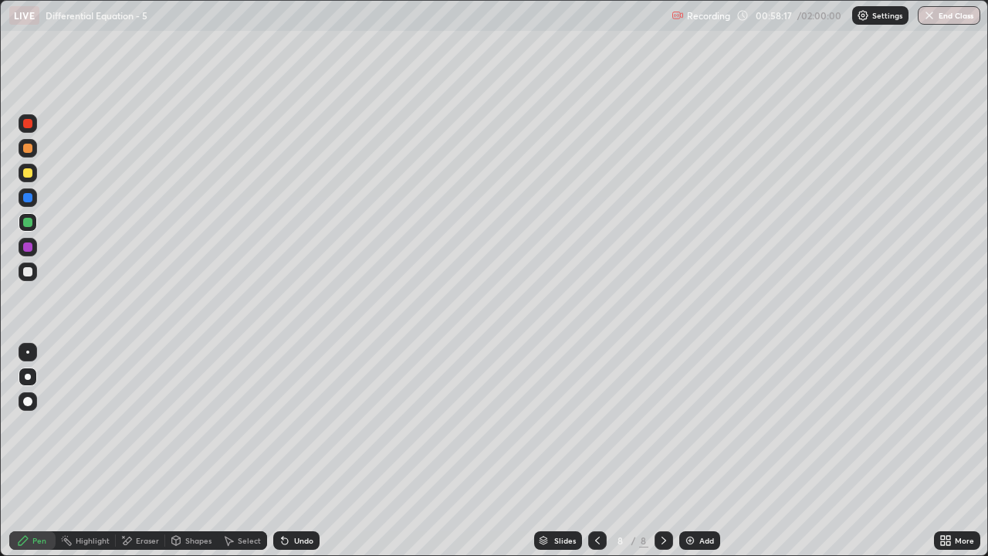
click at [235, 457] on div "Select" at bounding box center [242, 540] width 49 height 19
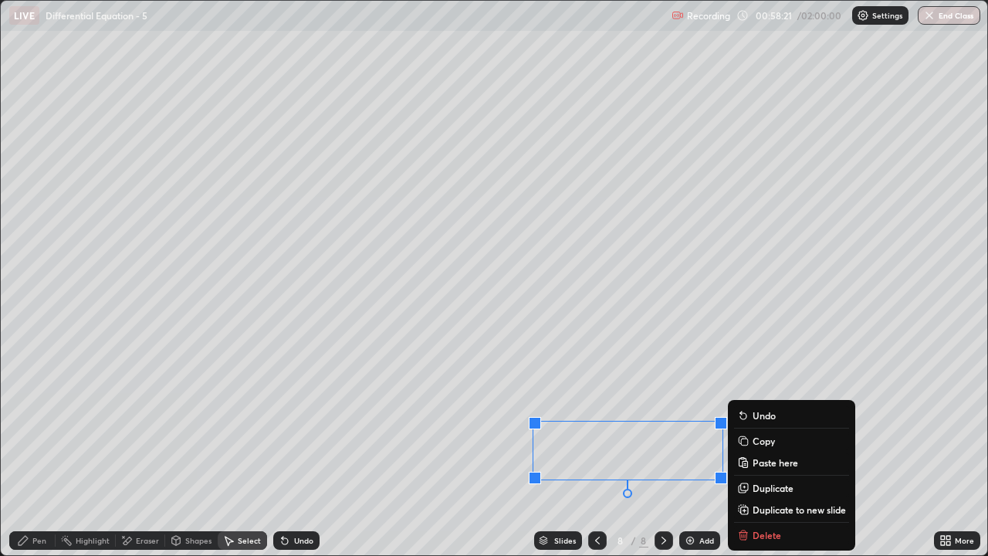
click at [750, 441] on button "Copy" at bounding box center [791, 440] width 115 height 19
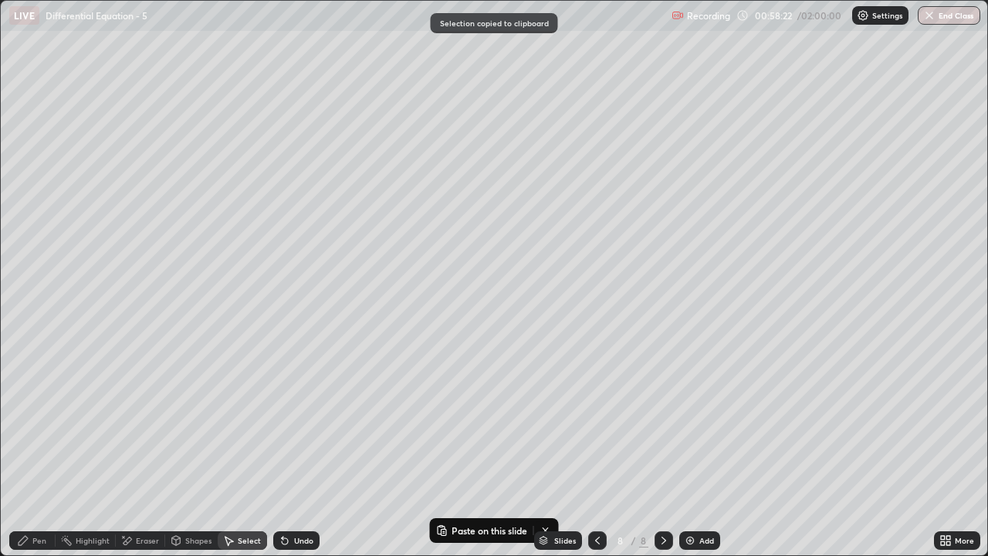
click at [701, 457] on div "Add" at bounding box center [699, 540] width 41 height 19
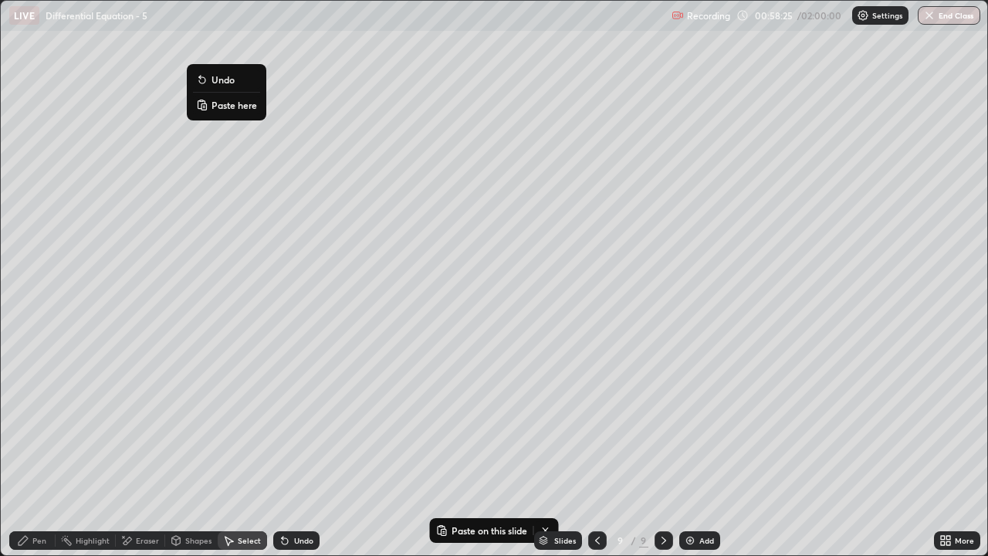
click at [234, 105] on p "Paste here" at bounding box center [234, 105] width 46 height 12
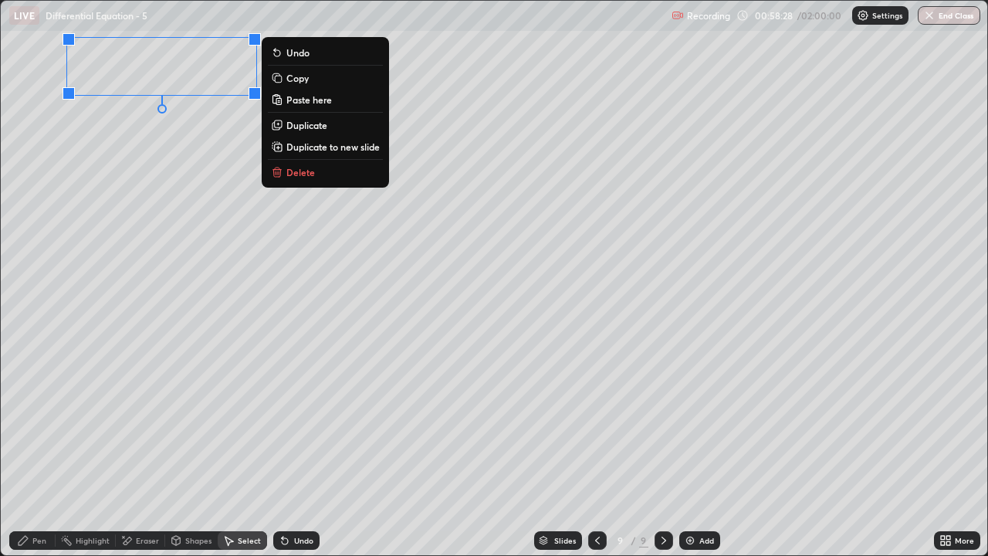
click at [39, 457] on div "Pen" at bounding box center [39, 540] width 14 height 8
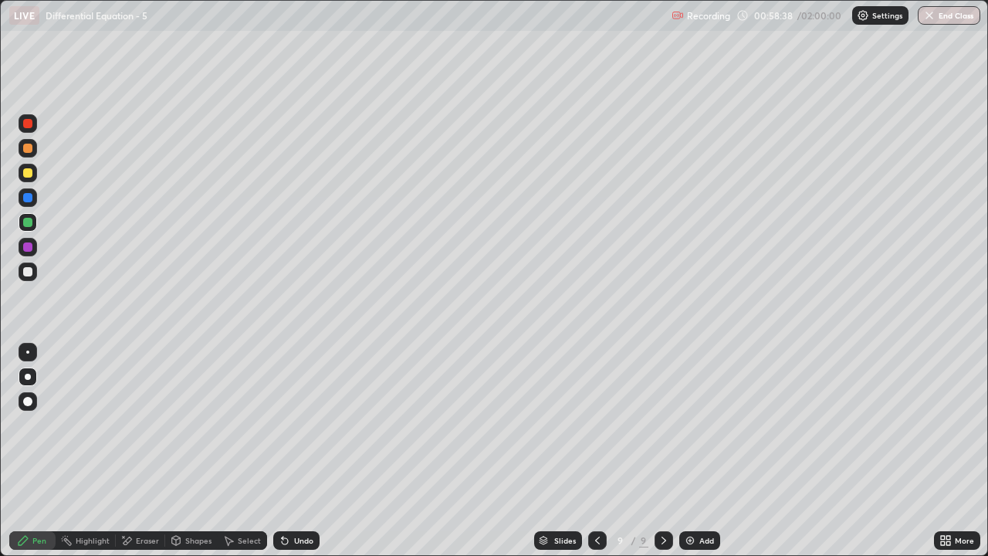
click at [593, 457] on div at bounding box center [597, 540] width 19 height 19
click at [661, 457] on icon at bounding box center [664, 540] width 12 height 12
click at [948, 457] on icon at bounding box center [948, 543] width 4 height 4
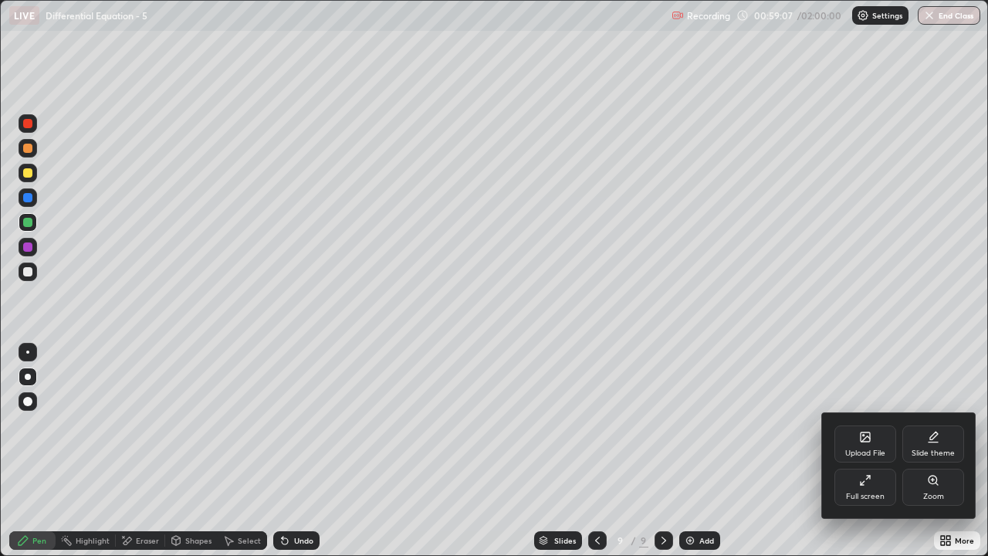
click at [857, 457] on div "Full screen" at bounding box center [865, 496] width 39 height 8
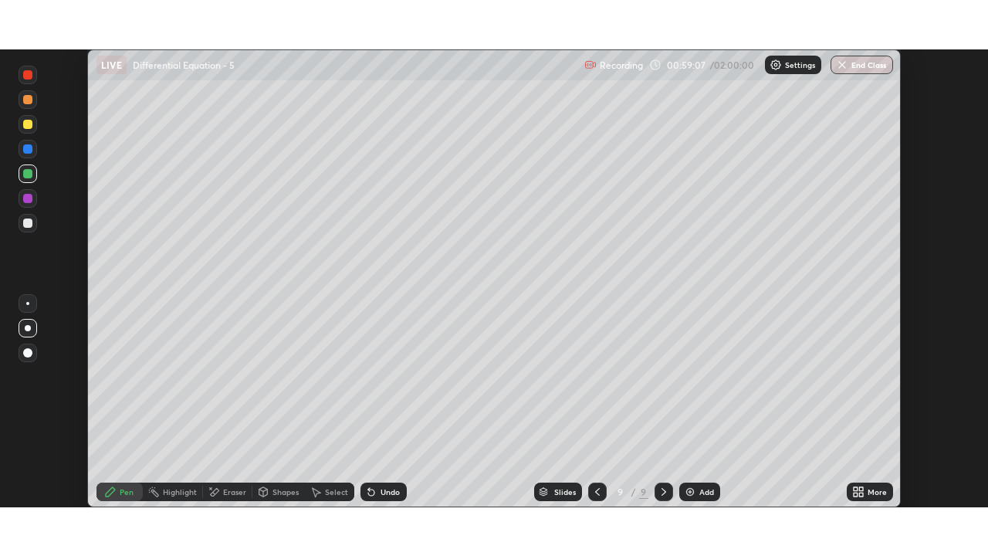
scroll to position [76721, 76191]
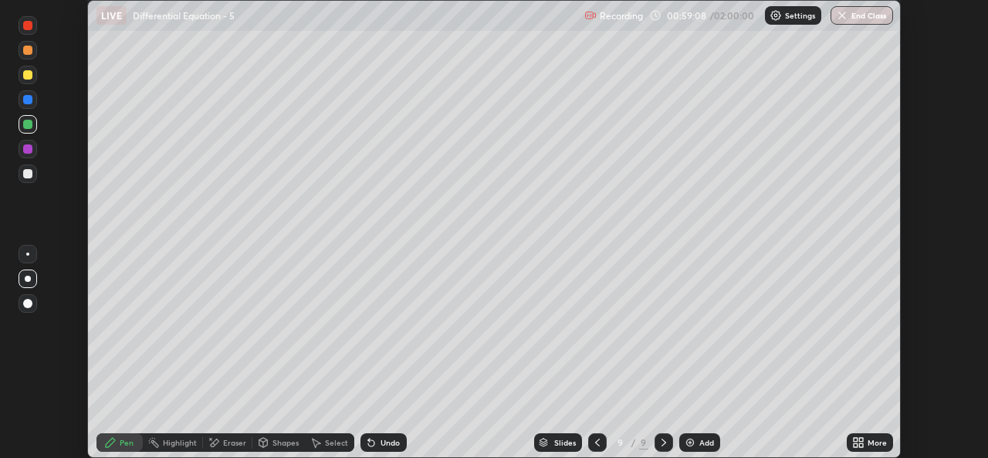
click at [854, 443] on icon at bounding box center [856, 445] width 4 height 4
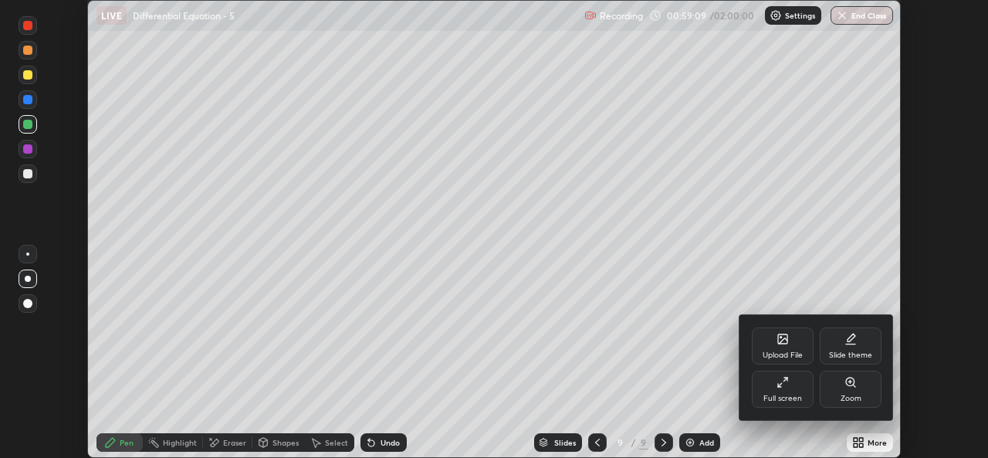
click at [774, 398] on div "Full screen" at bounding box center [782, 398] width 39 height 8
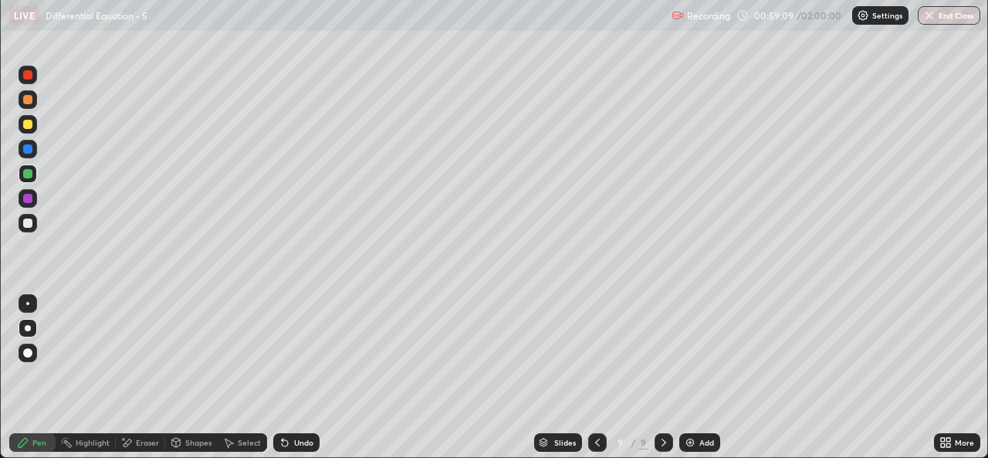
scroll to position [556, 988]
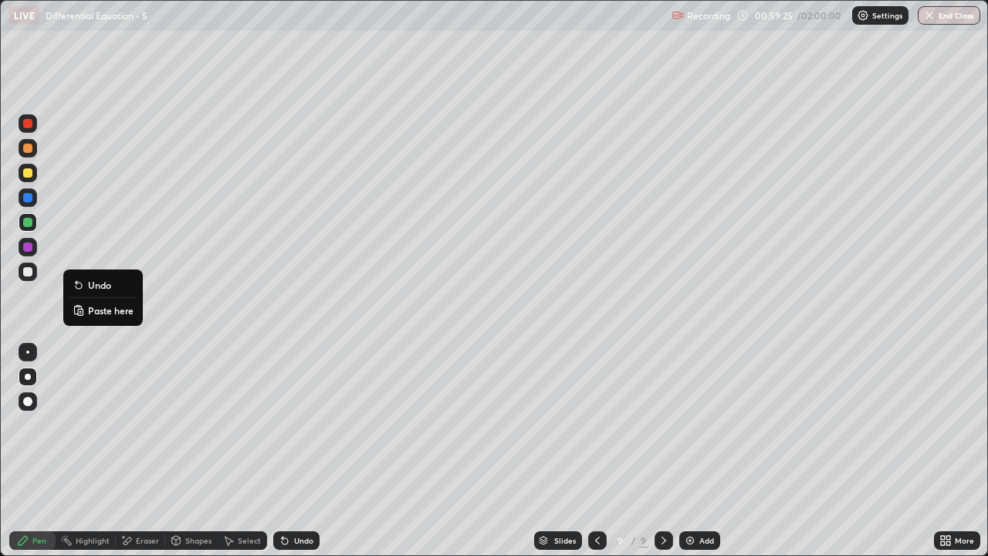
click at [79, 286] on icon at bounding box center [79, 285] width 6 height 6
click at [297, 457] on div "Undo" at bounding box center [303, 540] width 19 height 8
click at [299, 457] on div "Undo" at bounding box center [303, 540] width 19 height 8
click at [297, 457] on div "Undo" at bounding box center [303, 540] width 19 height 8
click at [593, 457] on div at bounding box center [597, 540] width 19 height 19
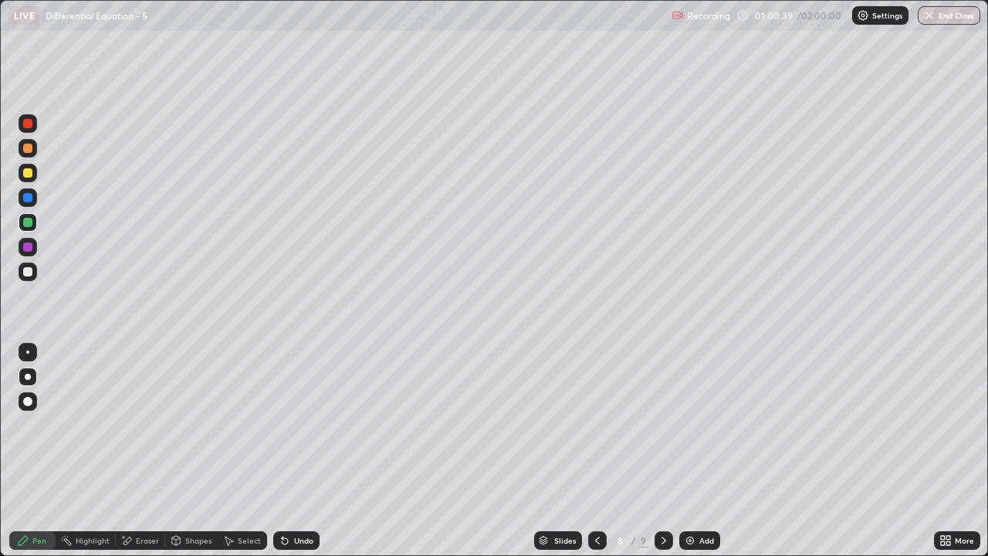
click at [663, 457] on div at bounding box center [663, 540] width 19 height 19
click at [26, 273] on div at bounding box center [27, 271] width 9 height 9
click at [299, 457] on div "Undo" at bounding box center [296, 540] width 46 height 19
click at [303, 457] on div "Undo" at bounding box center [296, 540] width 46 height 19
click at [597, 457] on icon at bounding box center [597, 540] width 12 height 12
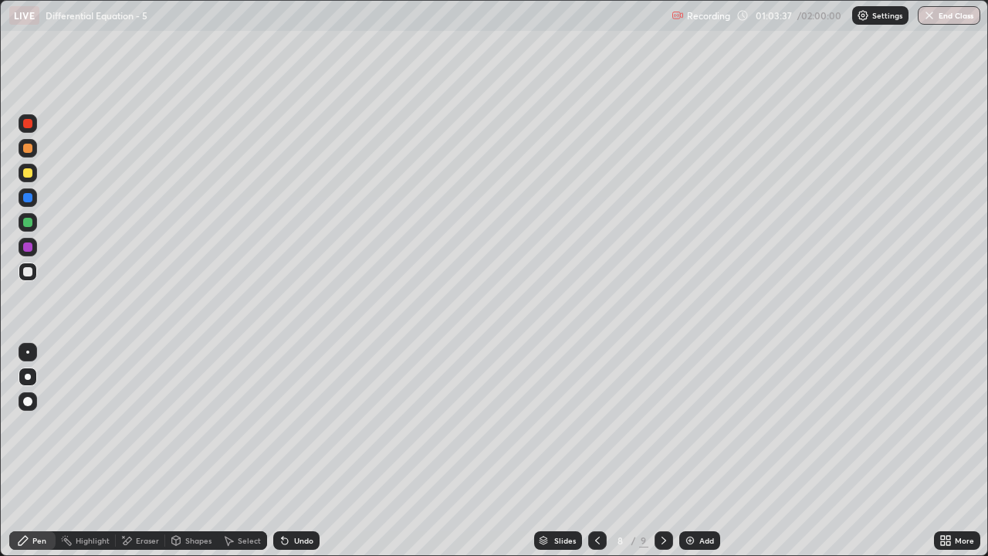
click at [662, 457] on icon at bounding box center [664, 540] width 12 height 12
click at [27, 181] on div at bounding box center [28, 173] width 19 height 19
click at [194, 457] on div "Shapes" at bounding box center [198, 540] width 26 height 8
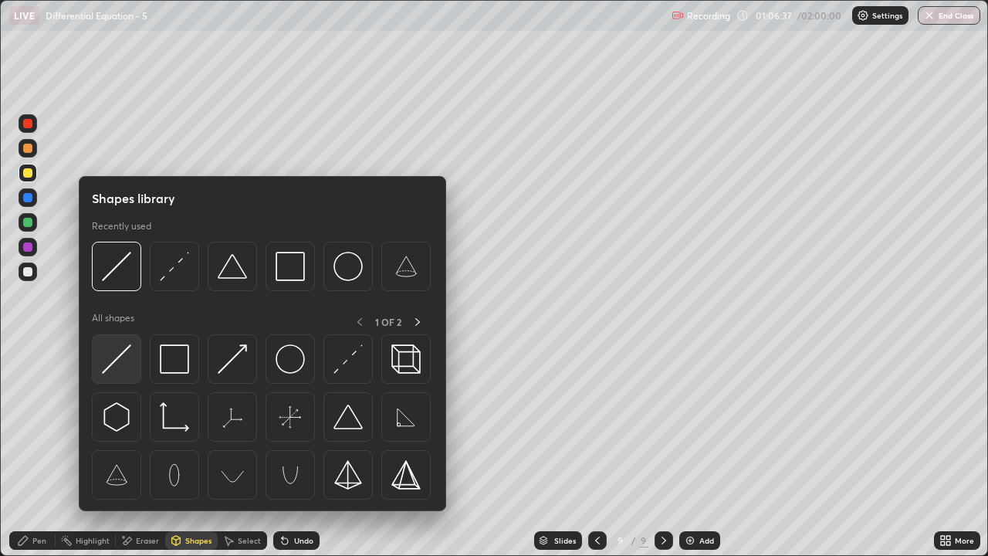
click at [124, 368] on img at bounding box center [116, 358] width 29 height 29
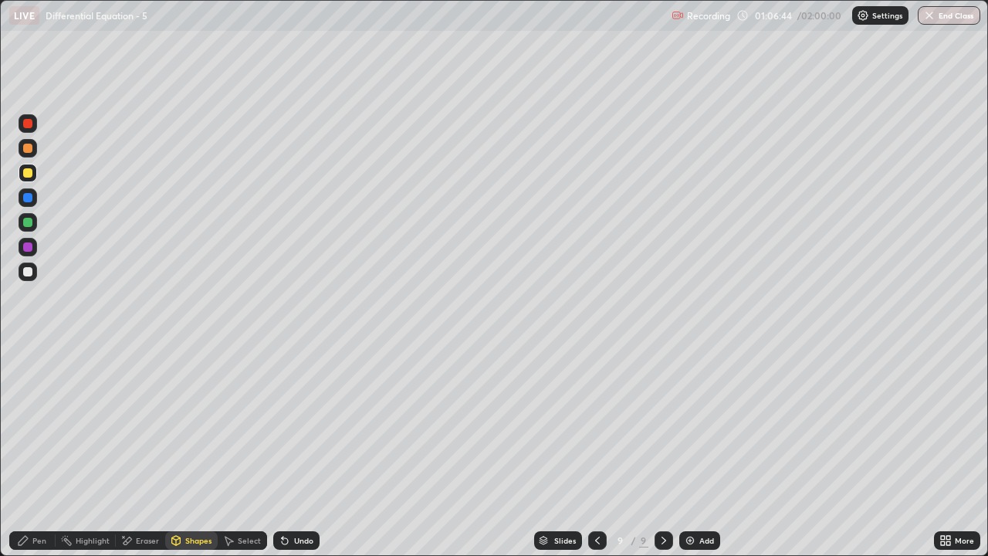
click at [49, 457] on div "Pen" at bounding box center [32, 540] width 46 height 19
click at [193, 457] on div "Shapes" at bounding box center [198, 540] width 26 height 8
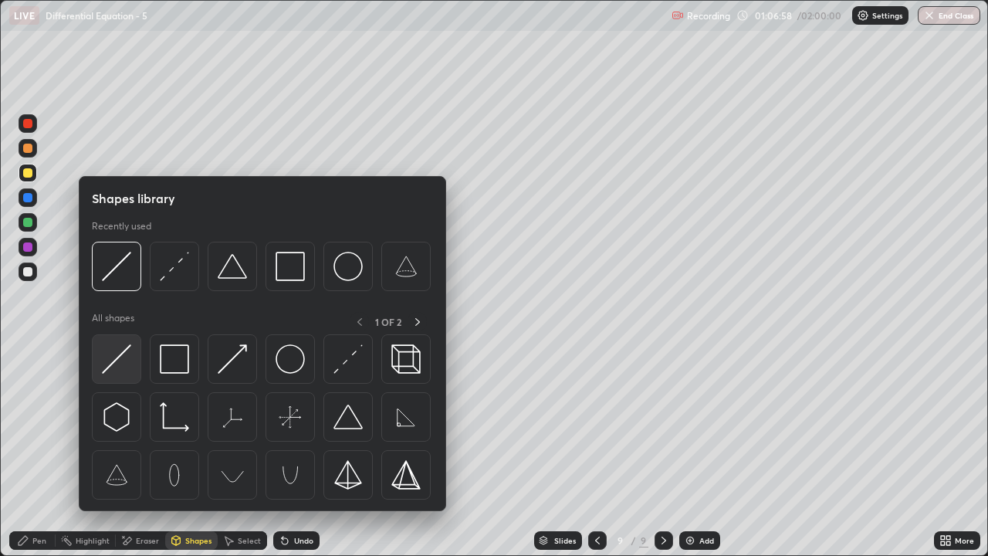
click at [120, 362] on img at bounding box center [116, 358] width 29 height 29
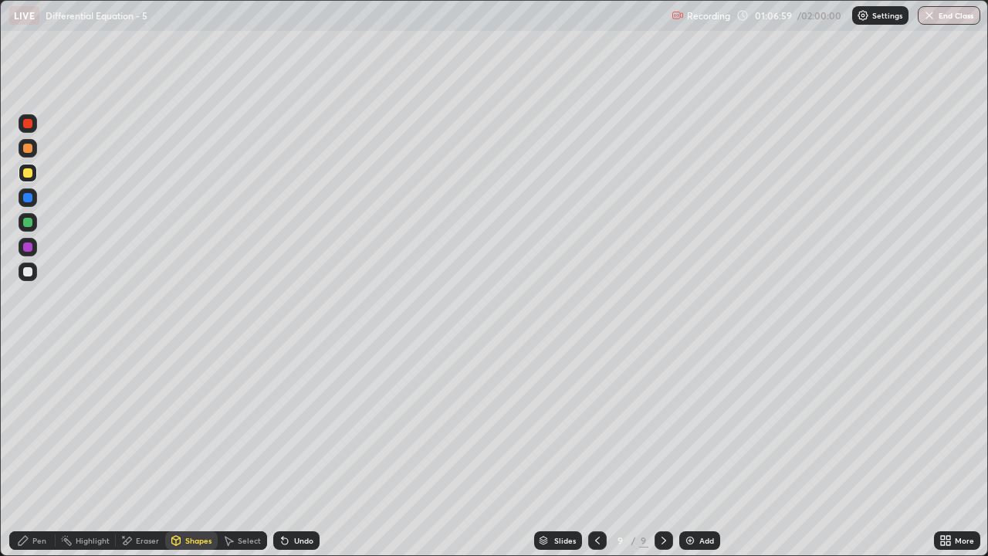
click at [26, 222] on div at bounding box center [27, 222] width 9 height 9
click at [40, 457] on div "Pen" at bounding box center [32, 540] width 46 height 19
click at [134, 457] on div "Eraser" at bounding box center [140, 540] width 49 height 19
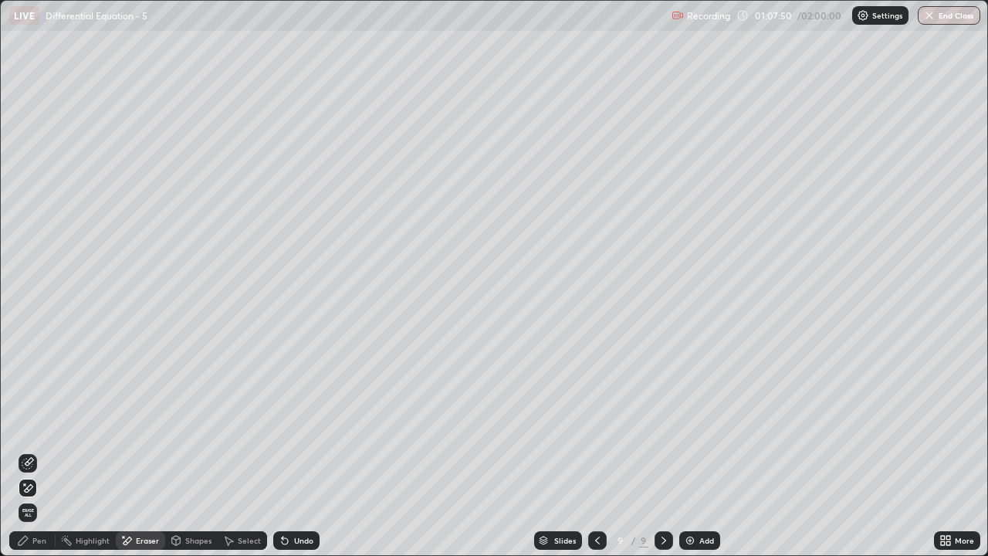
click at [40, 457] on div "Pen" at bounding box center [39, 540] width 14 height 8
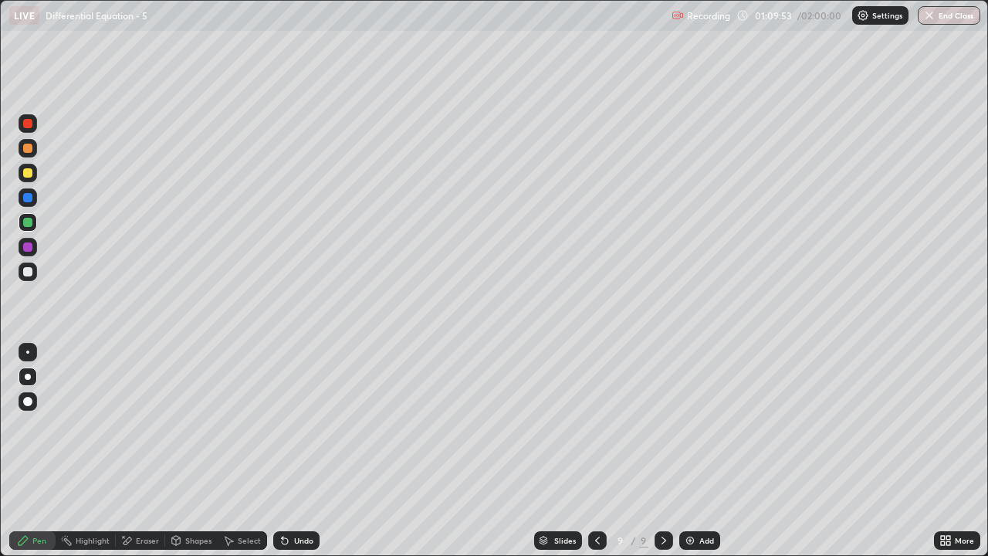
click at [243, 457] on div "Select" at bounding box center [242, 540] width 49 height 19
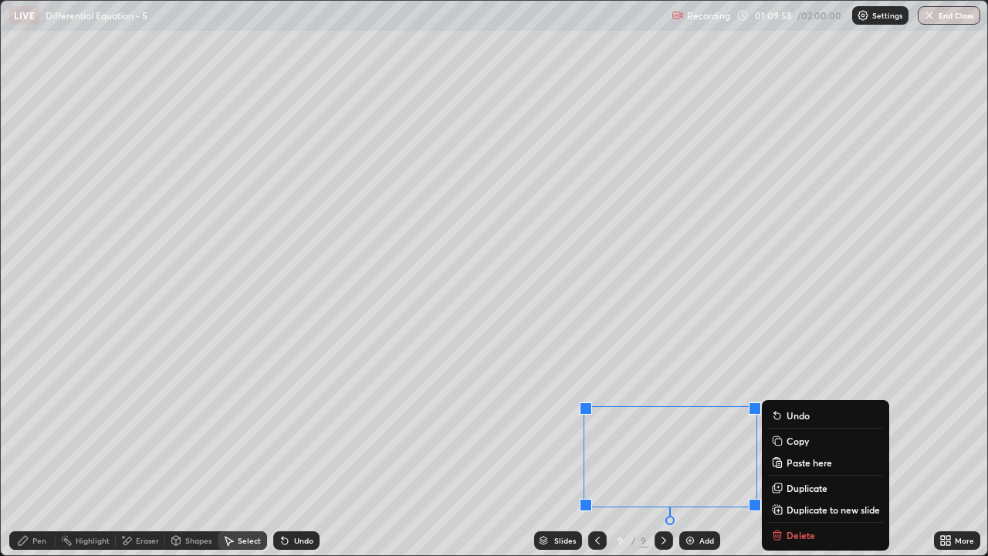
click at [794, 457] on p "Duplicate to new slide" at bounding box center [832, 509] width 93 height 12
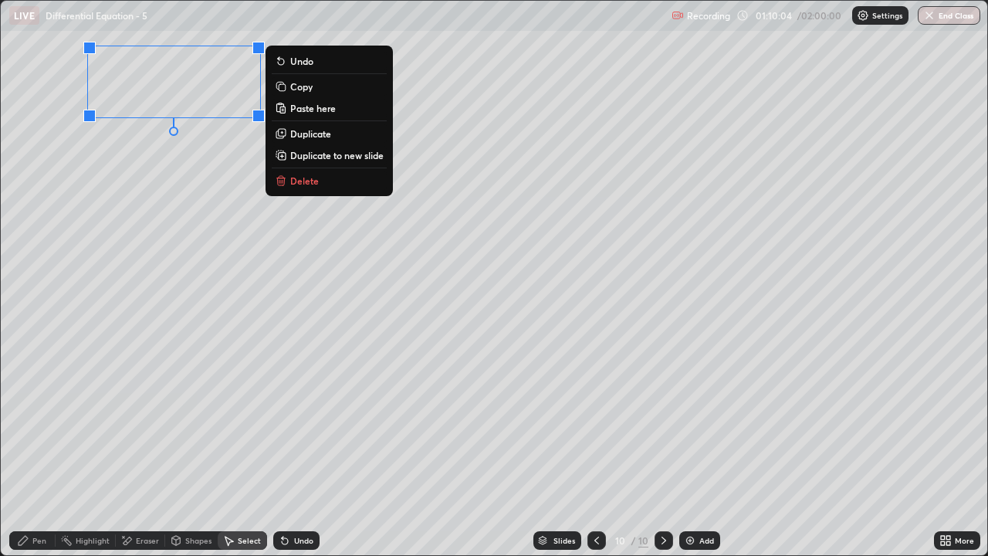
click at [43, 457] on div "Pen" at bounding box center [39, 540] width 14 height 8
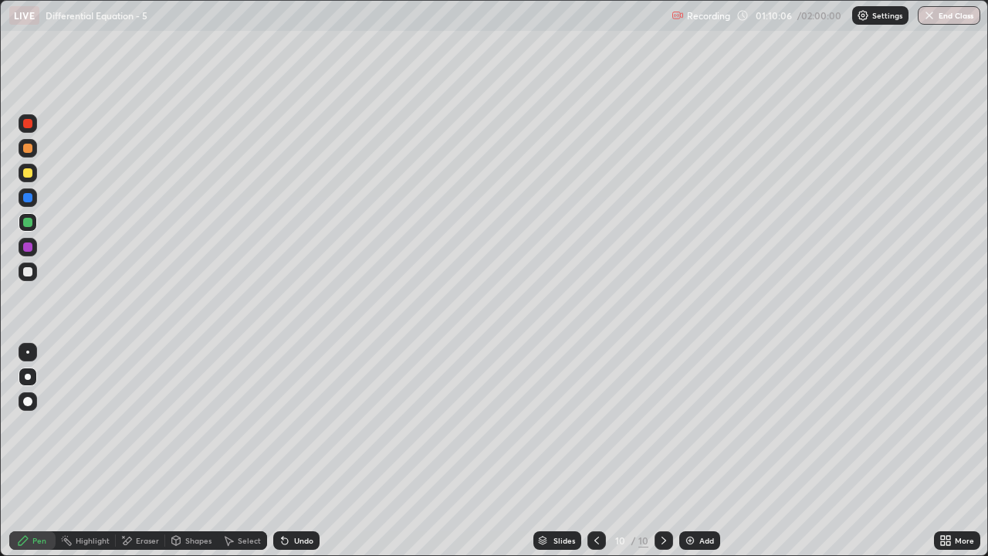
click at [948, 457] on icon at bounding box center [948, 543] width 4 height 4
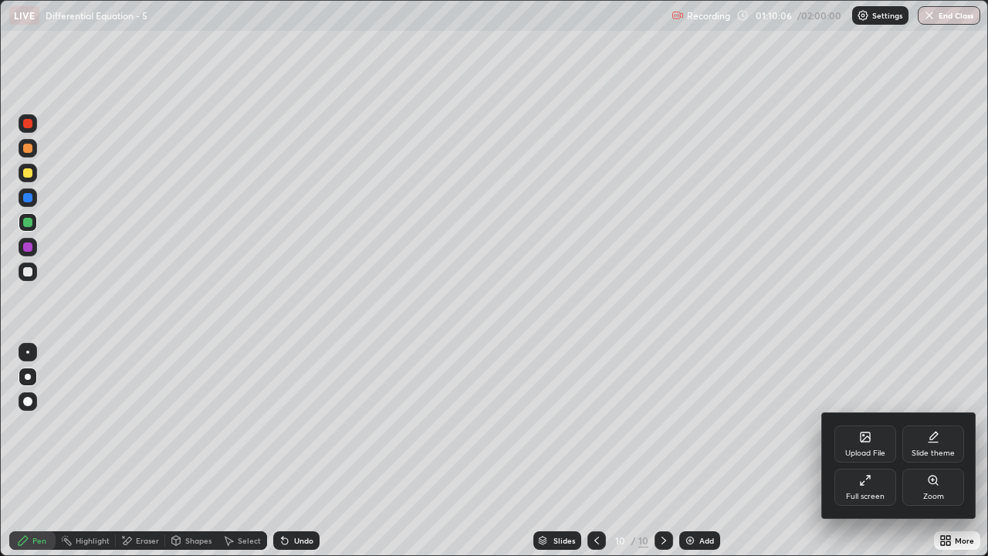
click at [867, 457] on div "Full screen" at bounding box center [865, 486] width 62 height 37
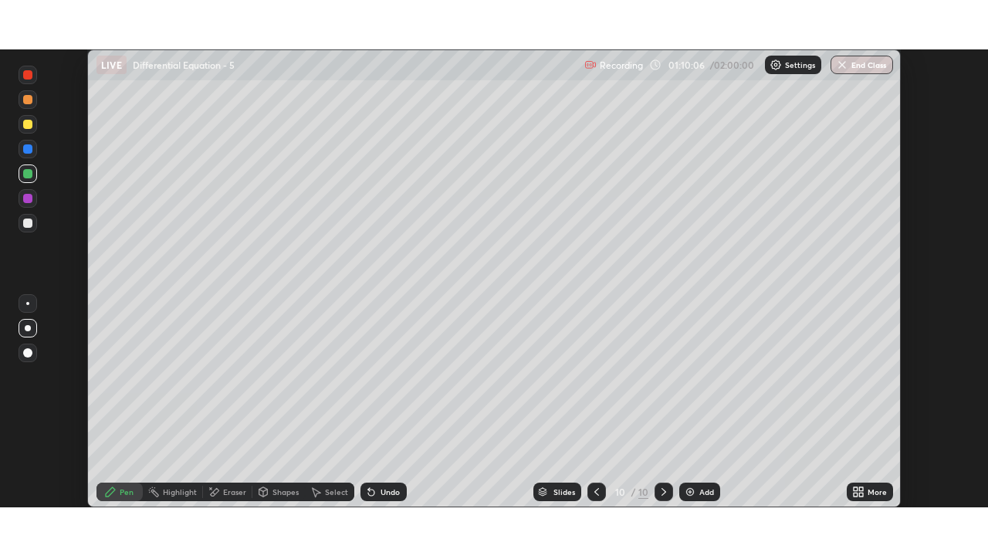
scroll to position [76721, 76191]
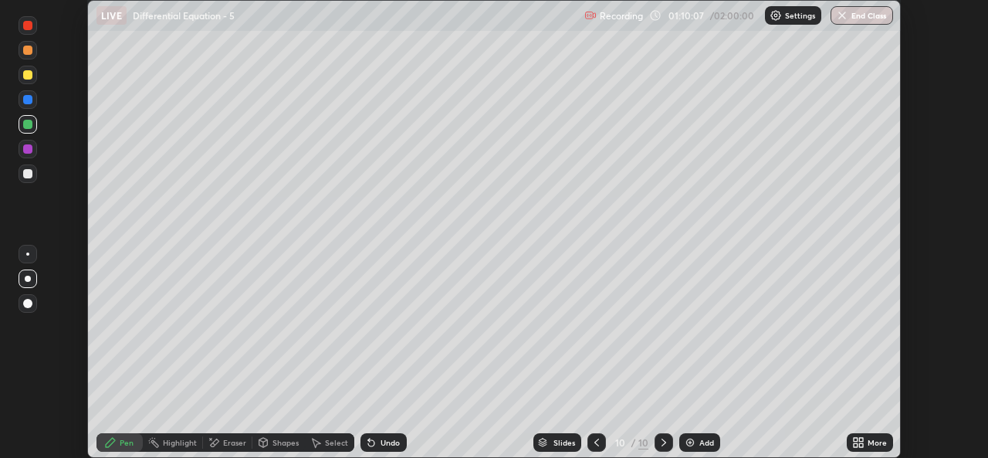
click at [865, 444] on div "More" at bounding box center [870, 442] width 46 height 19
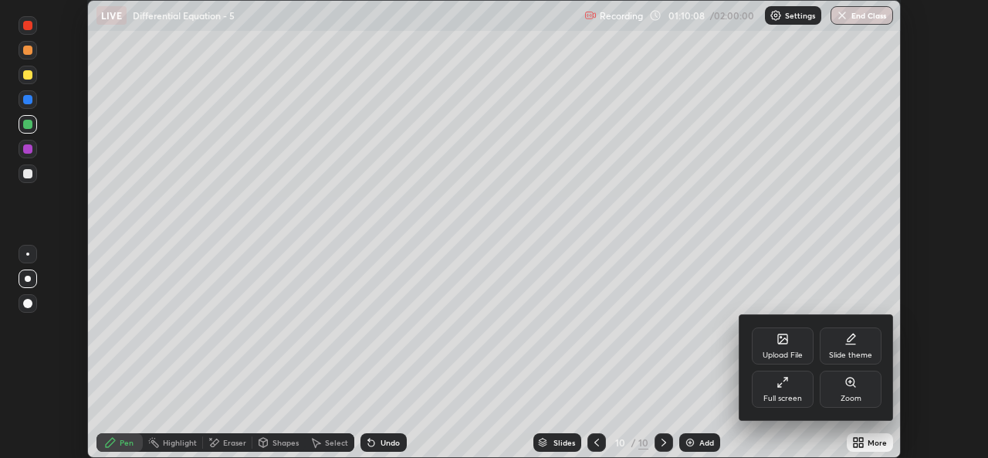
click at [786, 391] on div "Full screen" at bounding box center [783, 388] width 62 height 37
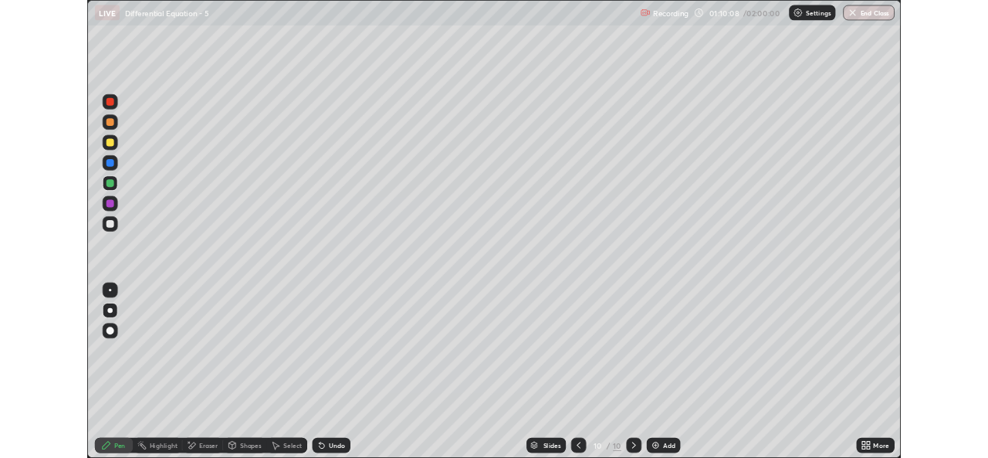
scroll to position [556, 988]
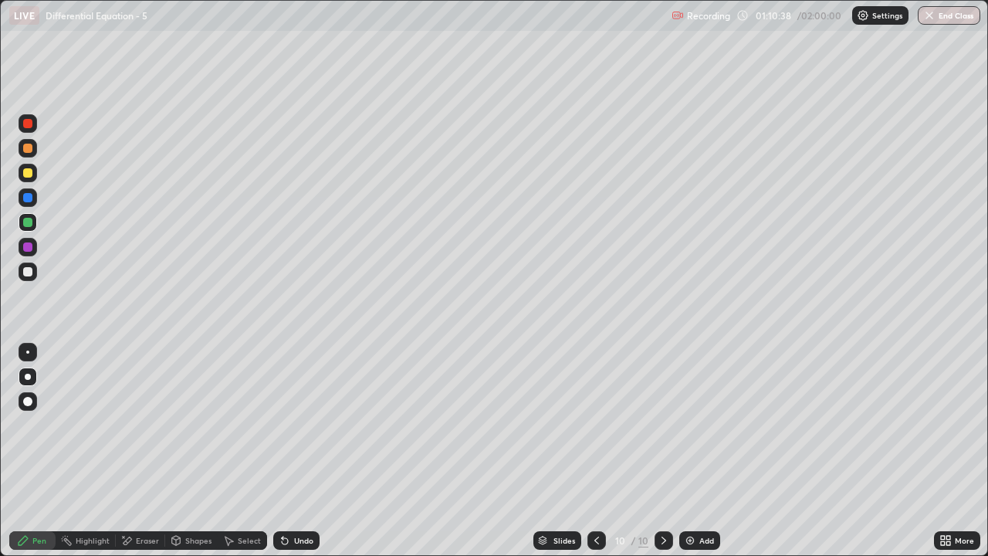
click at [298, 457] on div "Undo" at bounding box center [296, 540] width 46 height 19
click at [299, 457] on div "Undo" at bounding box center [303, 540] width 19 height 8
click at [298, 457] on div "Undo" at bounding box center [303, 540] width 19 height 8
click at [300, 457] on div "Undo" at bounding box center [303, 540] width 19 height 8
click at [596, 457] on icon at bounding box center [596, 540] width 12 height 12
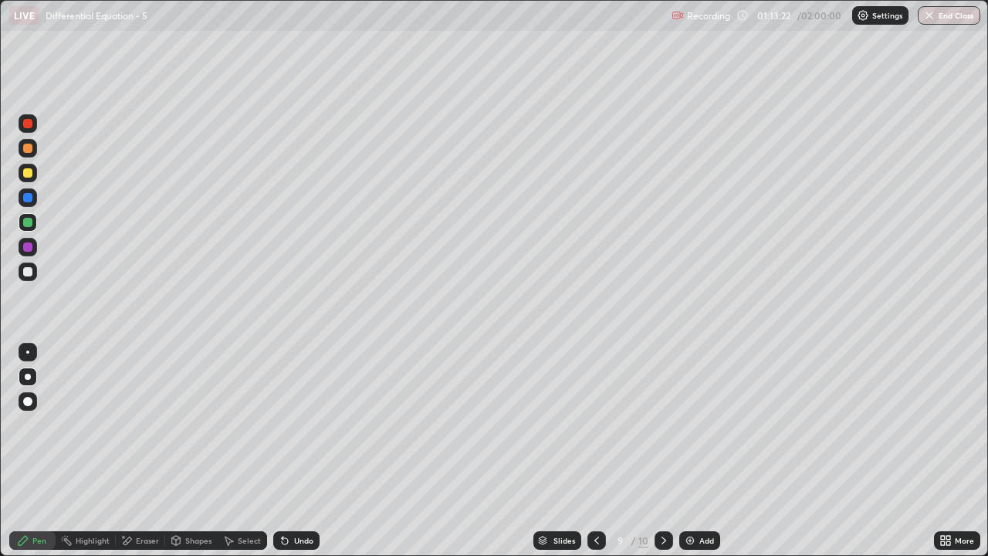
click at [663, 457] on div at bounding box center [663, 540] width 19 height 31
click at [597, 457] on icon at bounding box center [596, 540] width 12 height 12
click at [661, 457] on div at bounding box center [663, 540] width 19 height 31
click at [29, 275] on div at bounding box center [27, 271] width 9 height 9
click at [699, 457] on div "Add" at bounding box center [706, 540] width 15 height 8
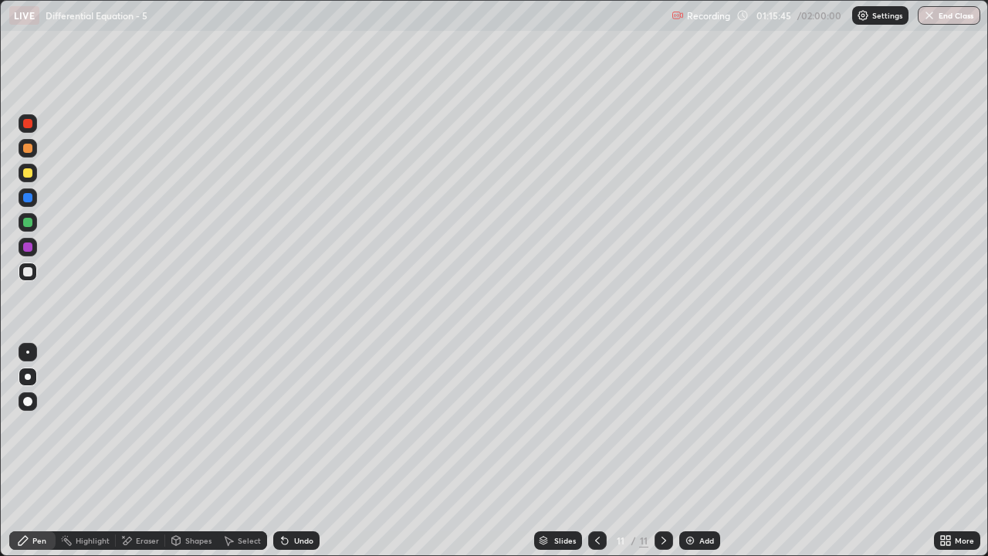
click at [26, 222] on div at bounding box center [27, 222] width 9 height 9
click at [29, 276] on div at bounding box center [27, 271] width 9 height 9
click at [593, 457] on icon at bounding box center [597, 540] width 12 height 12
click at [599, 457] on div at bounding box center [597, 540] width 19 height 31
click at [661, 457] on icon at bounding box center [664, 540] width 12 height 12
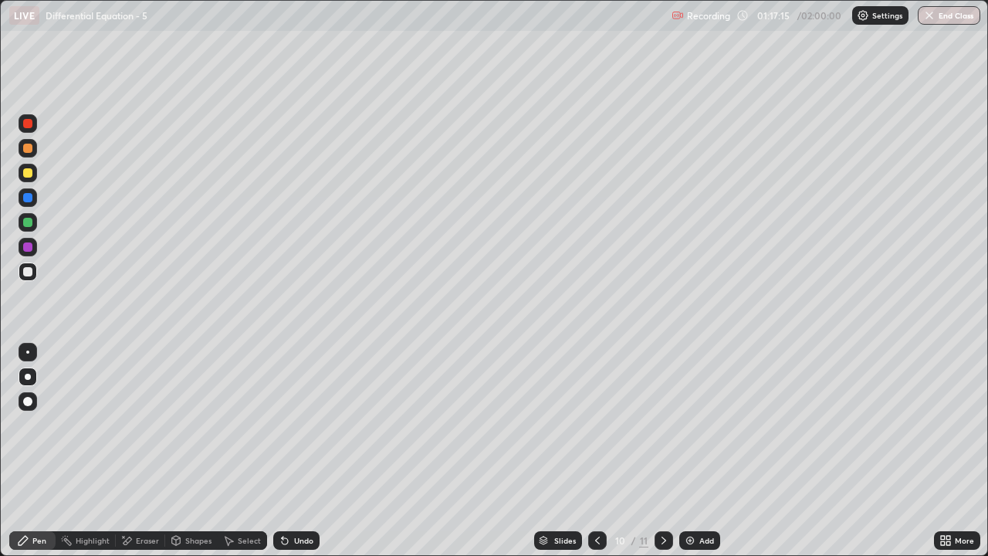
click at [662, 457] on icon at bounding box center [664, 540] width 12 height 12
click at [32, 280] on div at bounding box center [28, 271] width 19 height 19
click at [697, 457] on div "Add" at bounding box center [699, 540] width 41 height 19
click at [28, 272] on div at bounding box center [27, 271] width 9 height 9
click at [26, 225] on div at bounding box center [27, 222] width 9 height 9
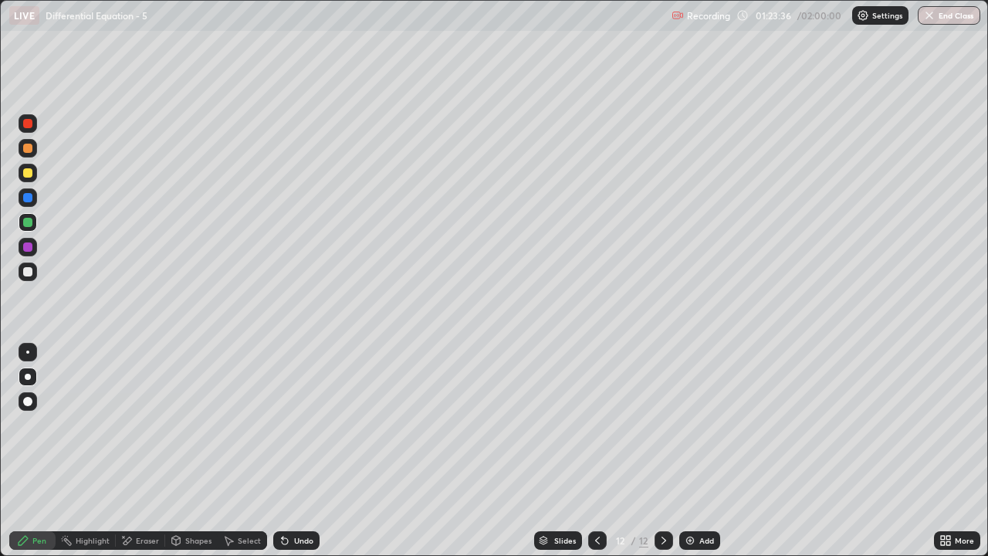
click at [597, 457] on icon at bounding box center [597, 540] width 12 height 12
click at [662, 457] on icon at bounding box center [664, 540] width 12 height 12
click at [25, 176] on div at bounding box center [27, 172] width 9 height 9
click at [37, 457] on div "Pen" at bounding box center [32, 540] width 46 height 19
click at [30, 269] on div at bounding box center [27, 271] width 9 height 9
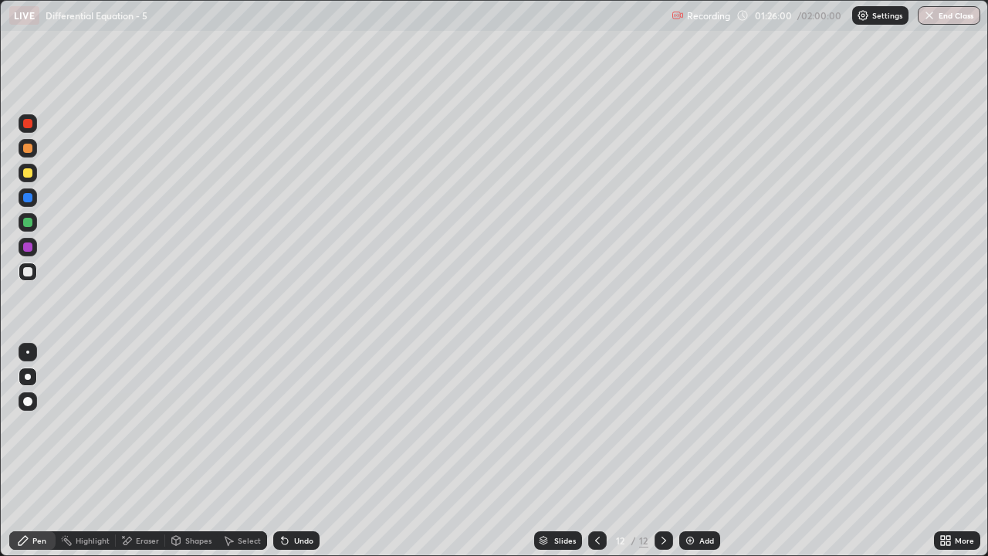
click at [301, 457] on div "Undo" at bounding box center [303, 540] width 19 height 8
click at [296, 457] on div "Undo" at bounding box center [303, 540] width 19 height 8
click at [296, 457] on div "Undo" at bounding box center [296, 540] width 46 height 19
click at [299, 457] on div "Undo" at bounding box center [303, 540] width 19 height 8
click at [308, 457] on div "Undo" at bounding box center [303, 540] width 19 height 8
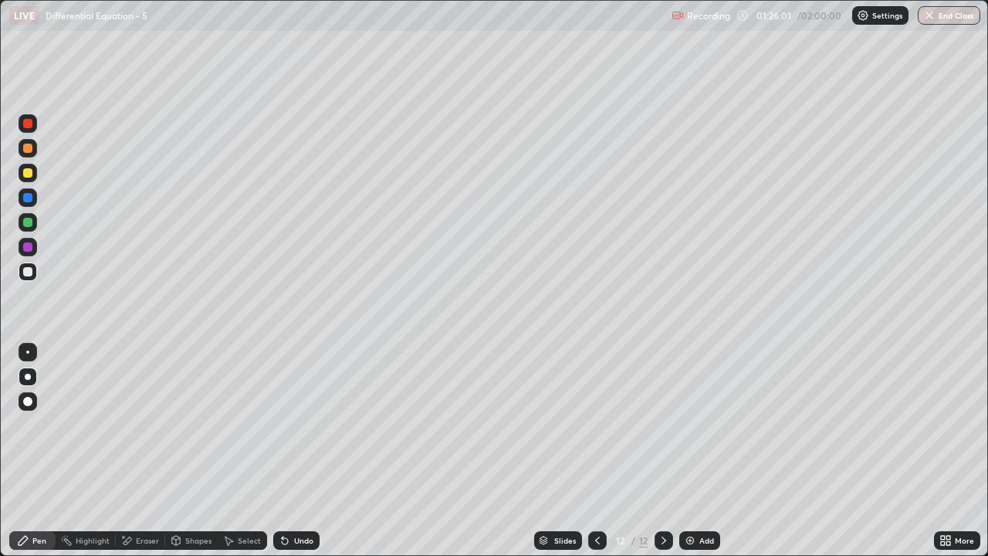
click at [309, 457] on div "Undo" at bounding box center [303, 540] width 19 height 8
click at [307, 457] on div "Undo" at bounding box center [303, 540] width 19 height 8
click at [303, 457] on div "Undo" at bounding box center [303, 540] width 19 height 8
click at [301, 457] on div "Undo" at bounding box center [303, 540] width 19 height 8
click at [144, 457] on div "Eraser" at bounding box center [147, 540] width 23 height 8
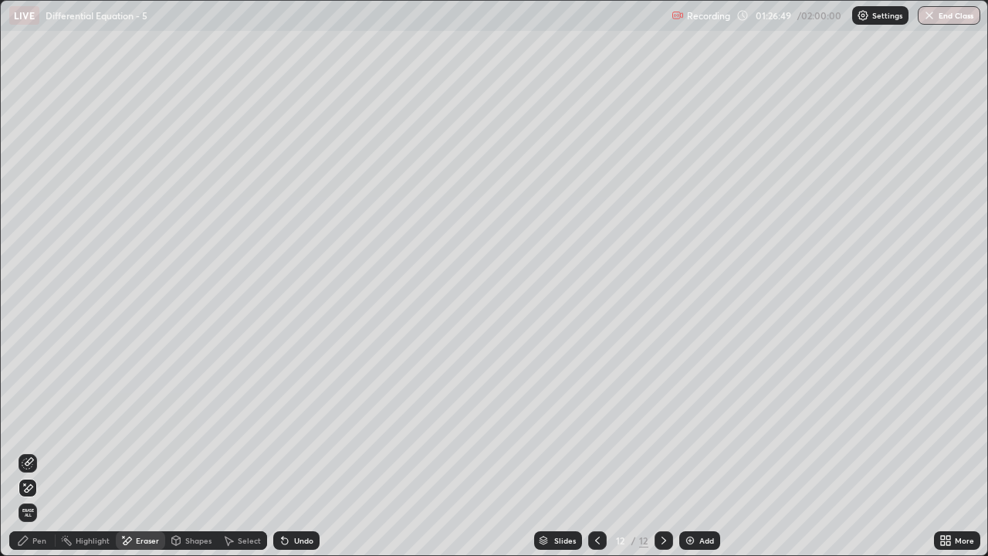
click at [42, 457] on div "Pen" at bounding box center [32, 540] width 46 height 19
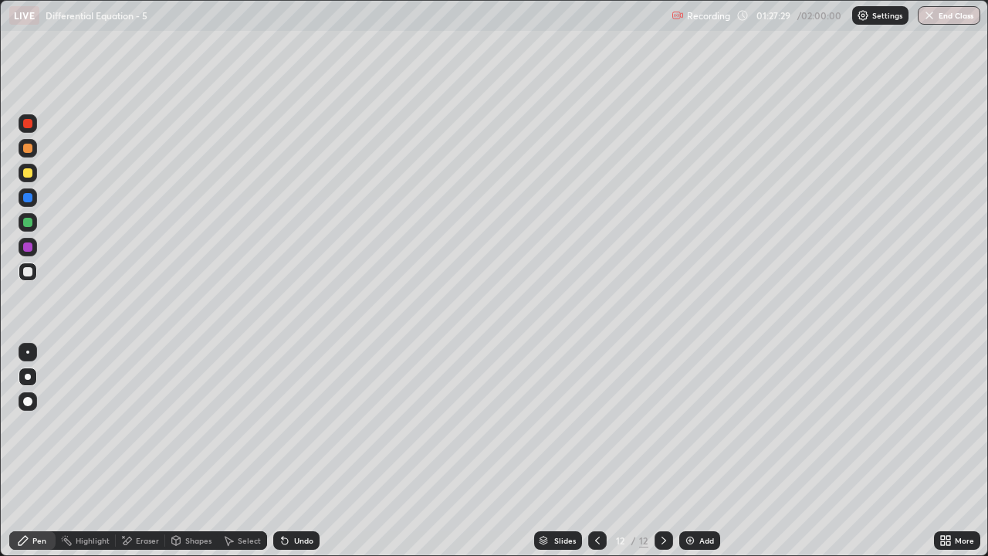
click at [132, 457] on div "Eraser" at bounding box center [140, 540] width 49 height 19
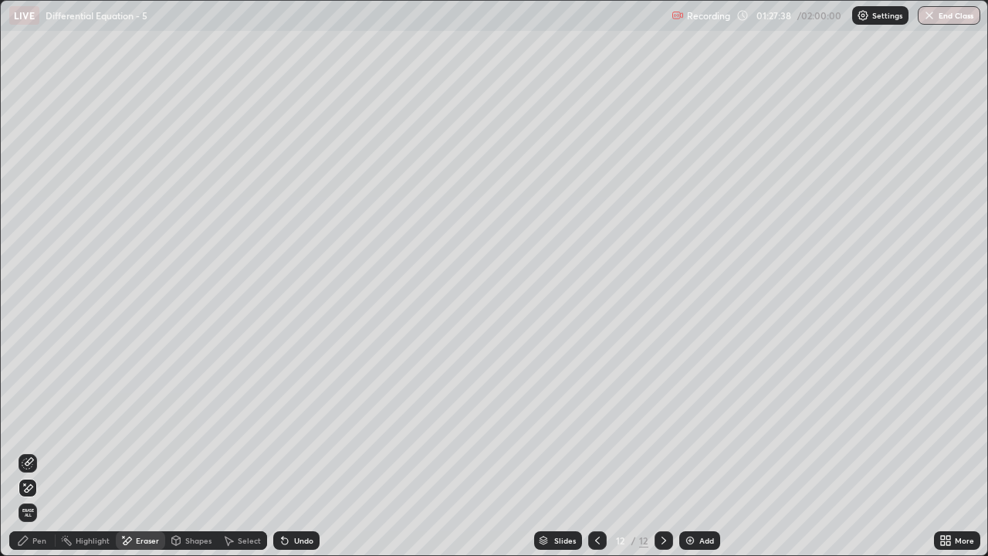
click at [39, 457] on div "Pen" at bounding box center [32, 540] width 46 height 19
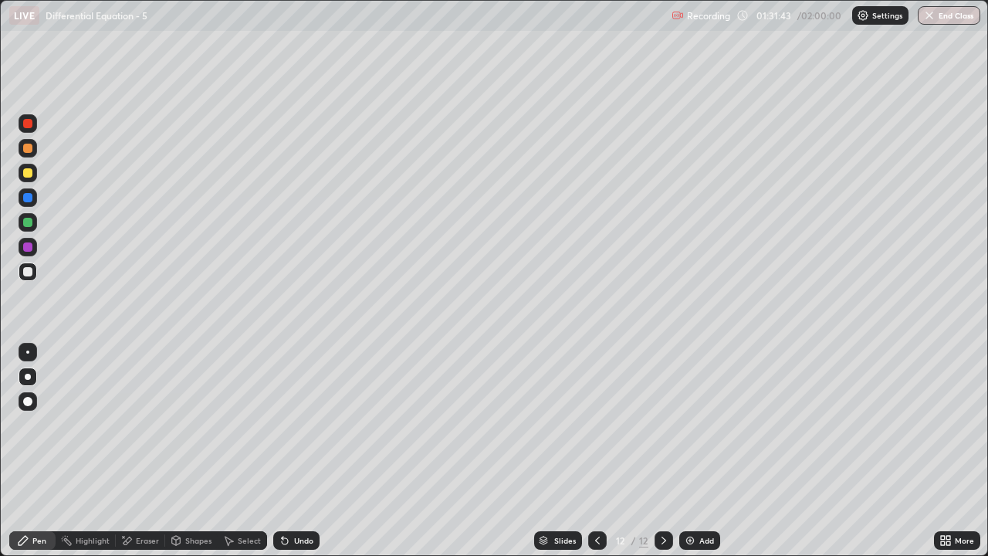
click at [233, 457] on icon at bounding box center [228, 540] width 12 height 12
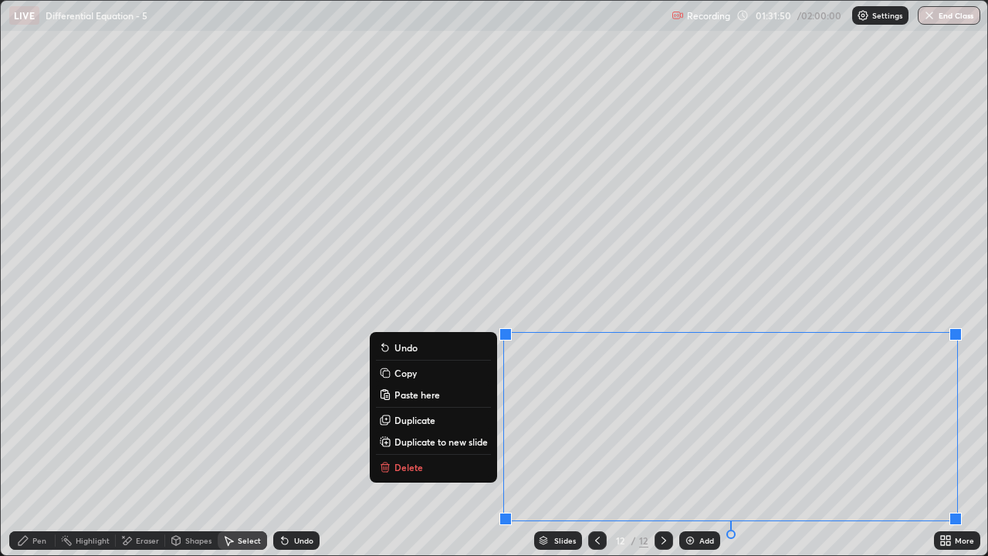
click at [465, 442] on p "Duplicate to new slide" at bounding box center [440, 441] width 93 height 12
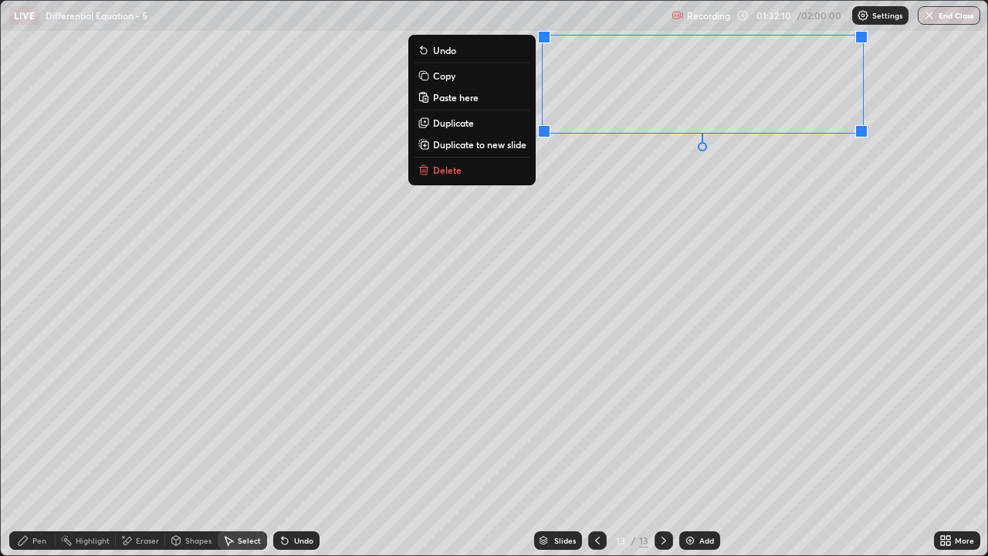
click at [144, 457] on div "Eraser" at bounding box center [147, 540] width 23 height 8
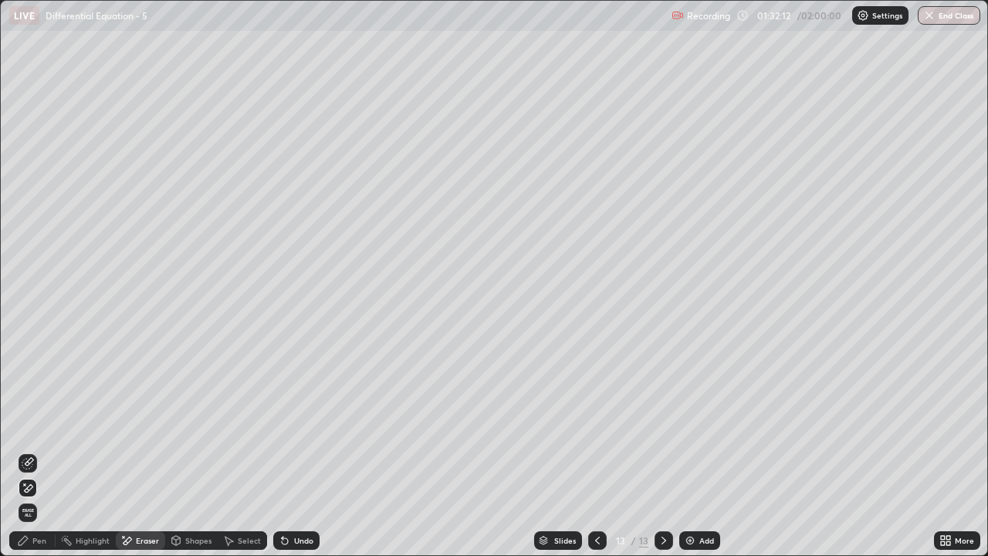
click at [958, 457] on div "More" at bounding box center [964, 540] width 19 height 8
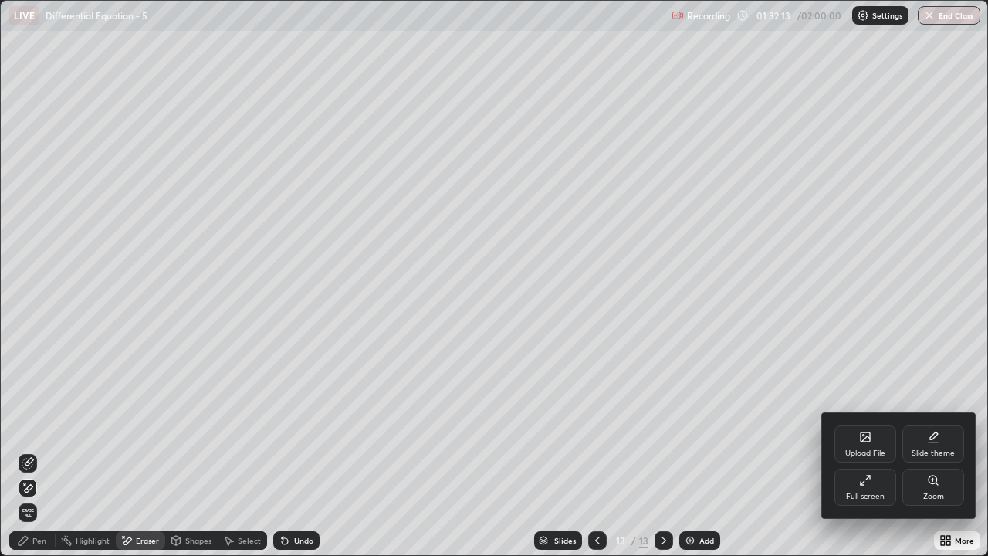
click at [867, 457] on div "Full screen" at bounding box center [865, 496] width 39 height 8
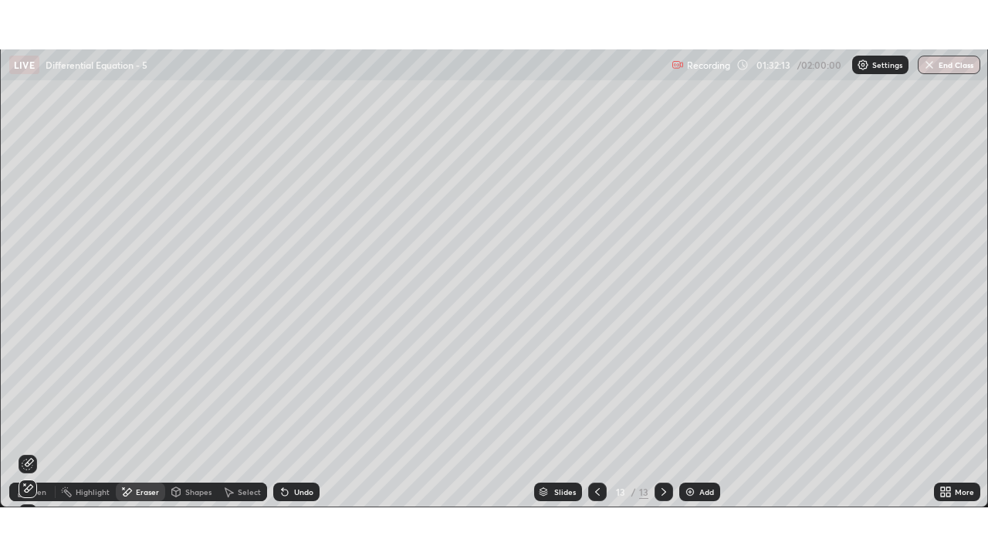
scroll to position [76721, 76191]
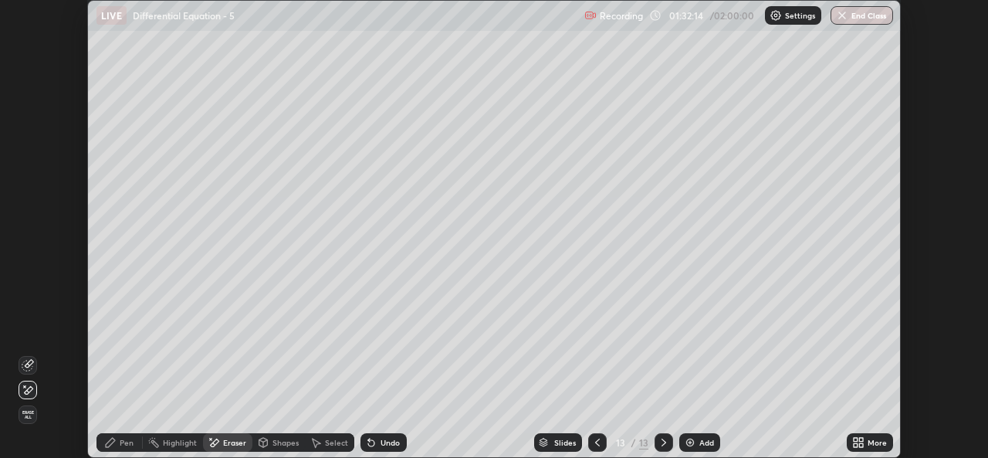
click at [868, 445] on div "More" at bounding box center [876, 442] width 19 height 8
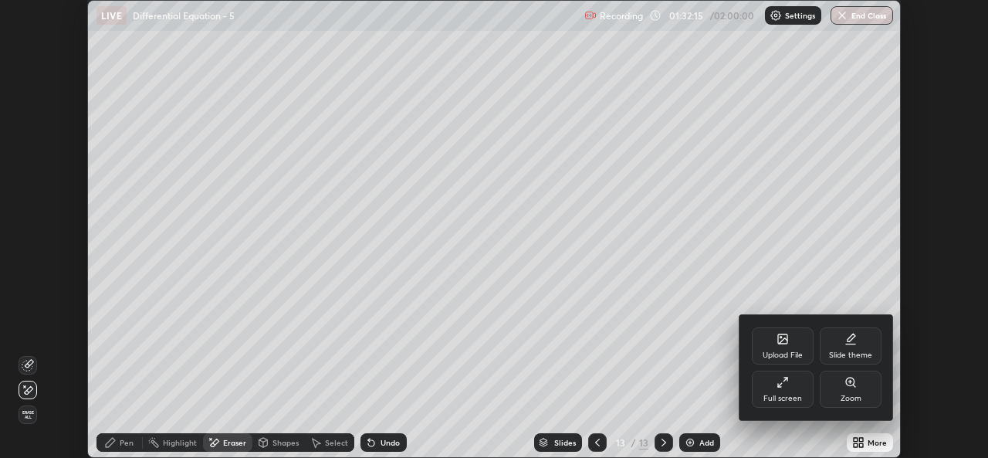
click at [787, 388] on div "Full screen" at bounding box center [783, 388] width 62 height 37
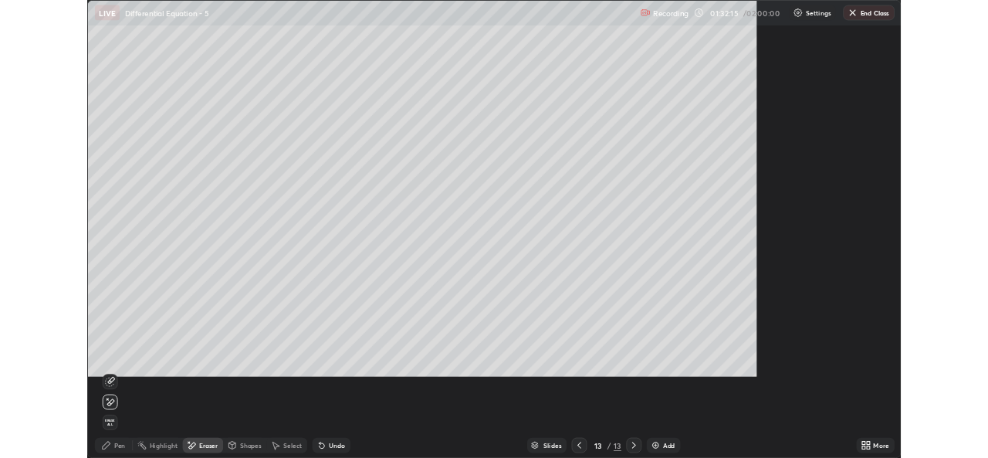
scroll to position [556, 988]
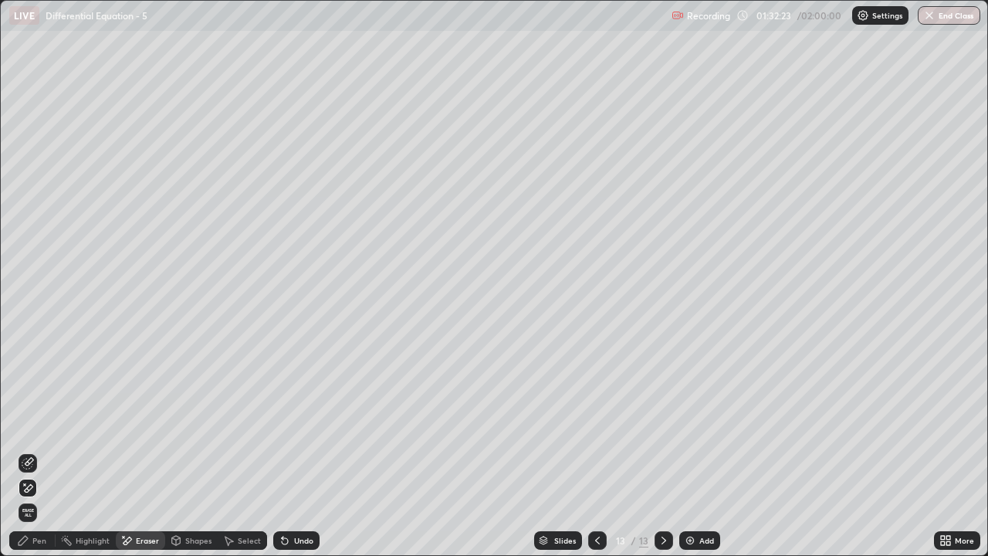
click at [33, 457] on div "Pen" at bounding box center [32, 540] width 46 height 19
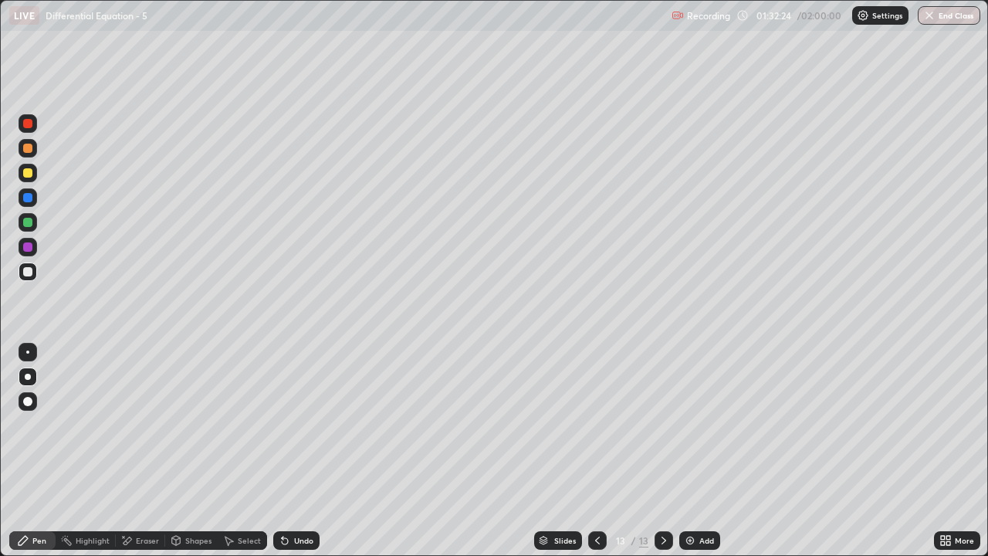
click at [30, 221] on div at bounding box center [27, 222] width 9 height 9
click at [302, 457] on div "Undo" at bounding box center [303, 540] width 19 height 8
click at [130, 457] on div "Eraser" at bounding box center [140, 540] width 49 height 19
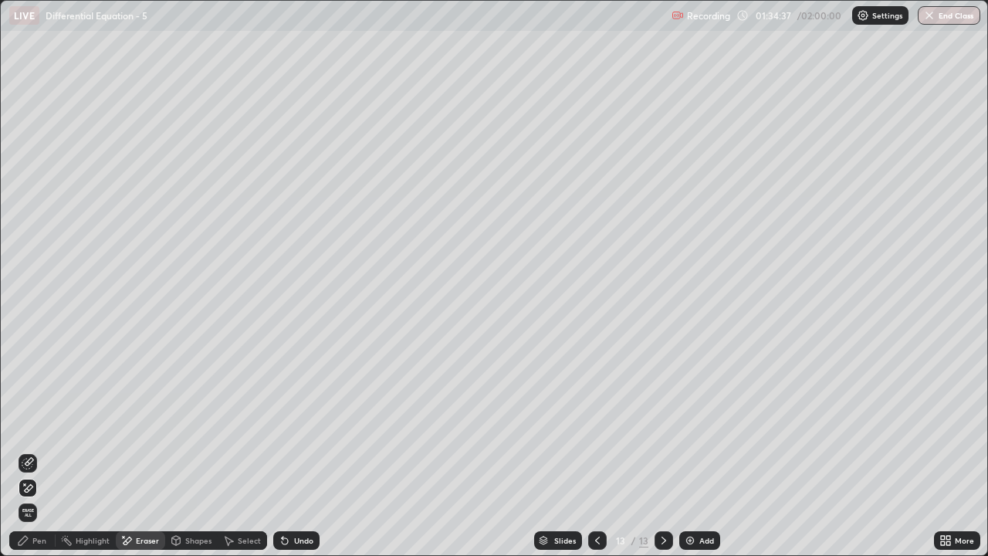
click at [38, 457] on div "Pen" at bounding box center [32, 540] width 46 height 19
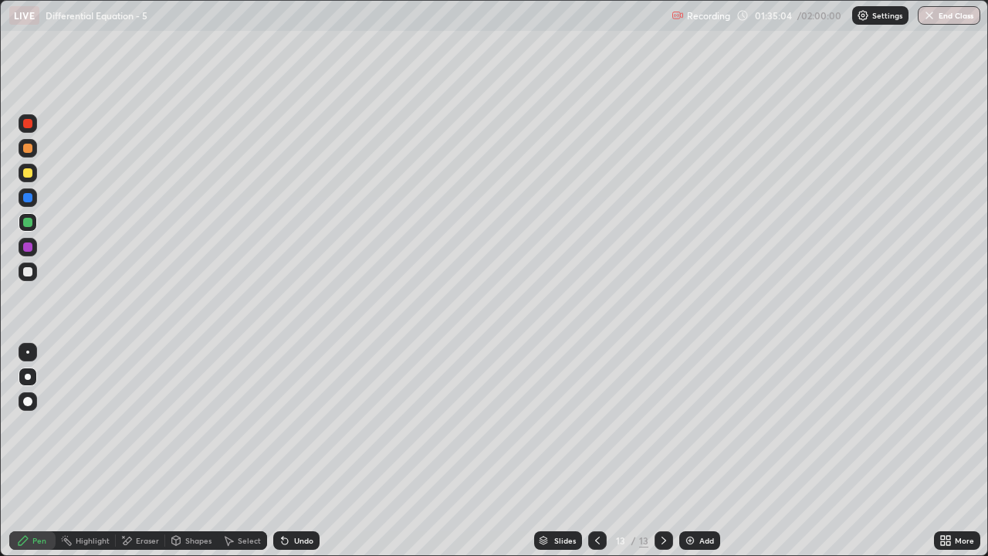
click at [145, 457] on div "Eraser" at bounding box center [140, 540] width 49 height 19
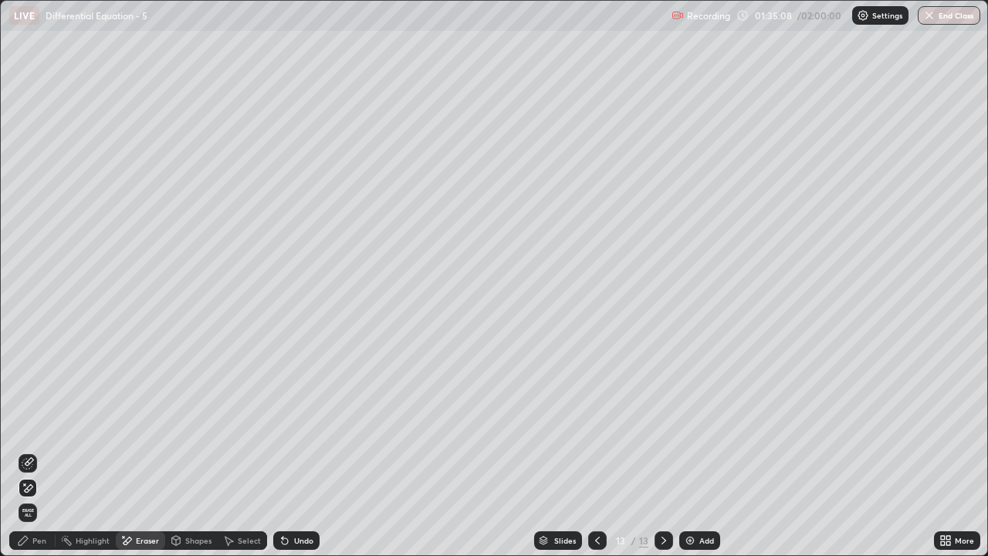
click at [41, 457] on div "Pen" at bounding box center [32, 540] width 46 height 19
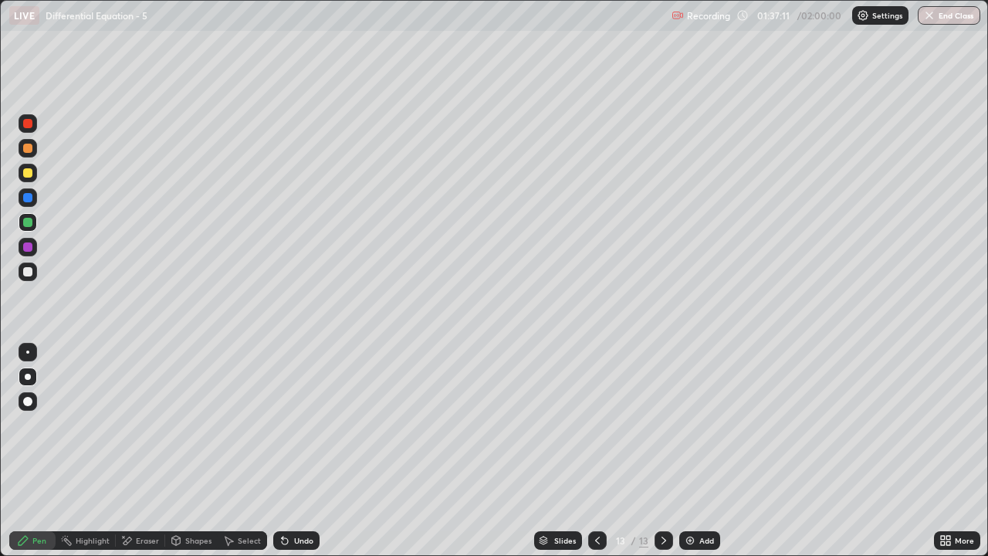
click at [297, 457] on div "Undo" at bounding box center [303, 540] width 19 height 8
click at [299, 457] on div "Undo" at bounding box center [296, 540] width 46 height 19
click at [686, 457] on img at bounding box center [690, 540] width 12 height 12
click at [27, 219] on div at bounding box center [27, 222] width 9 height 9
click at [25, 279] on div at bounding box center [28, 271] width 19 height 19
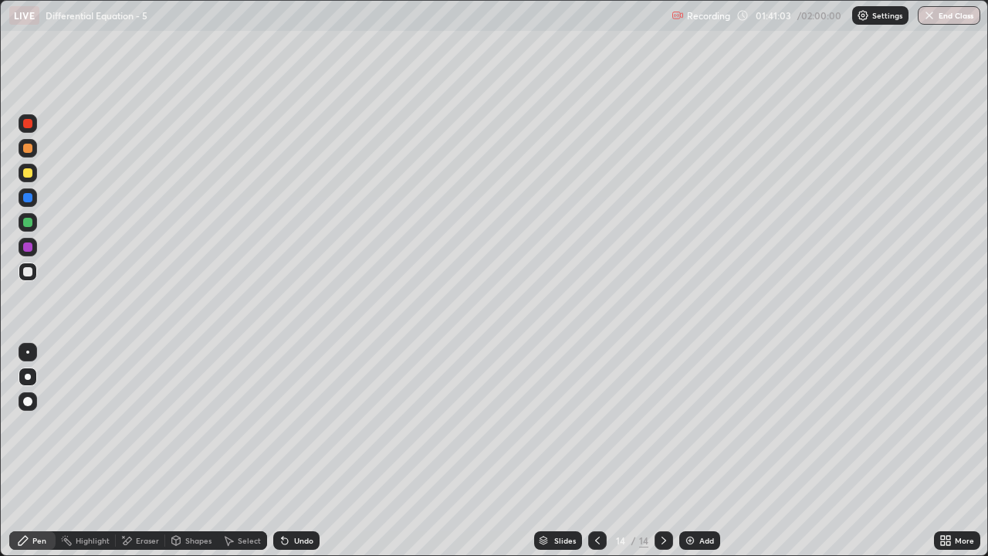
click at [28, 457] on div "Pen" at bounding box center [32, 540] width 46 height 19
click at [307, 457] on div "Undo" at bounding box center [296, 540] width 46 height 19
click at [309, 457] on div "Undo" at bounding box center [303, 540] width 19 height 8
click at [306, 457] on div "Undo" at bounding box center [303, 540] width 19 height 8
click at [299, 457] on div "Undo" at bounding box center [303, 540] width 19 height 8
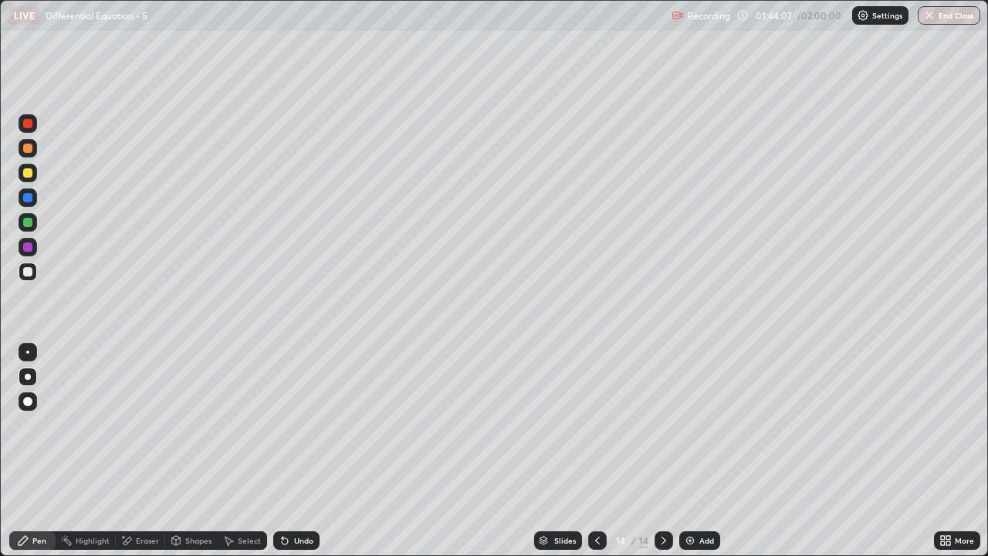
click at [303, 457] on div "Undo" at bounding box center [303, 540] width 19 height 8
click at [144, 457] on div "Eraser" at bounding box center [147, 540] width 23 height 8
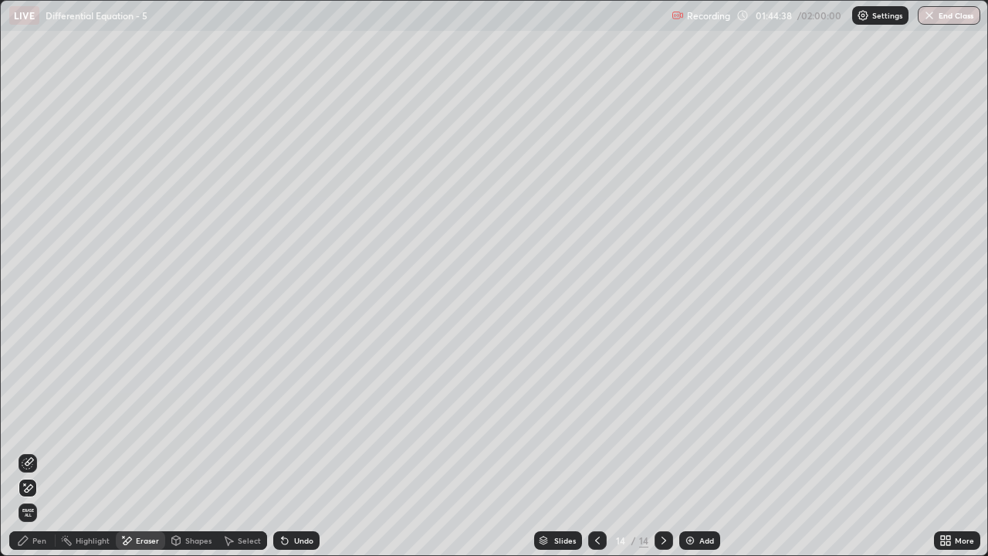
click at [45, 457] on div "Pen" at bounding box center [32, 540] width 46 height 19
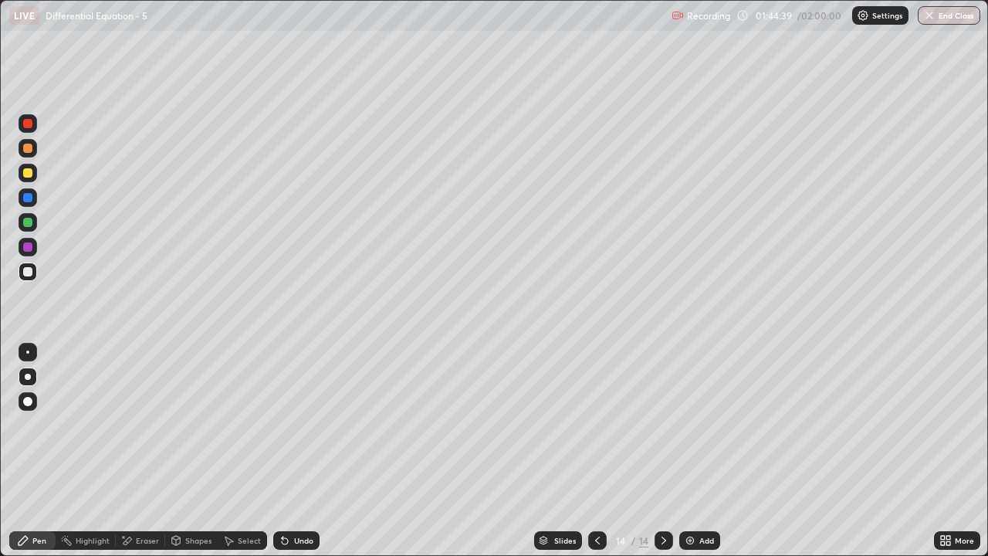
click at [25, 223] on div at bounding box center [27, 222] width 9 height 9
click at [296, 457] on div "Undo" at bounding box center [296, 540] width 46 height 19
click at [293, 457] on div "Undo" at bounding box center [296, 540] width 46 height 19
click at [142, 457] on div "Eraser" at bounding box center [147, 540] width 23 height 8
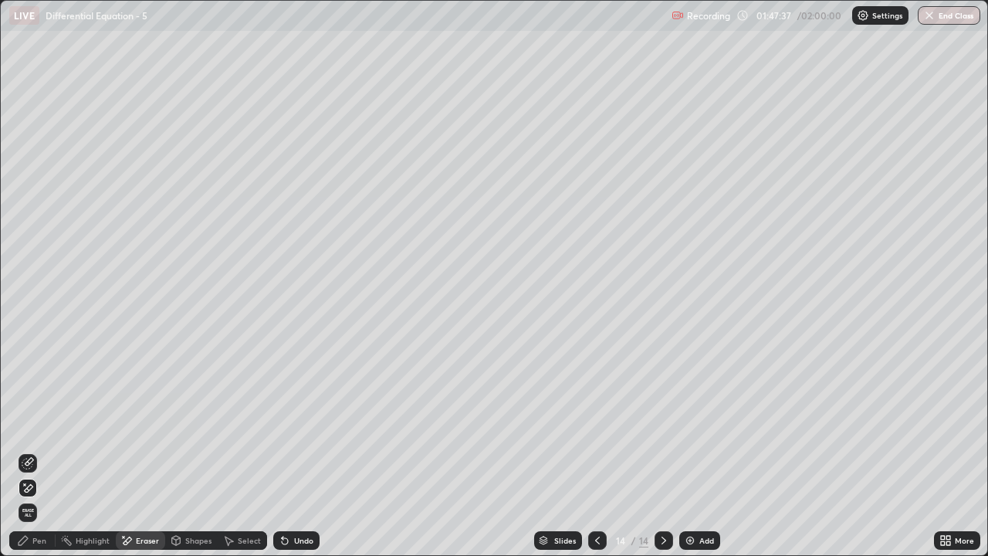
click at [38, 457] on div "Pen" at bounding box center [32, 540] width 46 height 19
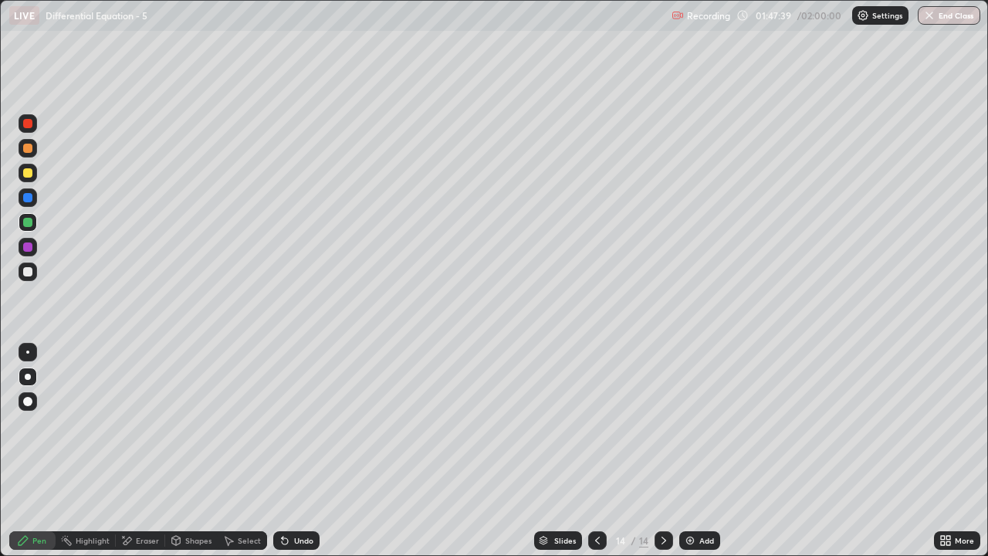
click at [948, 457] on icon at bounding box center [948, 538] width 4 height 4
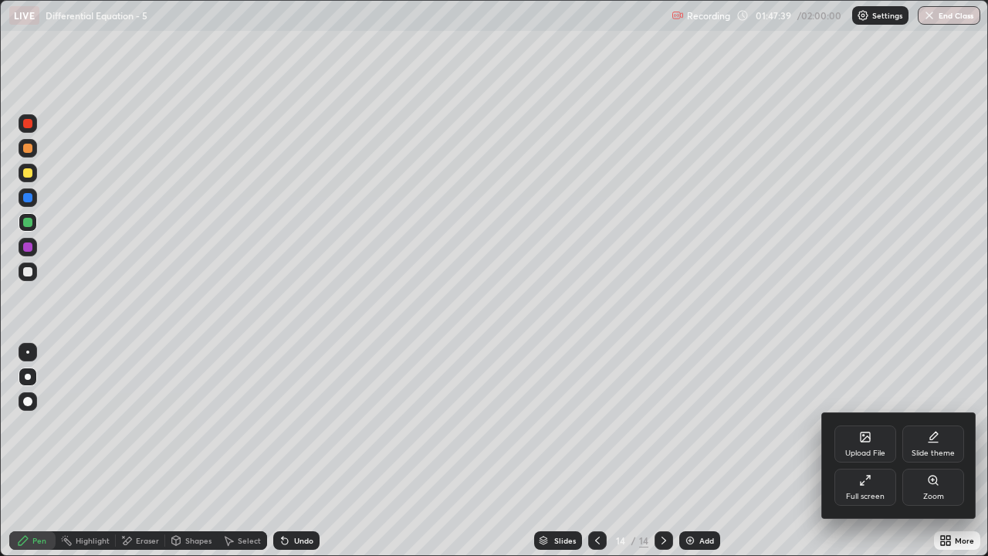
click at [868, 457] on icon at bounding box center [865, 480] width 12 height 12
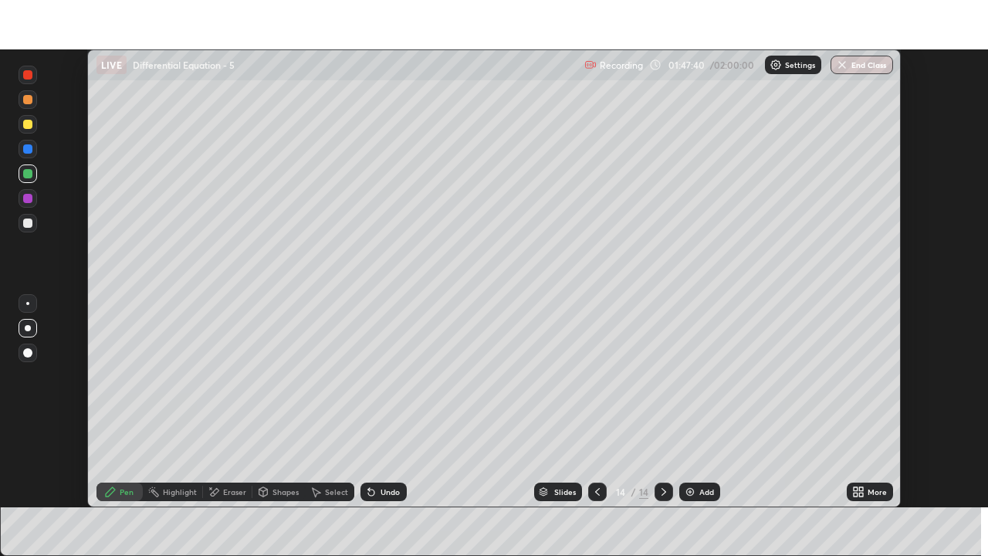
scroll to position [76721, 76191]
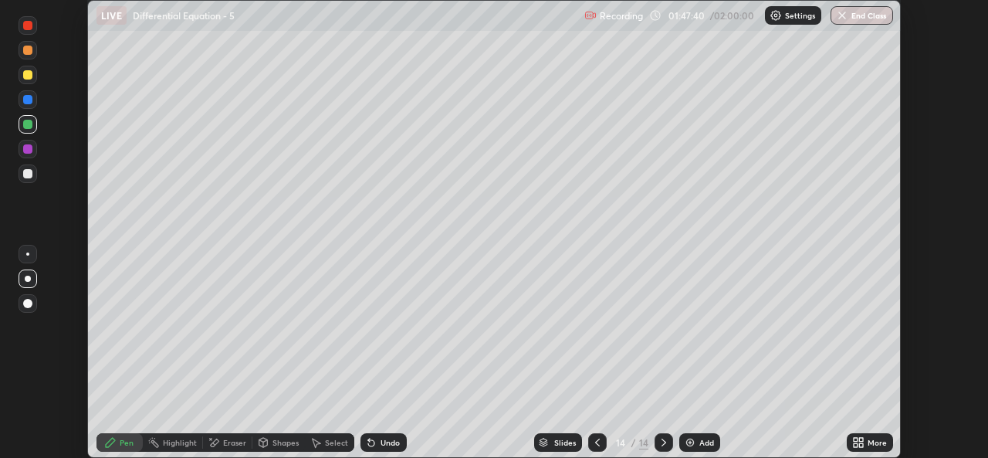
click at [874, 441] on div "More" at bounding box center [876, 442] width 19 height 8
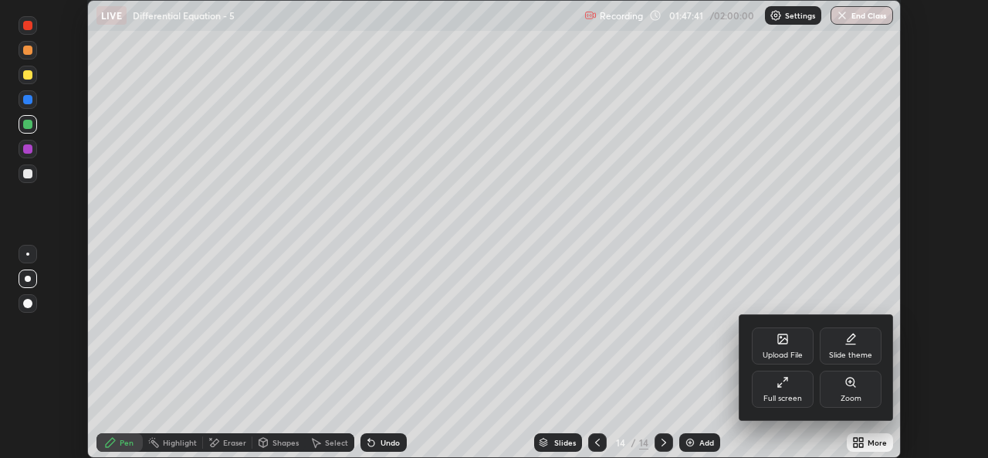
click at [776, 396] on div "Full screen" at bounding box center [782, 398] width 39 height 8
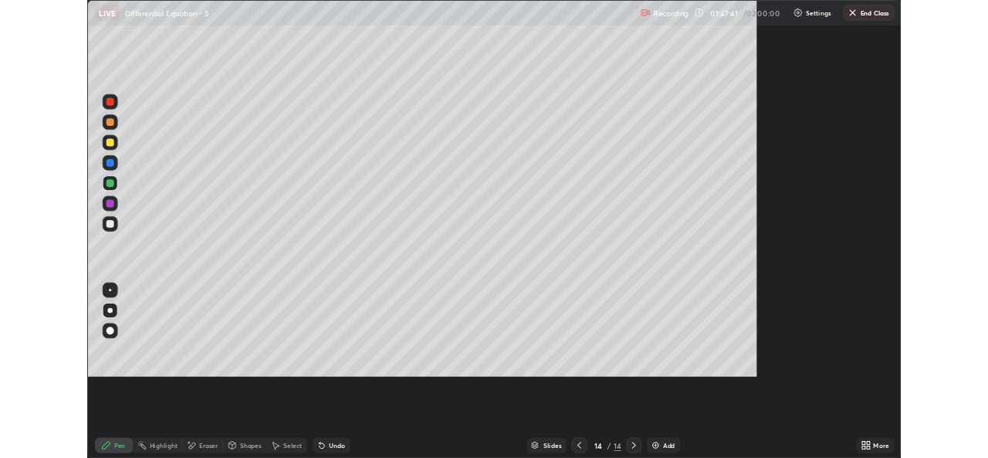
scroll to position [556, 988]
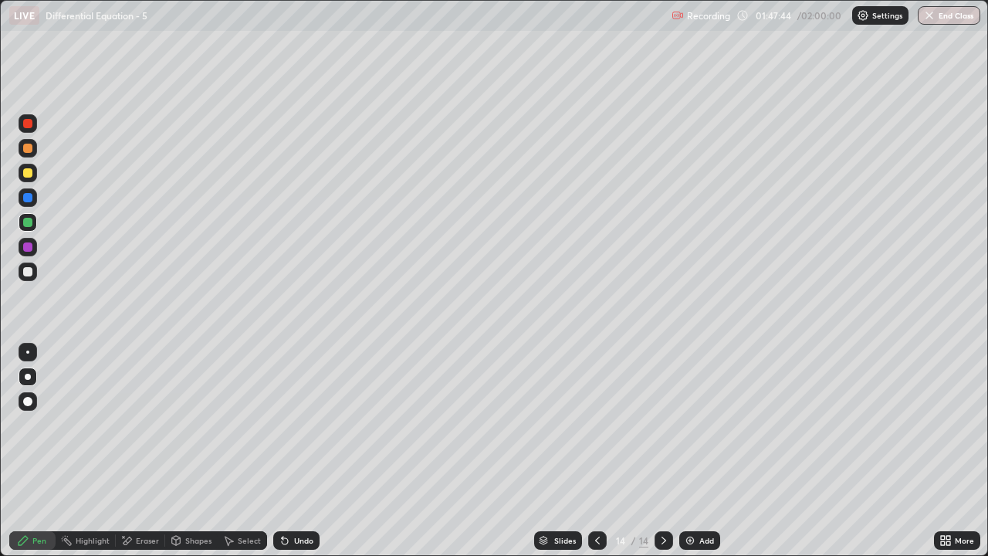
click at [35, 174] on div at bounding box center [28, 173] width 19 height 19
click at [238, 457] on div "Select" at bounding box center [242, 540] width 49 height 19
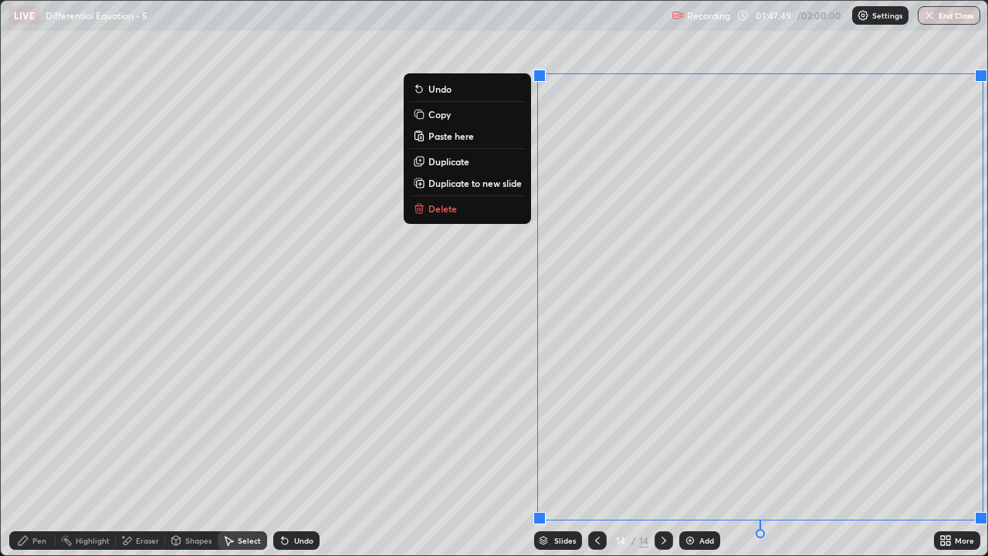
click at [497, 187] on p "Duplicate to new slide" at bounding box center [474, 183] width 93 height 12
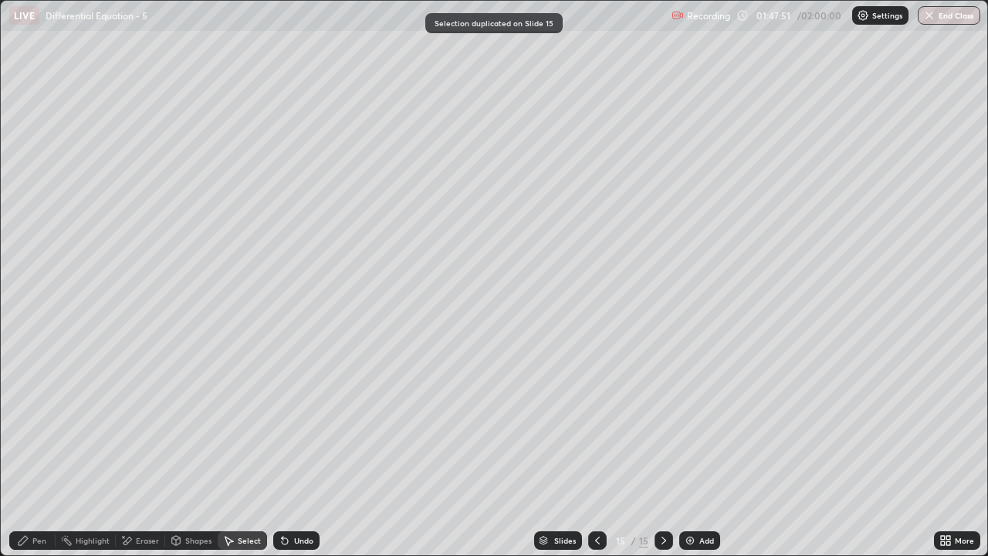
click at [597, 457] on icon at bounding box center [597, 540] width 12 height 12
click at [137, 457] on div "Eraser" at bounding box center [140, 540] width 49 height 19
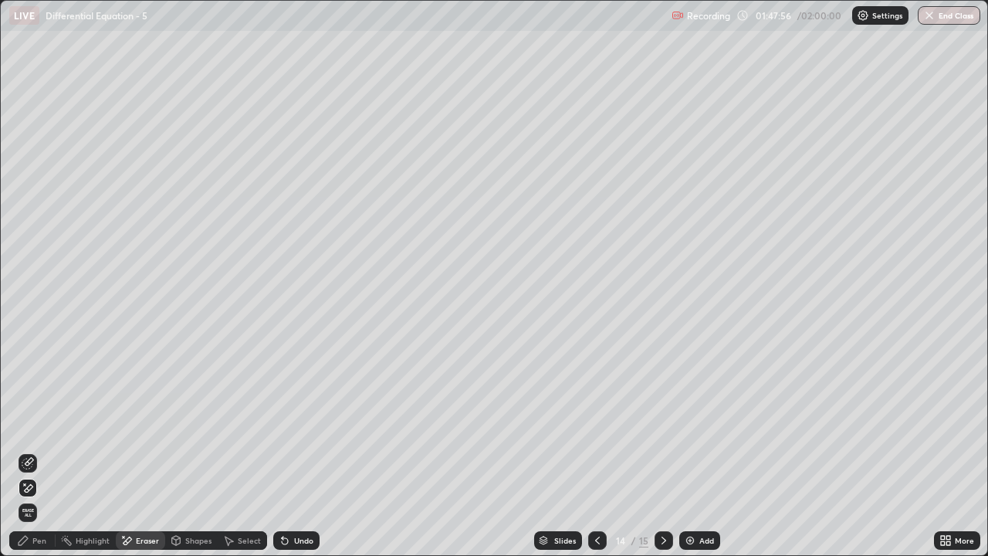
click at [40, 457] on div "Pen" at bounding box center [32, 540] width 46 height 19
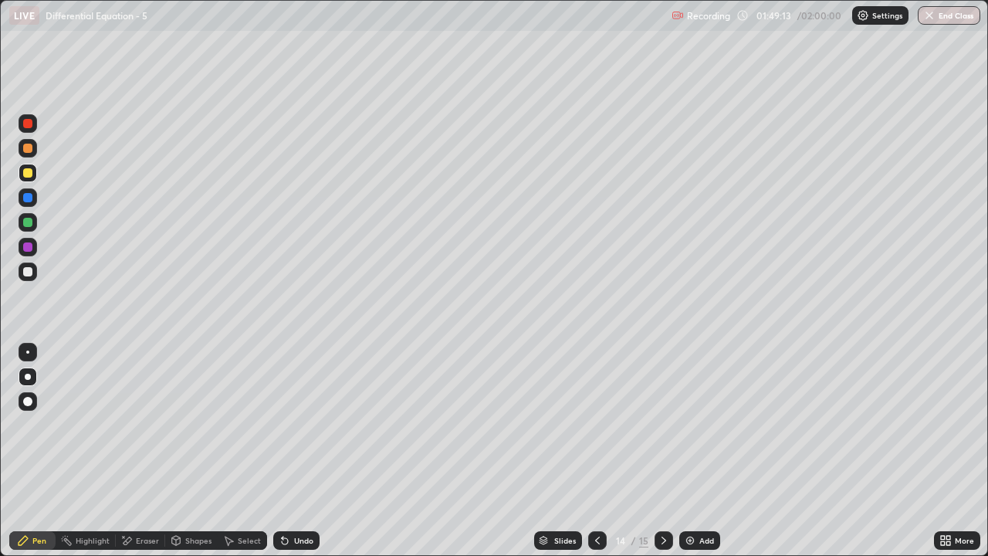
click at [662, 457] on icon at bounding box center [664, 540] width 12 height 12
click at [244, 457] on div "Select" at bounding box center [242, 540] width 49 height 19
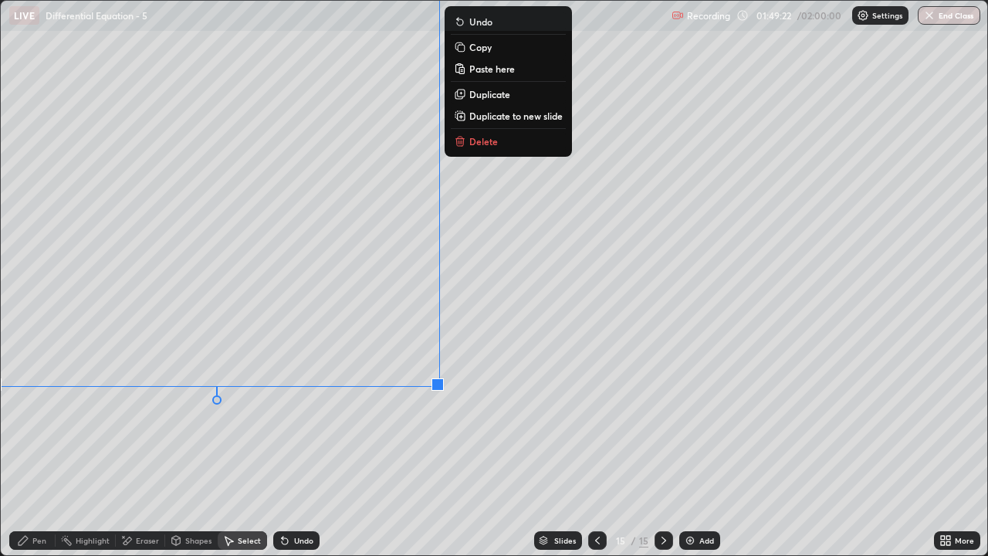
click at [36, 457] on div "Pen" at bounding box center [32, 540] width 46 height 19
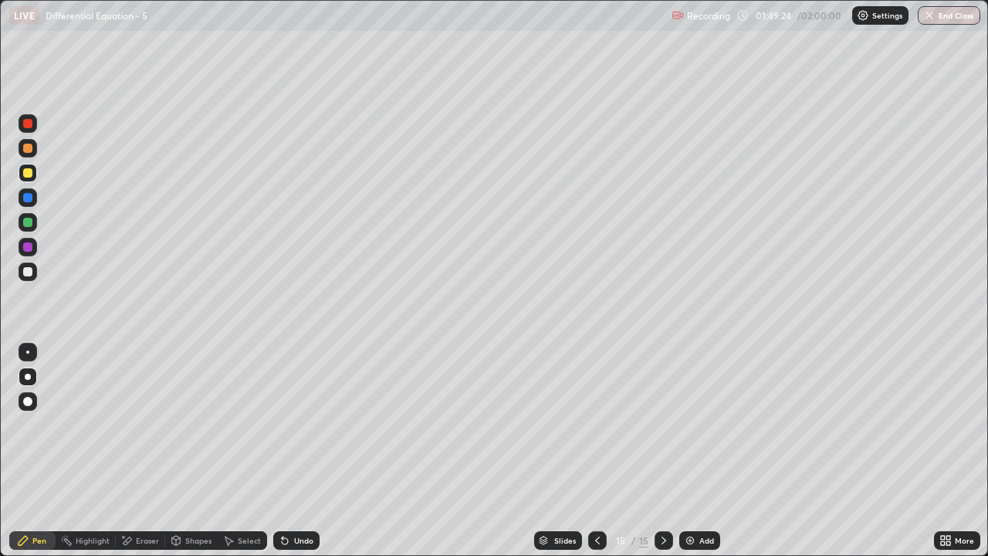
click at [948, 457] on icon at bounding box center [948, 543] width 4 height 4
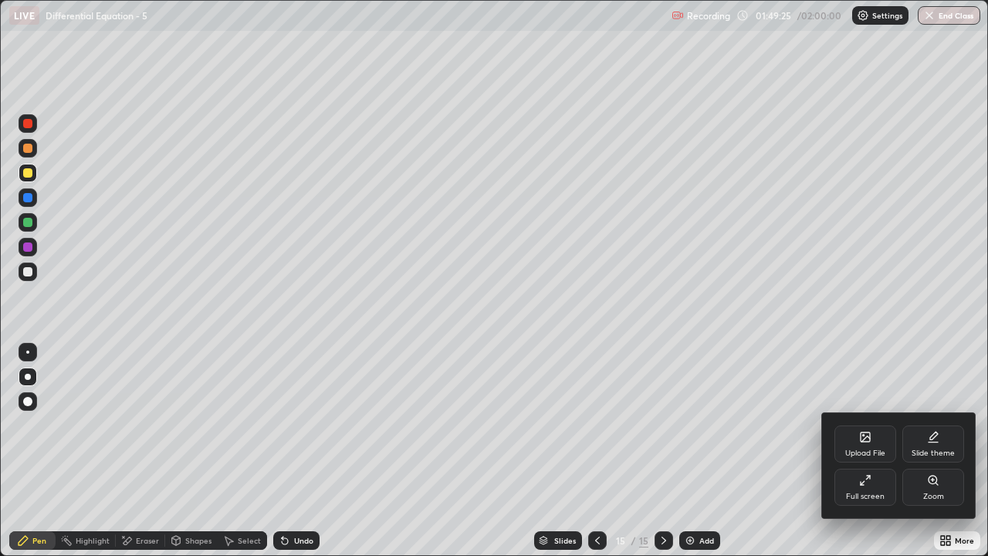
click at [860, 457] on div "Full screen" at bounding box center [865, 486] width 62 height 37
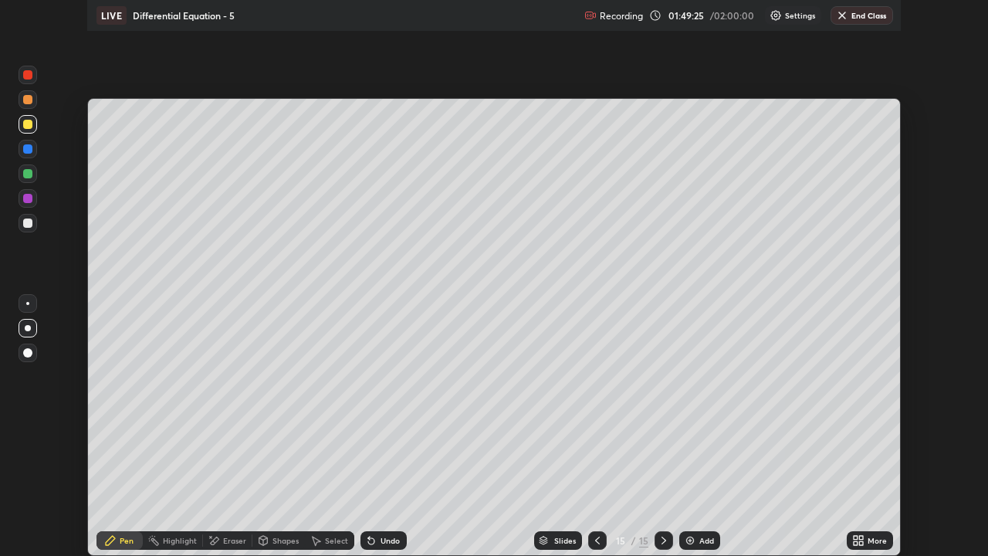
scroll to position [76721, 76191]
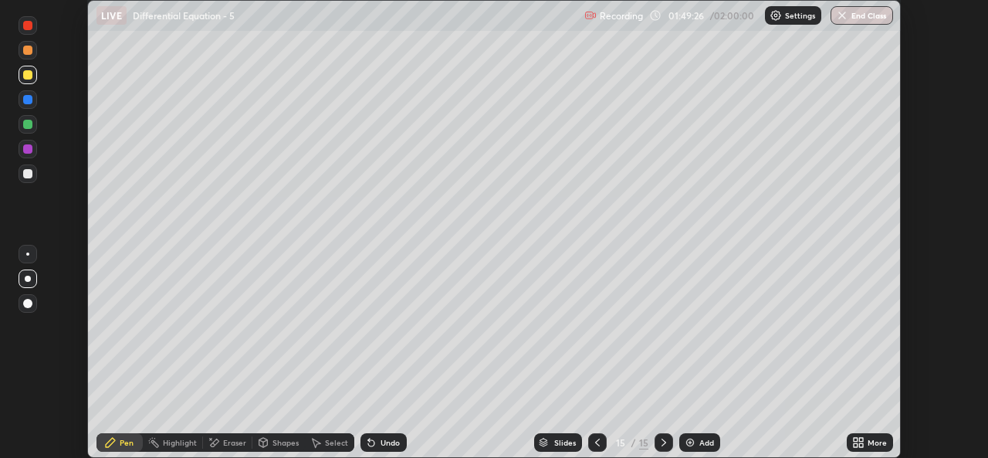
click at [861, 443] on icon at bounding box center [861, 445] width 4 height 4
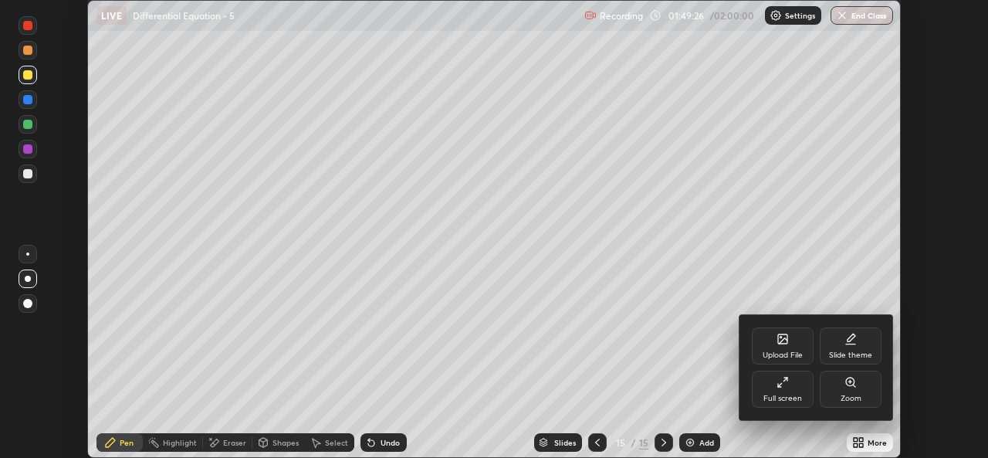
click at [779, 394] on div "Full screen" at bounding box center [782, 398] width 39 height 8
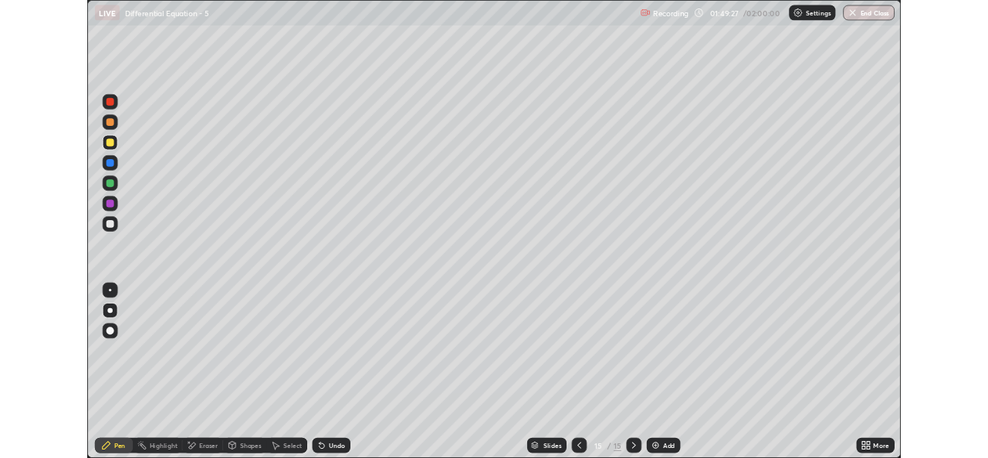
scroll to position [556, 988]
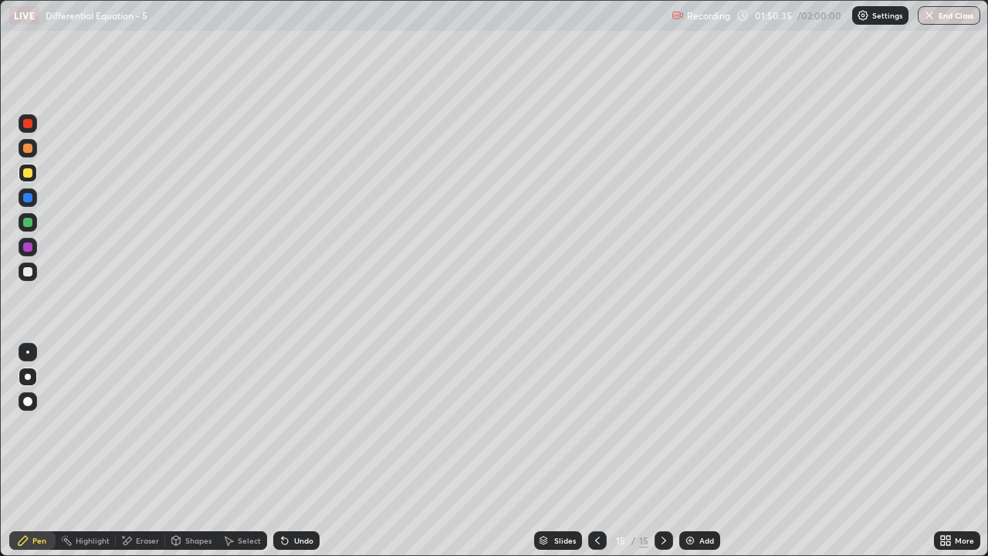
click at [289, 457] on div "Undo" at bounding box center [296, 540] width 46 height 19
click at [296, 457] on div "Undo" at bounding box center [303, 540] width 19 height 8
click at [29, 225] on div at bounding box center [27, 222] width 9 height 9
click at [299, 457] on div "Undo" at bounding box center [303, 540] width 19 height 8
click at [300, 457] on div "Undo" at bounding box center [303, 540] width 19 height 8
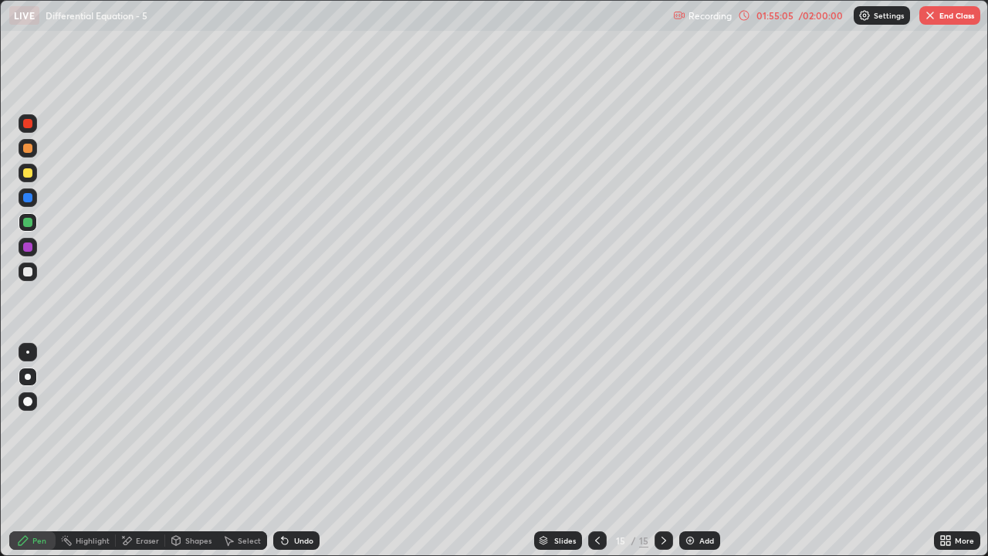
click at [244, 457] on div "Select" at bounding box center [249, 540] width 23 height 8
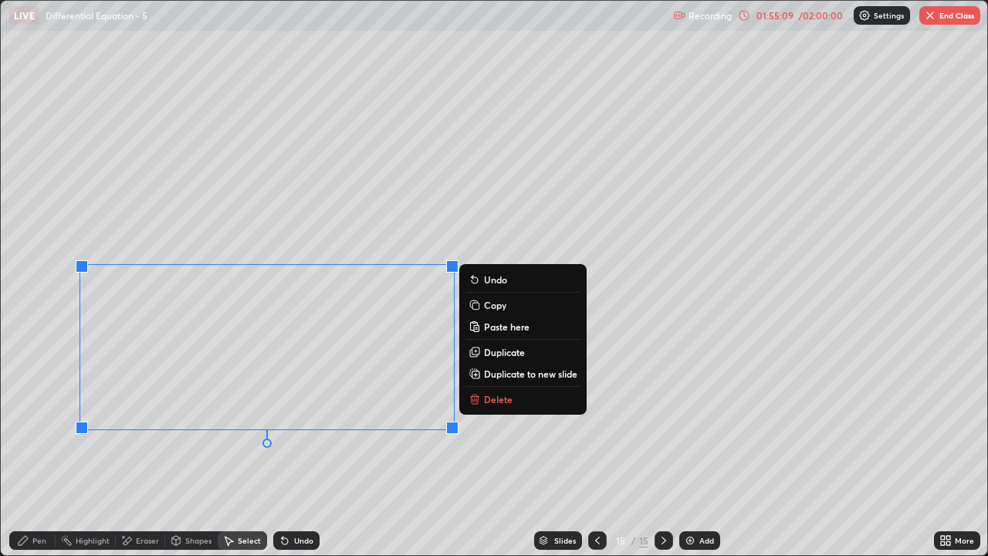
click at [524, 374] on p "Duplicate to new slide" at bounding box center [530, 373] width 93 height 12
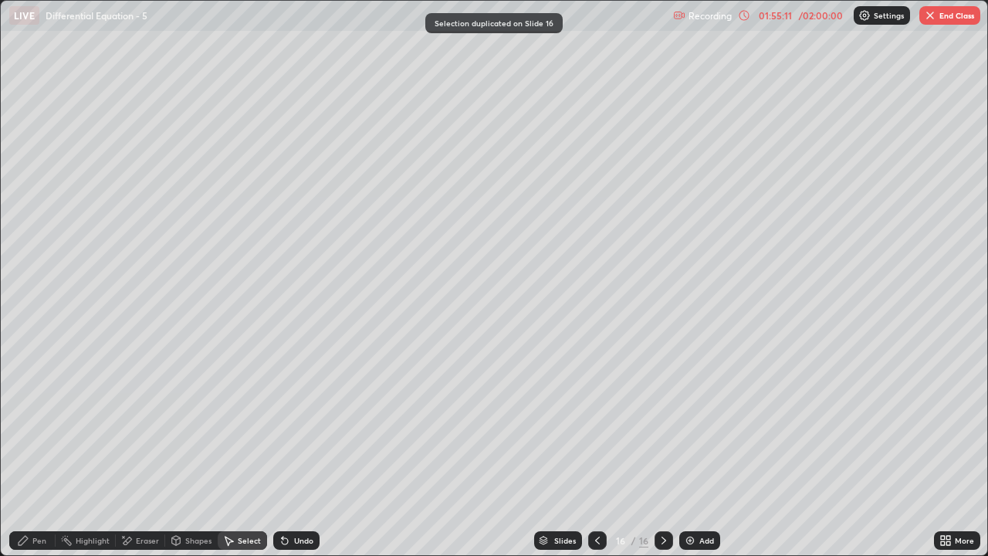
click at [144, 457] on div "Eraser" at bounding box center [147, 540] width 23 height 8
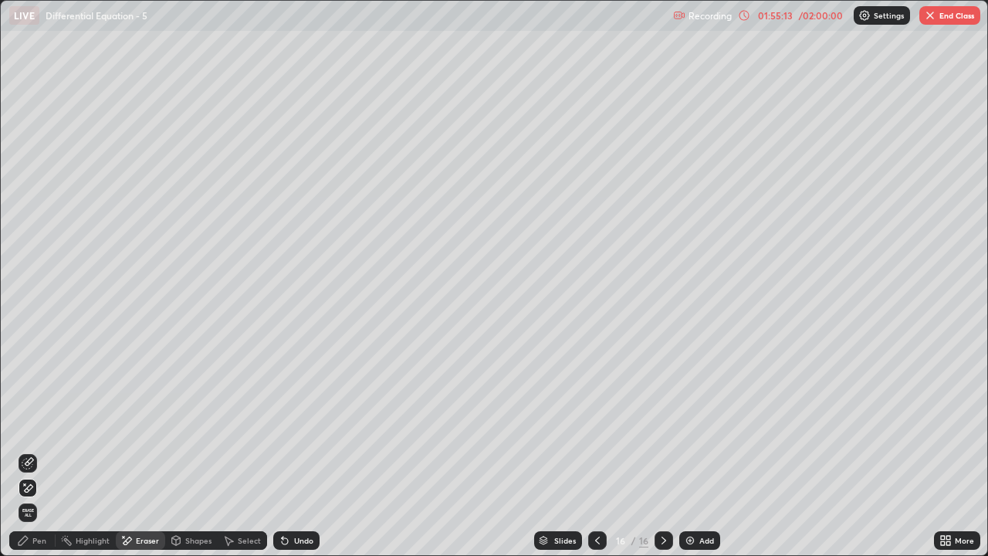
click at [247, 457] on div "Select" at bounding box center [249, 540] width 23 height 8
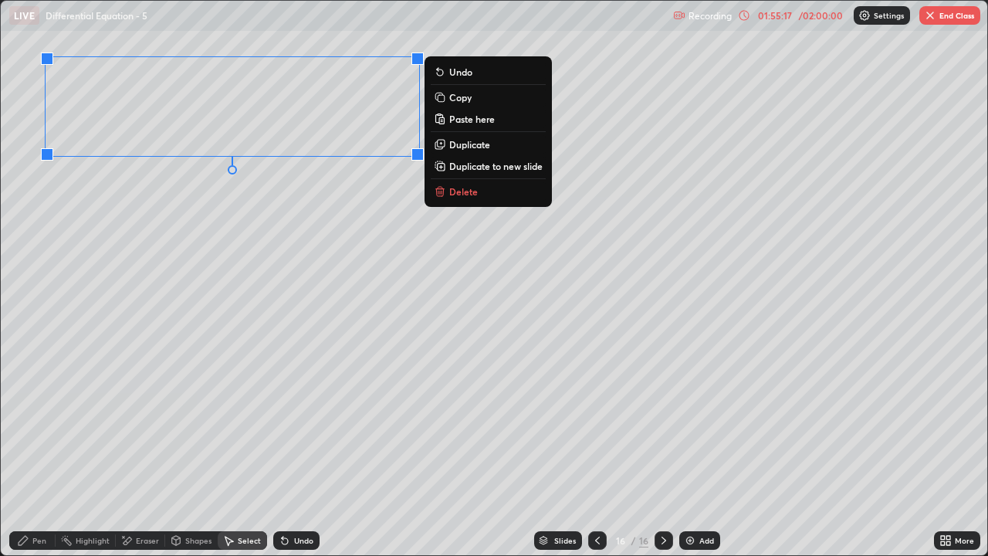
click at [30, 457] on div "Pen" at bounding box center [32, 540] width 46 height 19
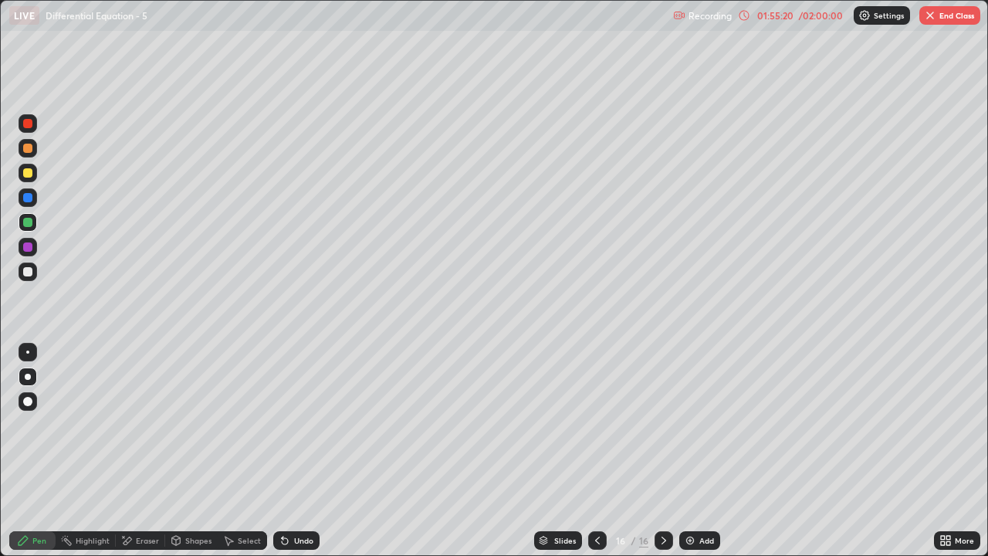
click at [946, 457] on icon at bounding box center [948, 543] width 4 height 4
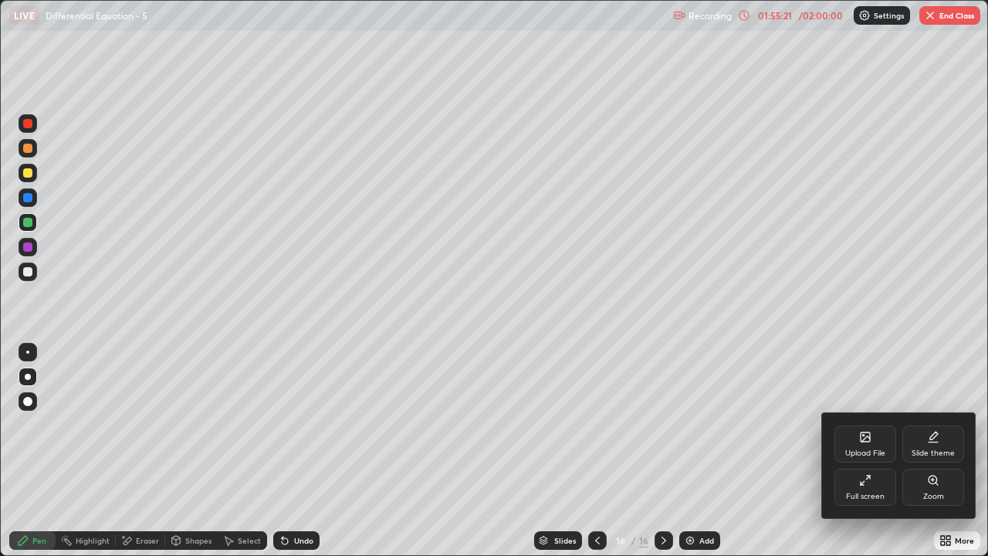
click at [851, 457] on div "Full screen" at bounding box center [865, 486] width 62 height 37
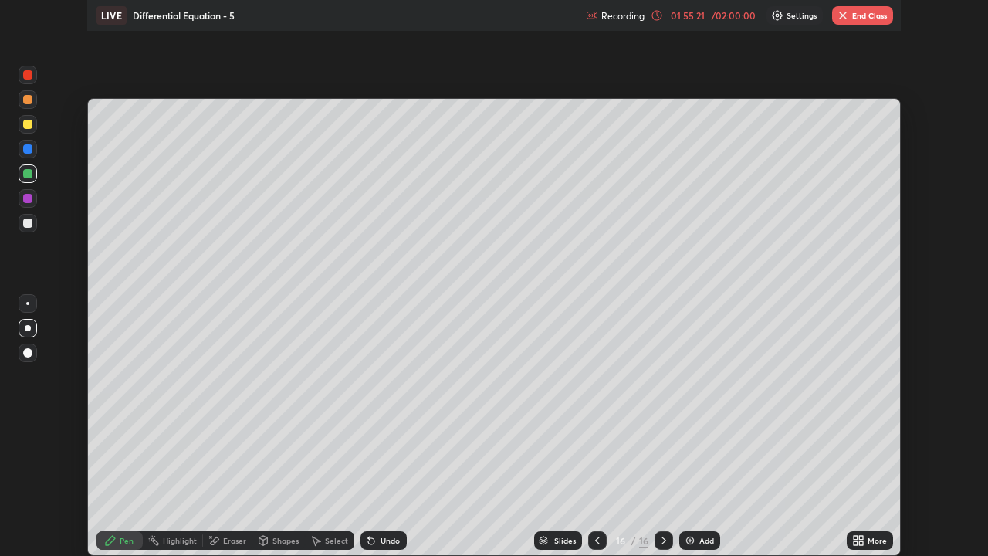
scroll to position [76721, 76191]
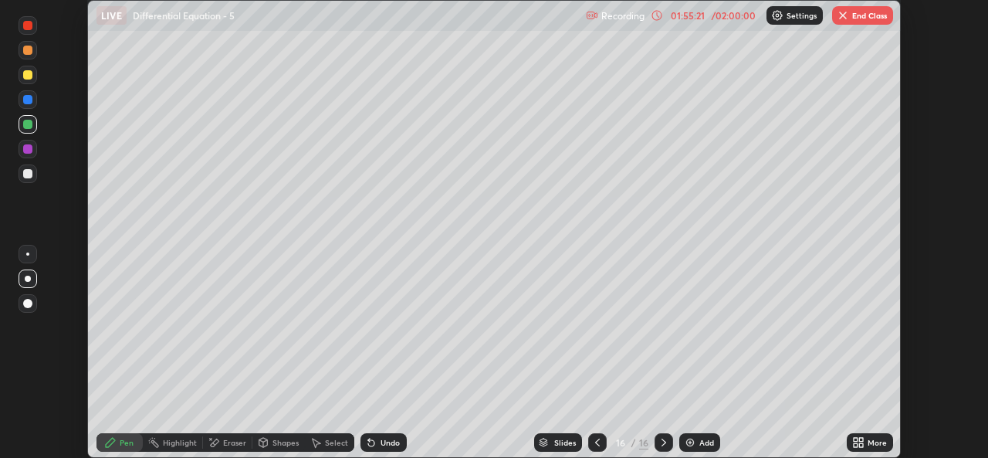
click at [868, 443] on div "More" at bounding box center [876, 442] width 19 height 8
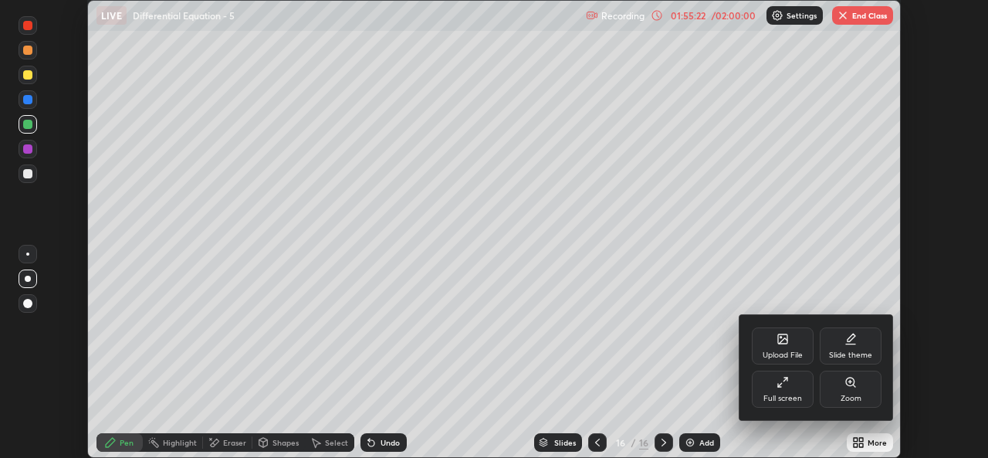
click at [788, 396] on div "Full screen" at bounding box center [782, 398] width 39 height 8
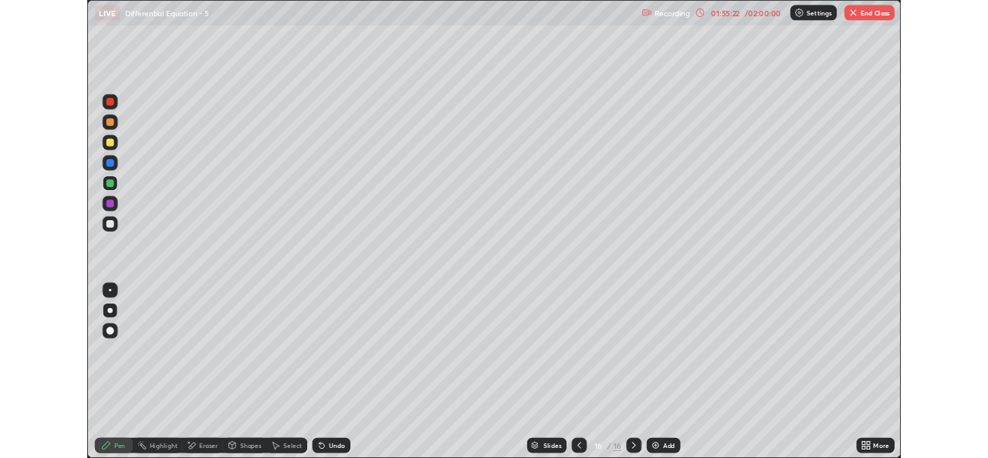
scroll to position [556, 988]
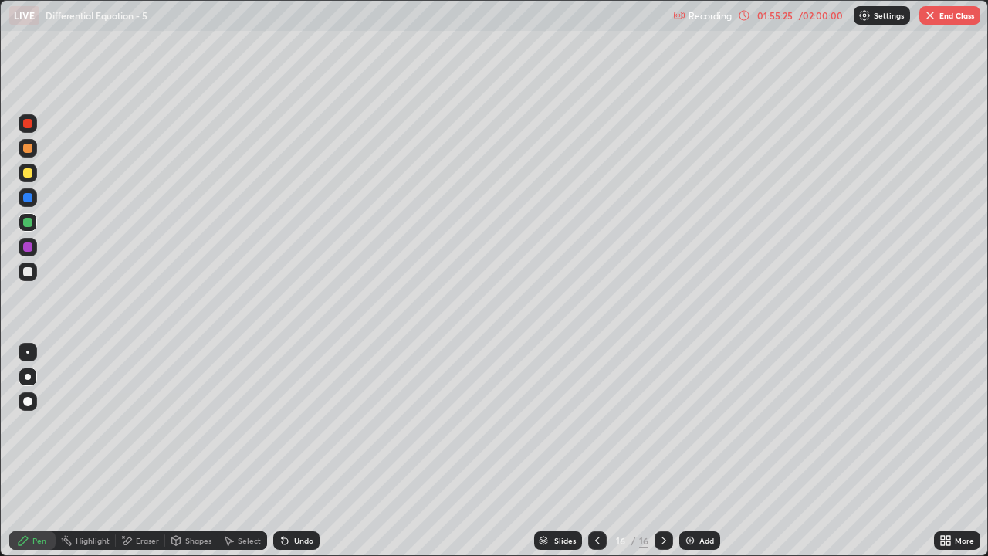
click at [25, 273] on div at bounding box center [27, 271] width 9 height 9
click at [29, 275] on div at bounding box center [27, 271] width 9 height 9
click at [592, 457] on div at bounding box center [597, 540] width 19 height 19
click at [238, 457] on div "Select" at bounding box center [249, 540] width 23 height 8
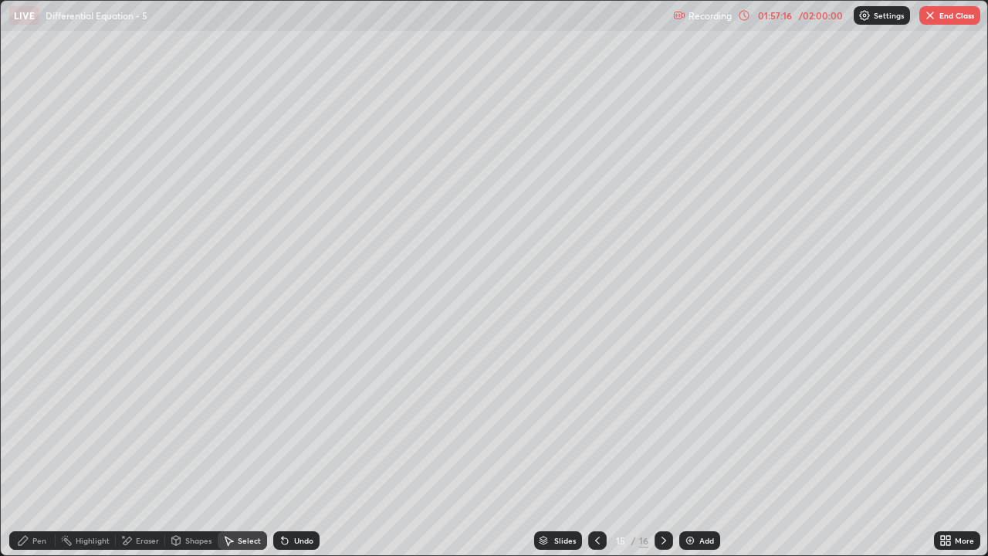
click at [34, 457] on div "Pen" at bounding box center [32, 540] width 46 height 19
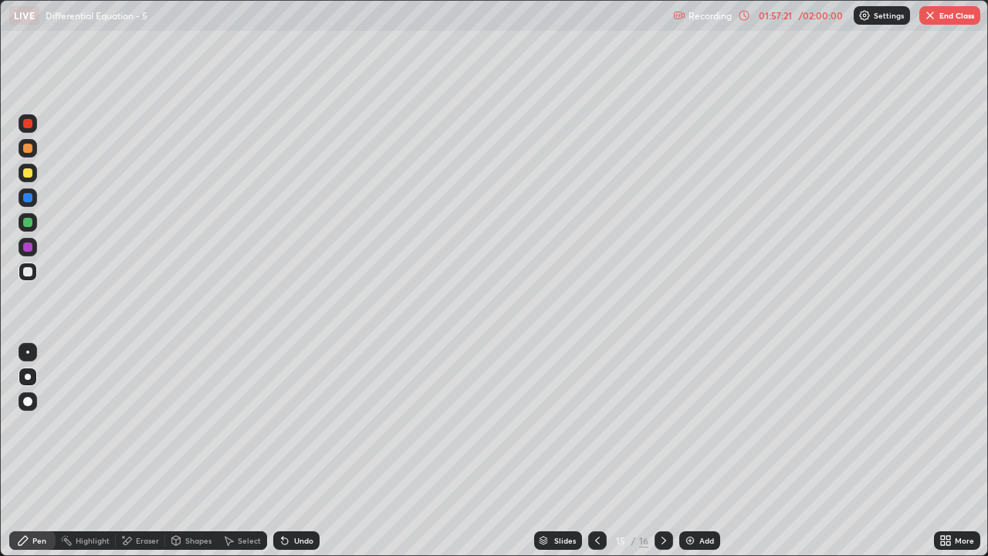
click at [959, 457] on div "More" at bounding box center [964, 540] width 19 height 8
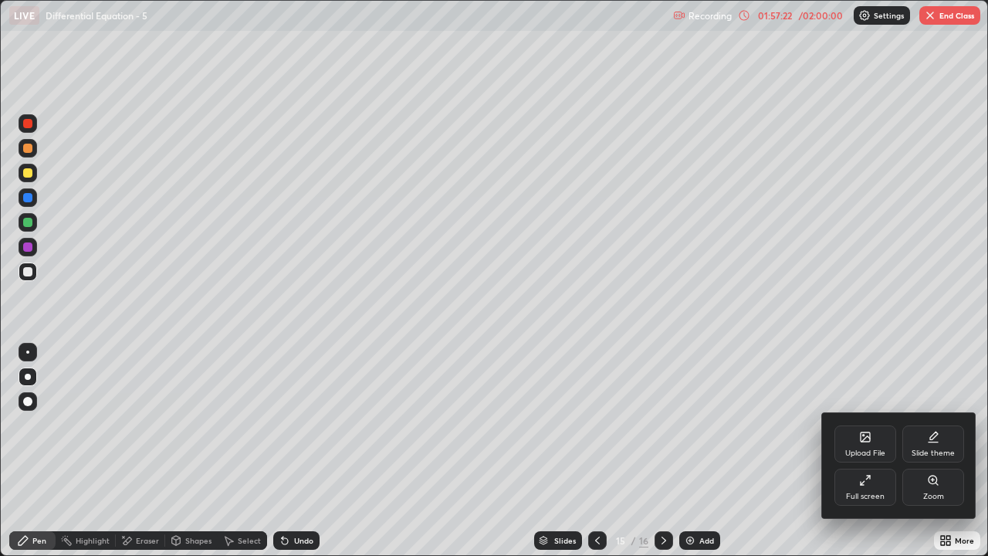
click at [871, 457] on div "Full screen" at bounding box center [865, 496] width 39 height 8
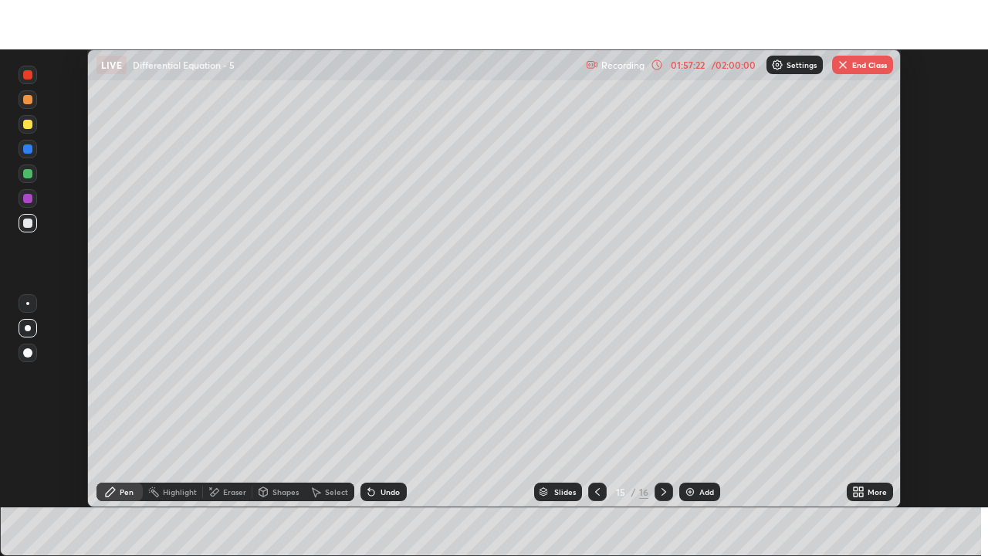
scroll to position [76721, 76191]
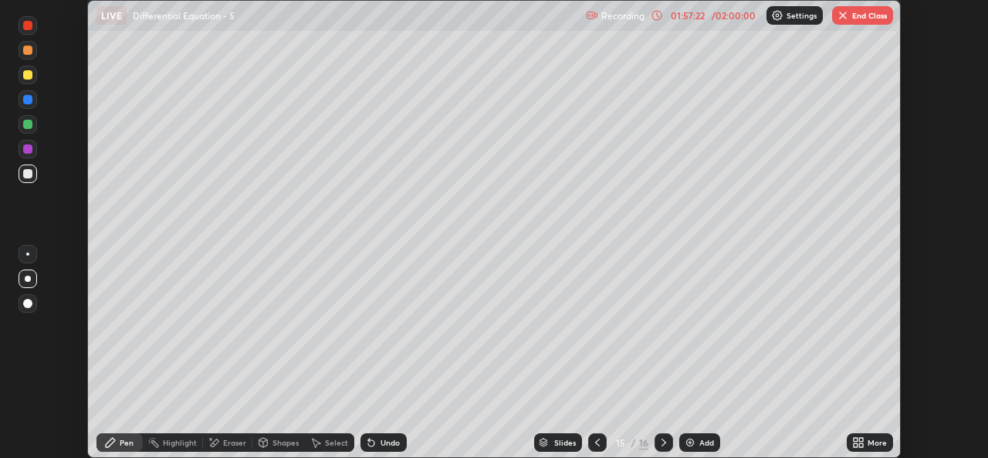
click at [861, 448] on icon at bounding box center [858, 442] width 12 height 12
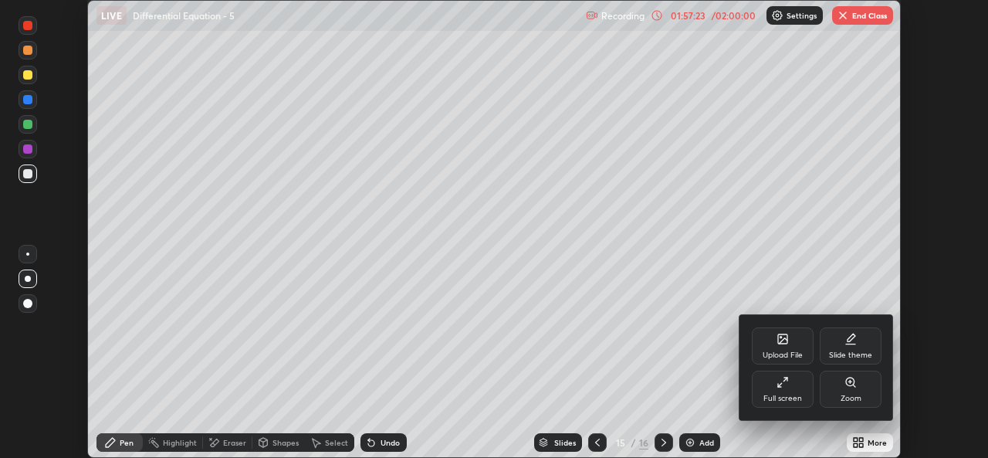
click at [774, 395] on div "Full screen" at bounding box center [782, 398] width 39 height 8
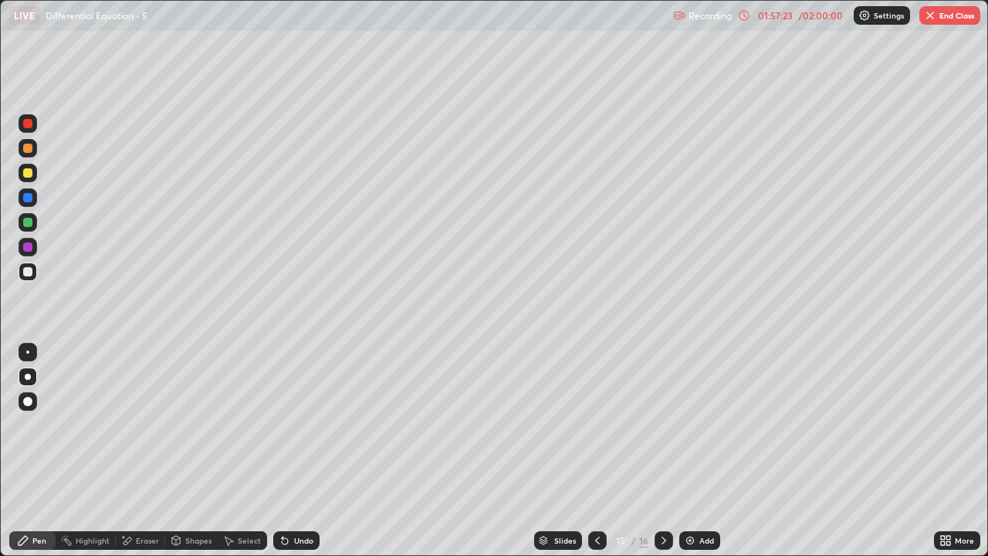
scroll to position [556, 988]
click at [662, 457] on icon at bounding box center [664, 540] width 12 height 12
click at [939, 21] on button "End Class" at bounding box center [949, 15] width 61 height 19
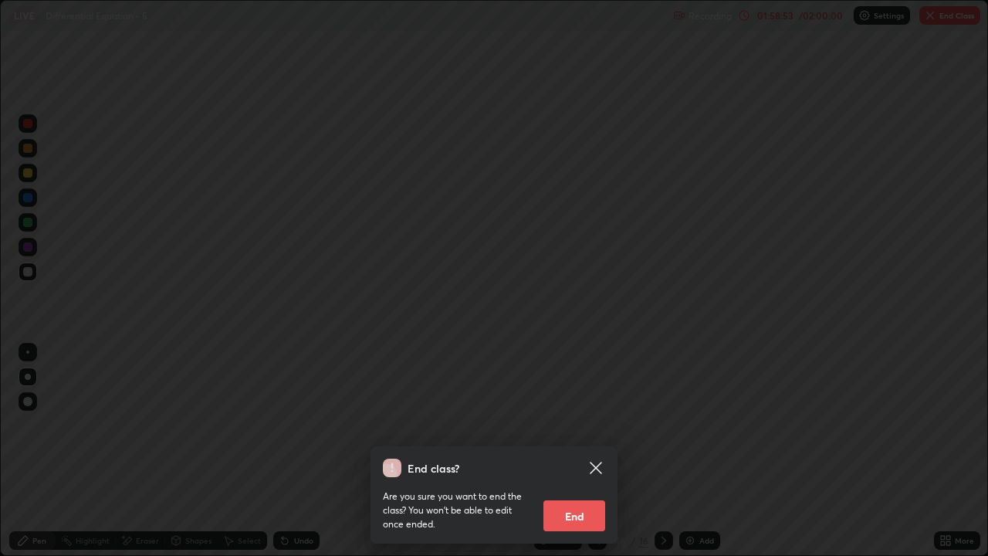
click at [580, 457] on button "End" at bounding box center [574, 515] width 62 height 31
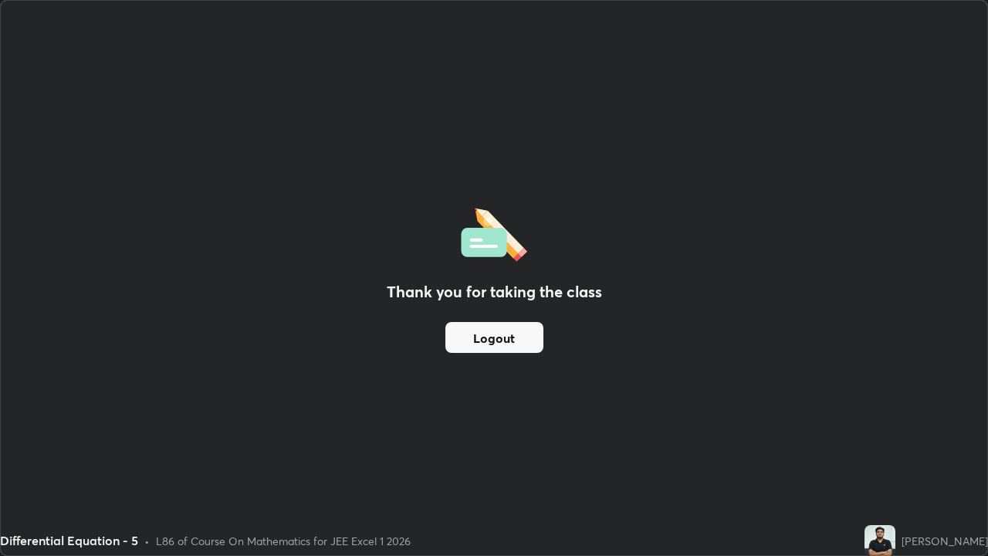
click at [483, 341] on button "Logout" at bounding box center [494, 337] width 98 height 31
